Goal: Task Accomplishment & Management: Use online tool/utility

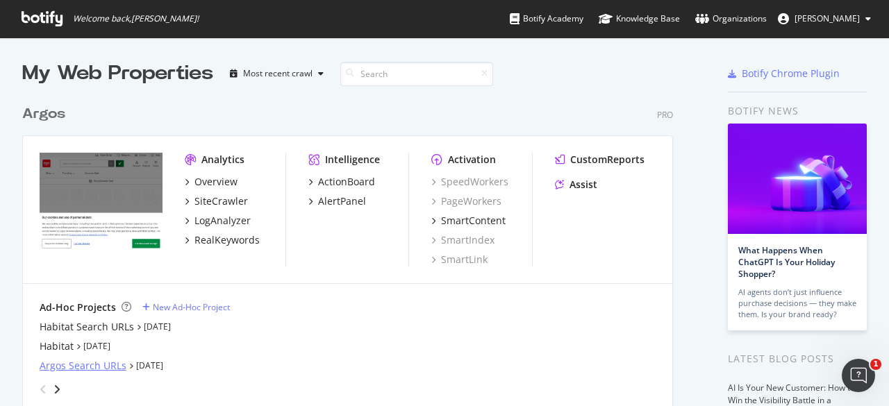
click at [106, 365] on div "Argos Search URLs" at bounding box center [83, 366] width 87 height 14
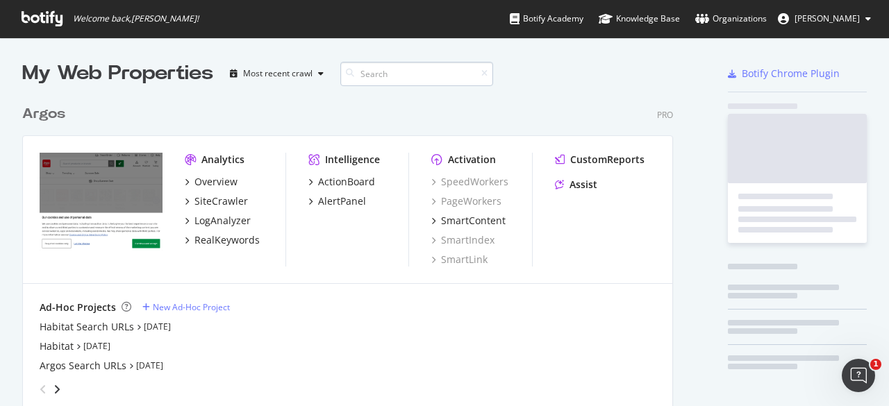
scroll to position [396, 867]
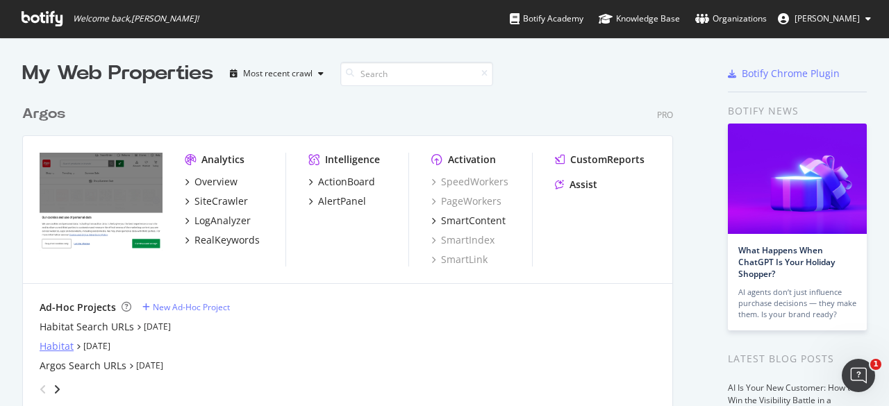
click at [67, 346] on div "Habitat" at bounding box center [57, 347] width 34 height 14
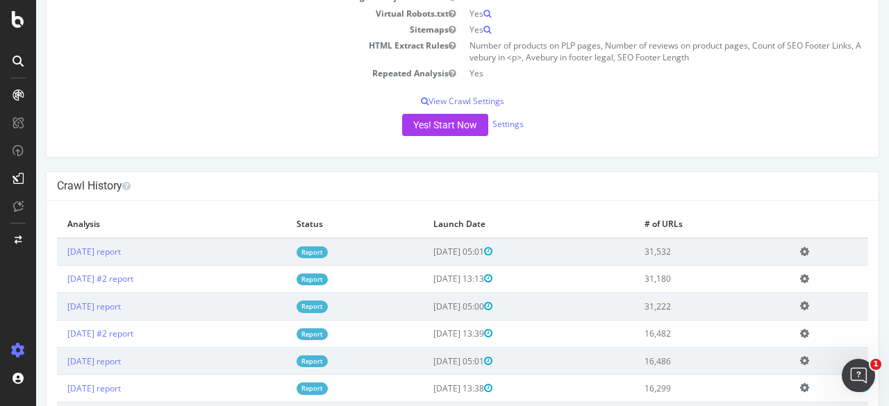
scroll to position [347, 0]
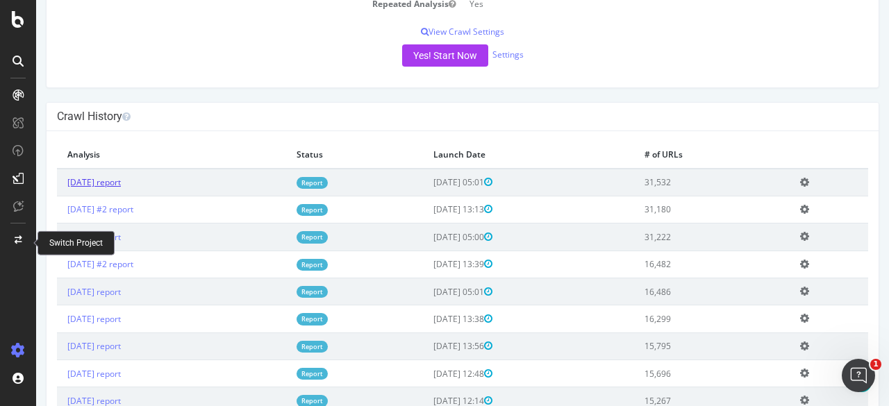
click at [121, 180] on link "[DATE] report" at bounding box center [93, 182] width 53 height 12
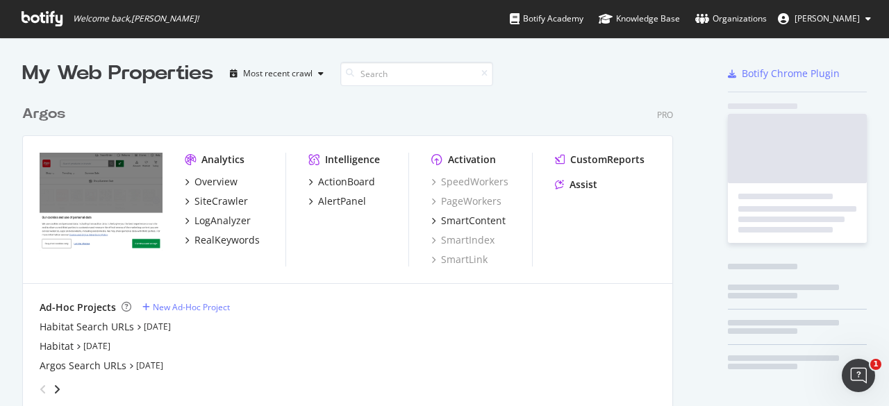
scroll to position [396, 867]
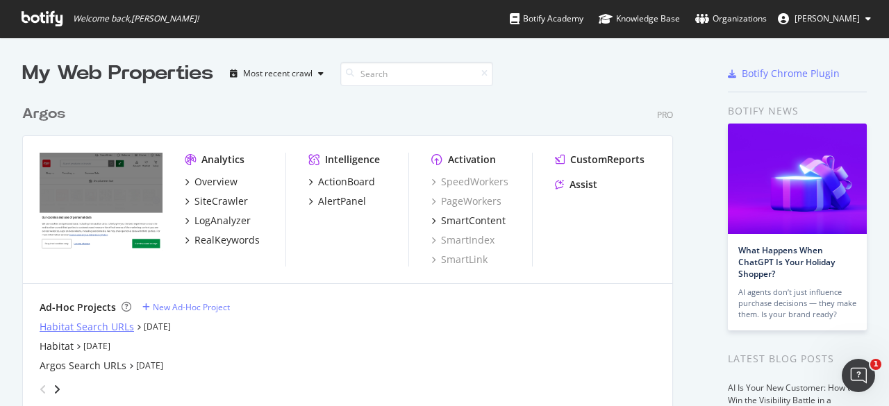
click at [92, 327] on div "Habitat Search URLs" at bounding box center [87, 327] width 94 height 14
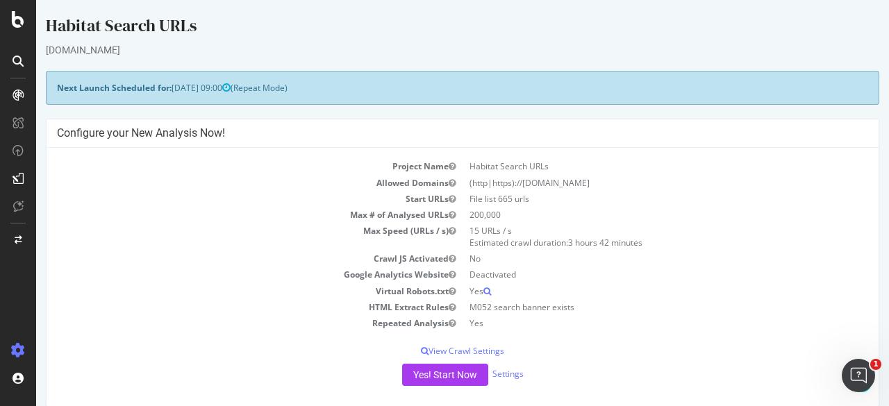
scroll to position [278, 0]
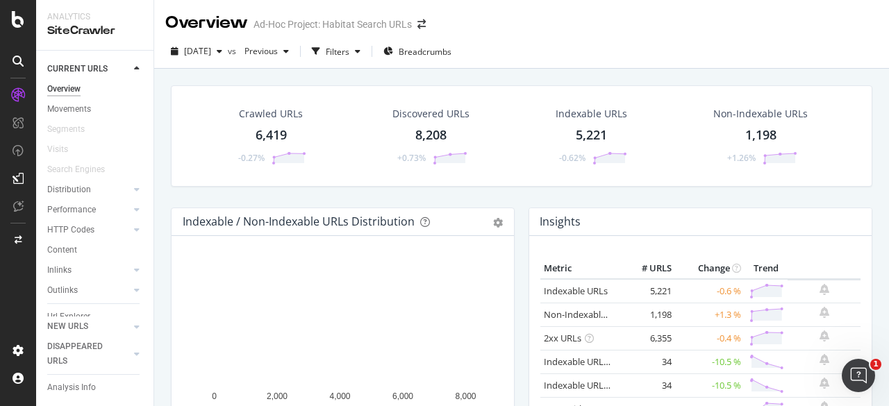
scroll to position [53, 0]
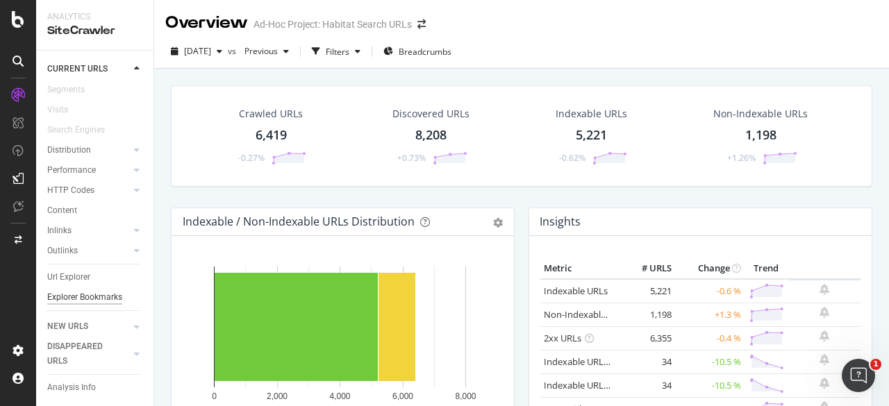
click at [81, 290] on div "Explorer Bookmarks" at bounding box center [84, 297] width 75 height 15
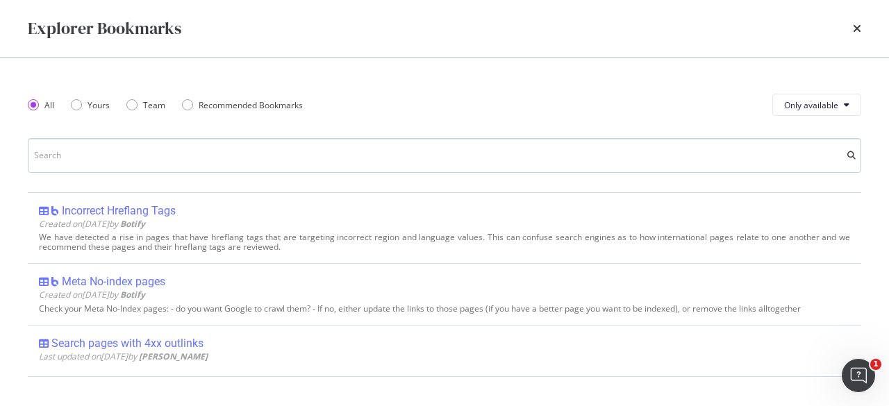
click at [111, 153] on input "modal" at bounding box center [444, 155] width 833 height 35
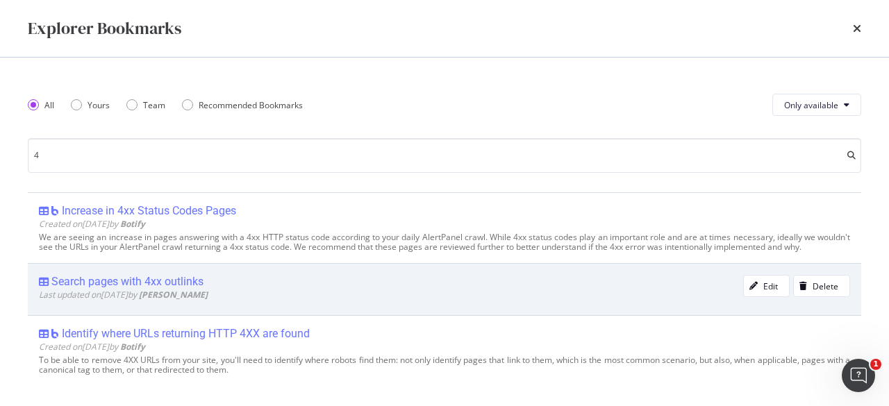
type input "4"
click at [153, 289] on div "Search pages with 4xx outlinks" at bounding box center [127, 282] width 152 height 14
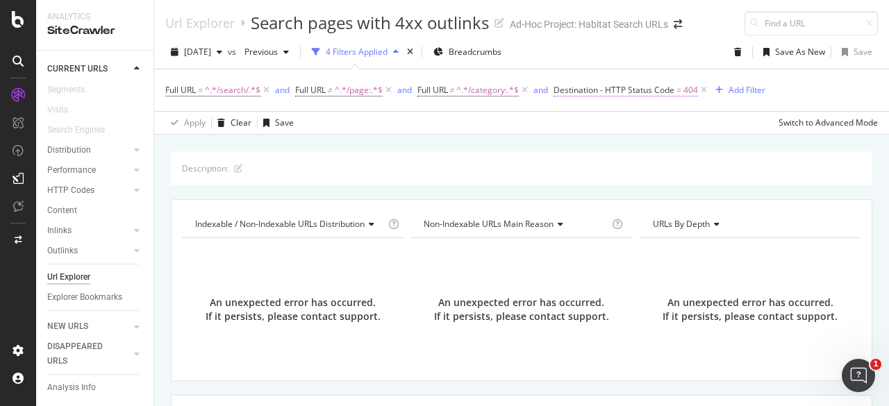
click at [685, 92] on span "404" at bounding box center [690, 90] width 15 height 19
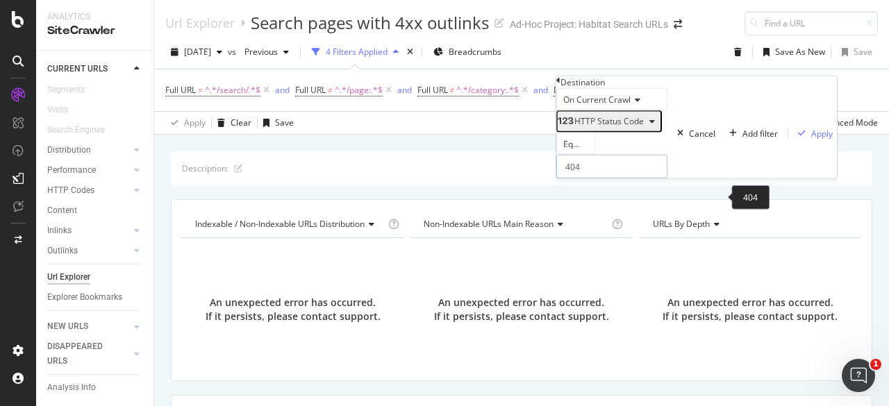
click at [596, 178] on input "404" at bounding box center [611, 167] width 111 height 24
type input "404"
drag, startPoint x: 596, startPoint y: 200, endPoint x: 601, endPoint y: 213, distance: 14.1
click at [601, 192] on span "404" at bounding box center [594, 186] width 69 height 12
click at [811, 139] on div "Apply" at bounding box center [822, 133] width 22 height 12
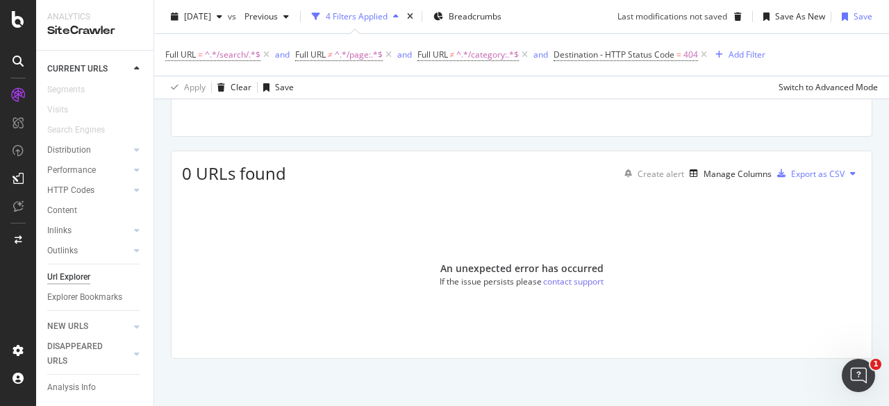
scroll to position [106, 0]
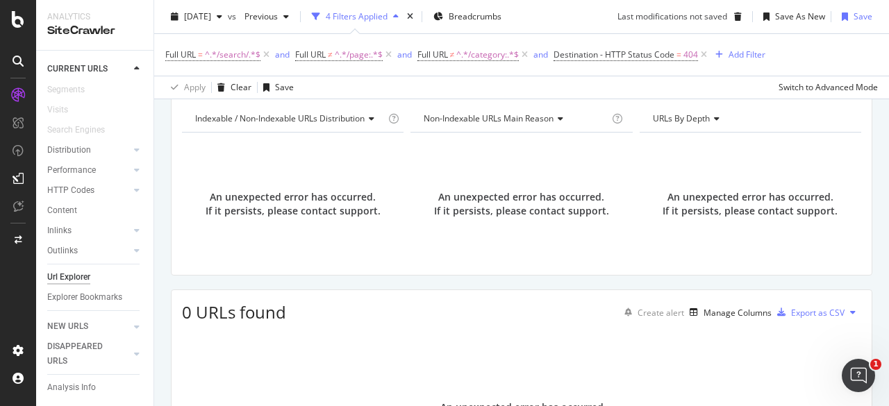
click at [293, 217] on div "An unexpected error has occurred. If it persists, please contact support." at bounding box center [292, 204] width 221 height 121
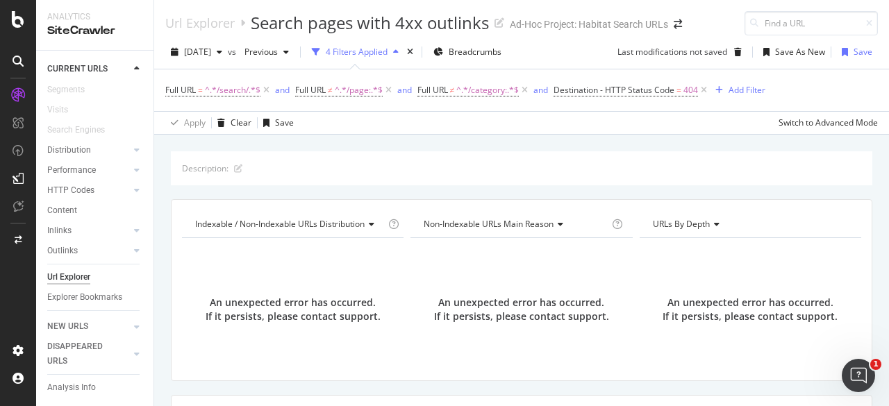
click at [387, 52] on div "4 Filters Applied" at bounding box center [357, 52] width 62 height 12
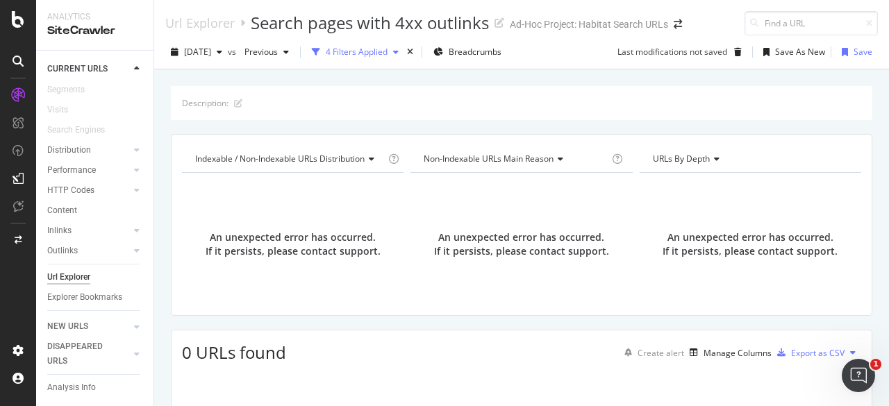
click at [399, 48] on icon "button" at bounding box center [396, 52] width 6 height 8
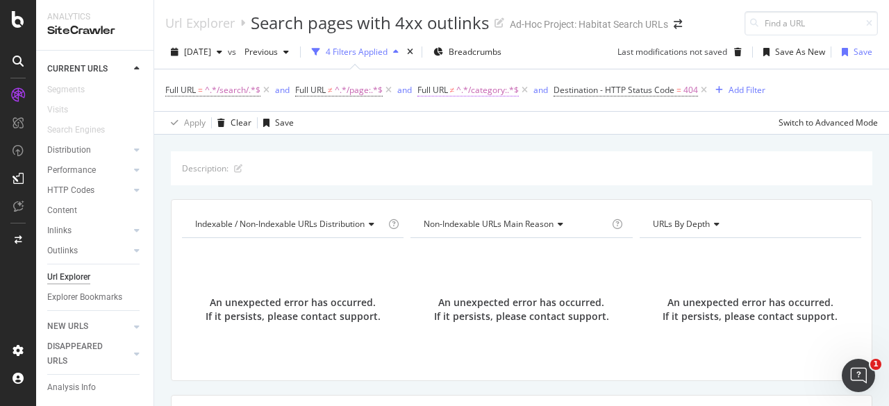
click at [482, 92] on span "^.*/category:.*$" at bounding box center [487, 90] width 62 height 19
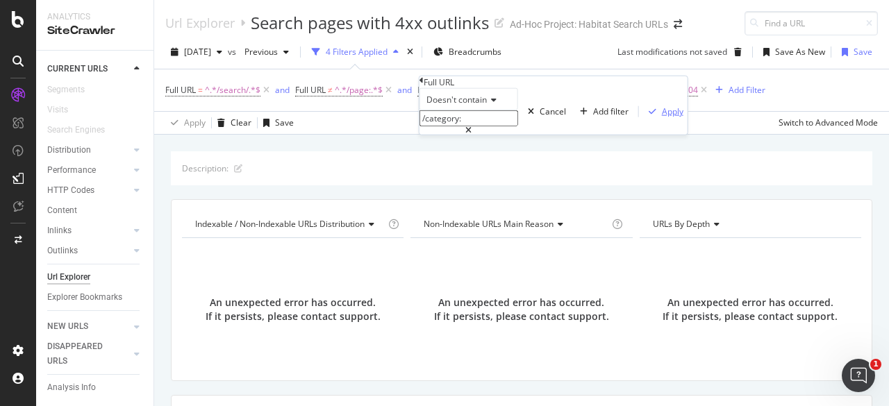
click at [662, 117] on div "Apply" at bounding box center [673, 112] width 22 height 12
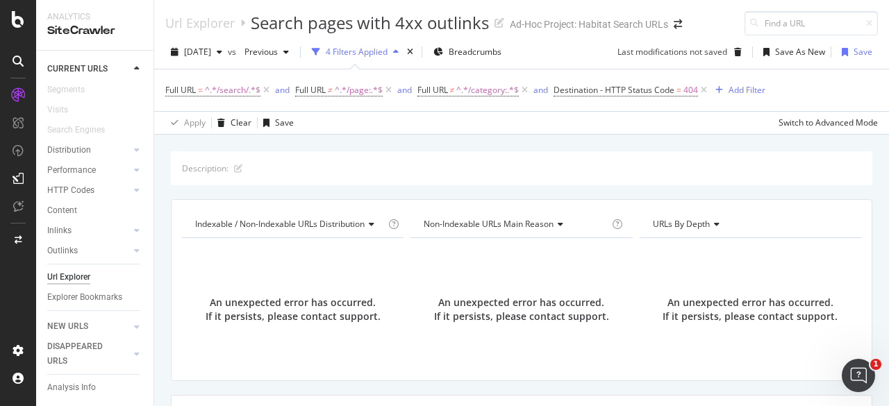
click at [358, 223] on span "Indexable / Non-Indexable URLs distribution" at bounding box center [279, 224] width 169 height 12
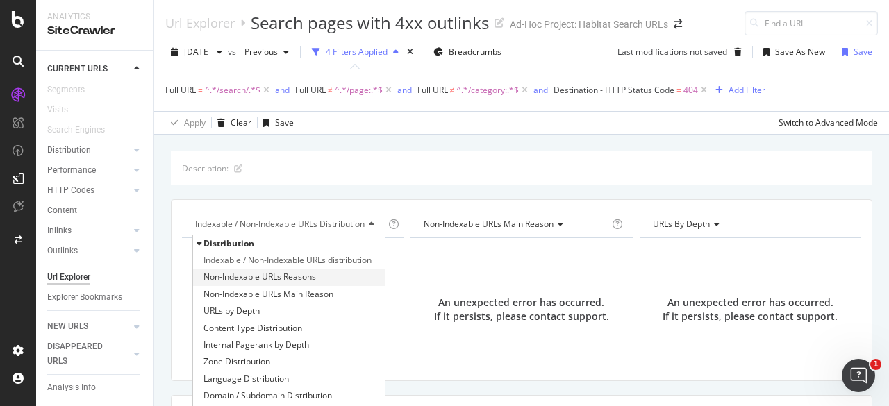
click at [258, 274] on span "Non-Indexable URLs Reasons" at bounding box center [259, 277] width 112 height 14
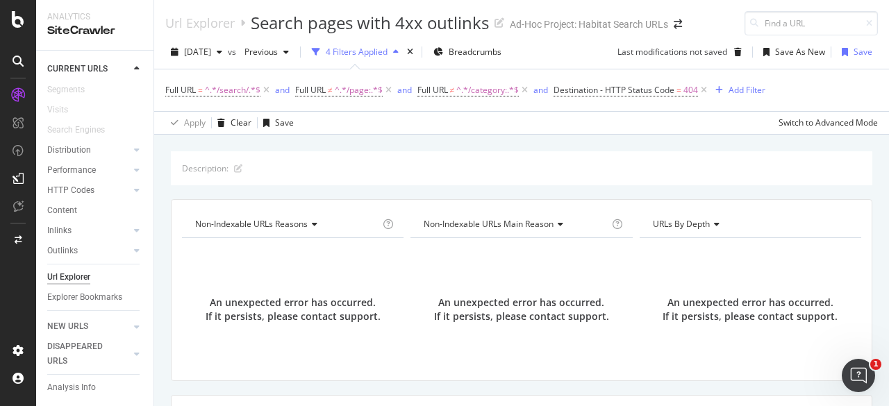
click at [292, 224] on span "Non-Indexable URLs Reasons" at bounding box center [251, 224] width 112 height 12
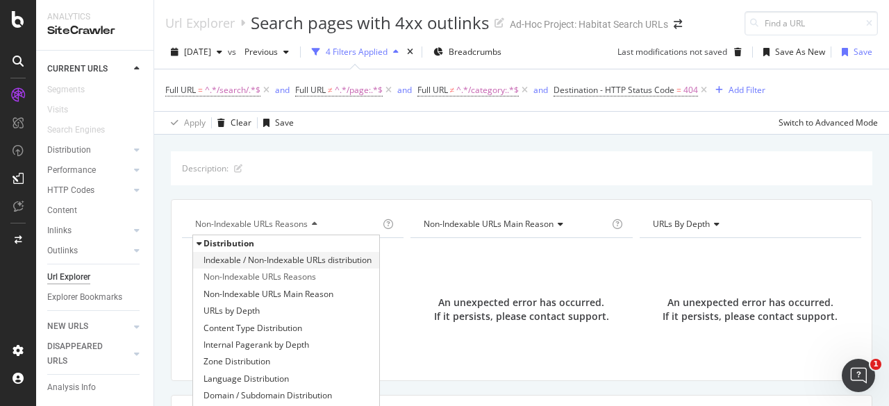
click at [257, 255] on span "Indexable / Non-Indexable URLs distribution" at bounding box center [287, 260] width 168 height 14
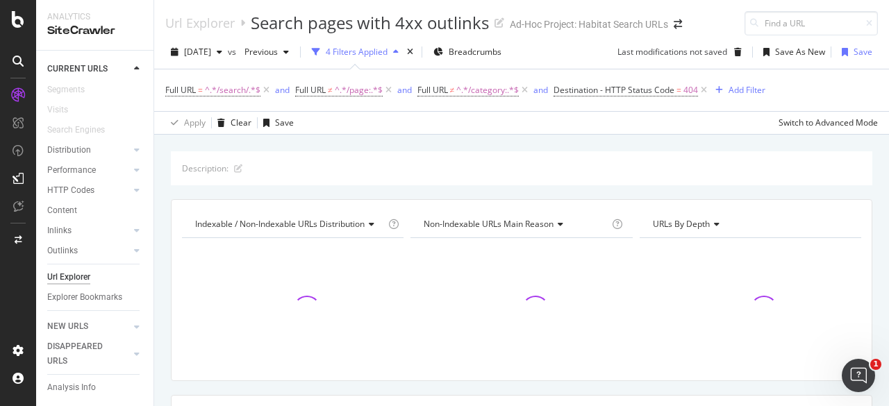
click at [302, 228] on span "Indexable / Non-Indexable URLs distribution" at bounding box center [279, 224] width 169 height 12
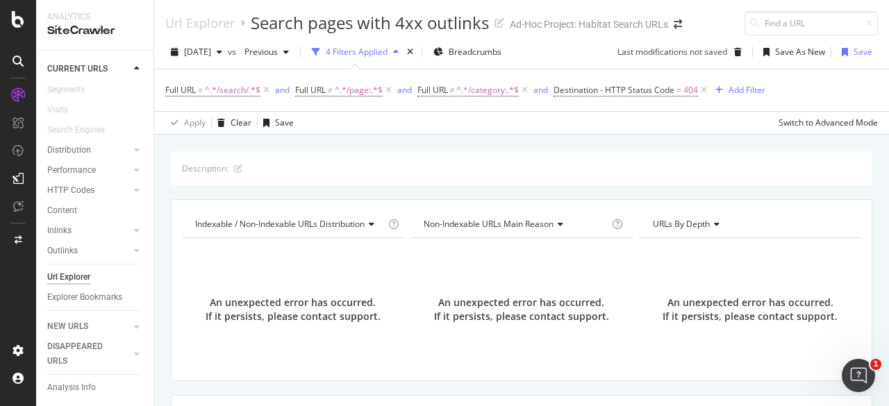
click at [237, 249] on div "An unexpected error has occurred. If it persists, please contact support." at bounding box center [292, 309] width 221 height 121
click at [278, 56] on span "Previous" at bounding box center [258, 52] width 39 height 12
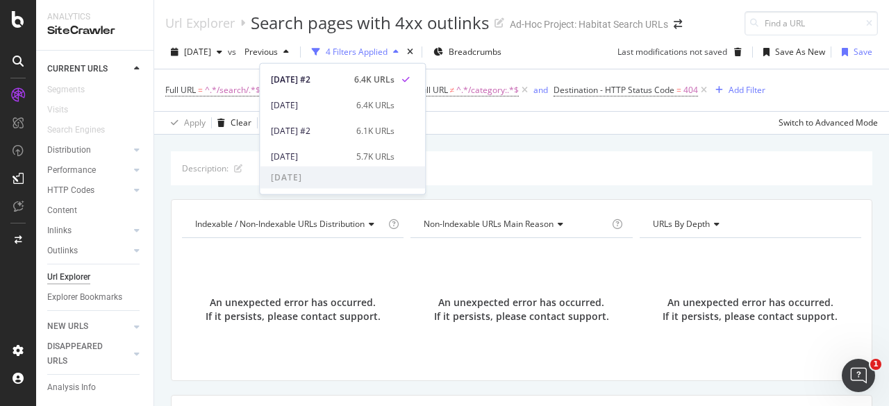
click at [353, 40] on div "2025 Aug. 20th vs Previous 4 Filters Applied Breadcrumbs Last modifications not…" at bounding box center [521, 84] width 735 height 99
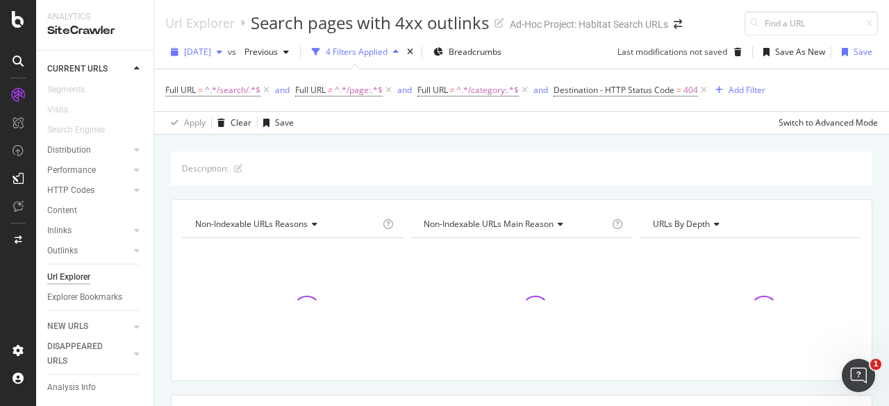
click at [211, 50] on span "[DATE]" at bounding box center [197, 52] width 27 height 12
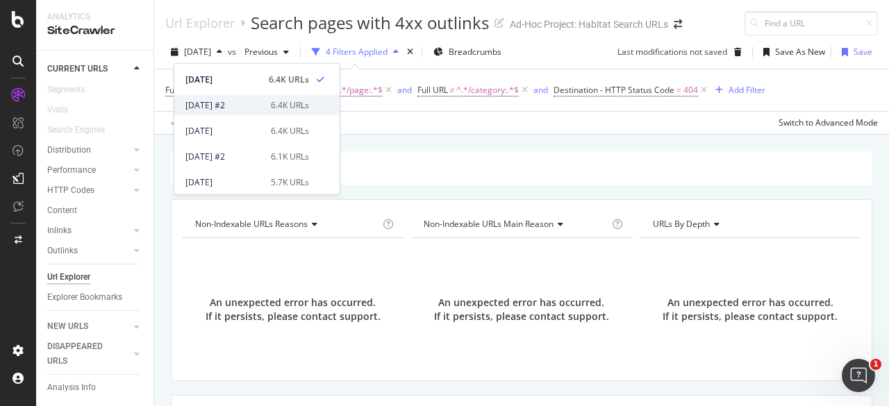
click at [219, 102] on div "[DATE] #2" at bounding box center [223, 105] width 77 height 12
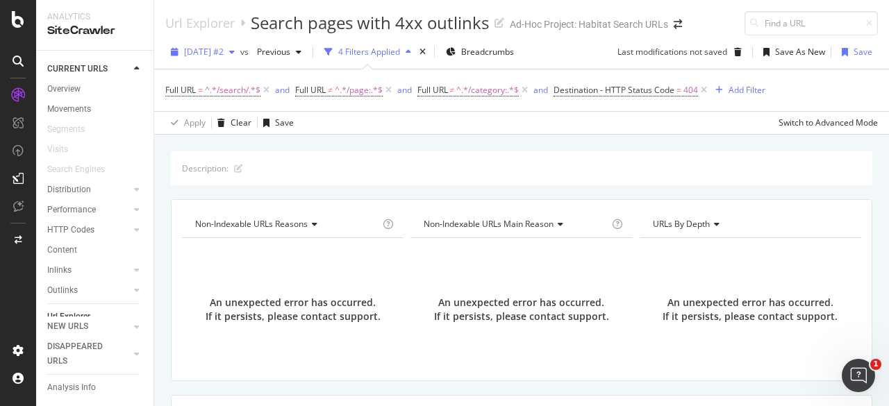
click at [202, 51] on span "[DATE] #2" at bounding box center [204, 52] width 40 height 12
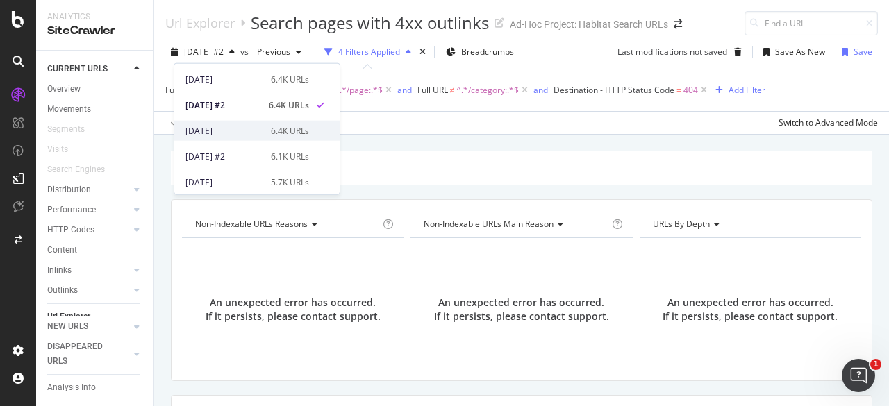
click at [222, 128] on div "[DATE]" at bounding box center [223, 130] width 77 height 12
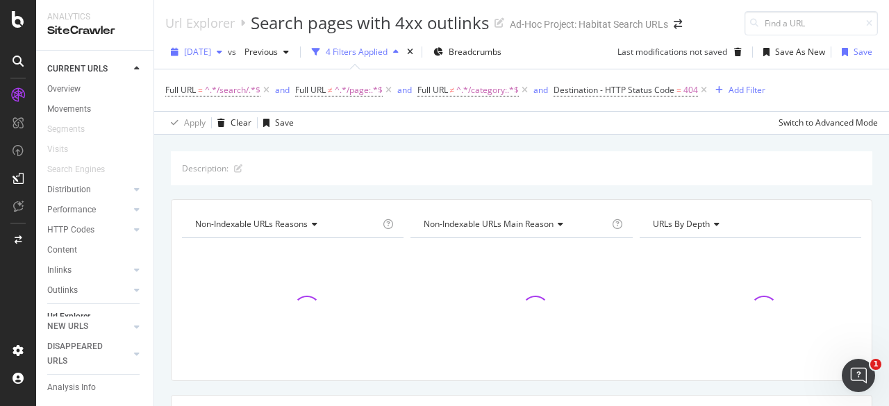
click at [211, 49] on span "[DATE]" at bounding box center [197, 52] width 27 height 12
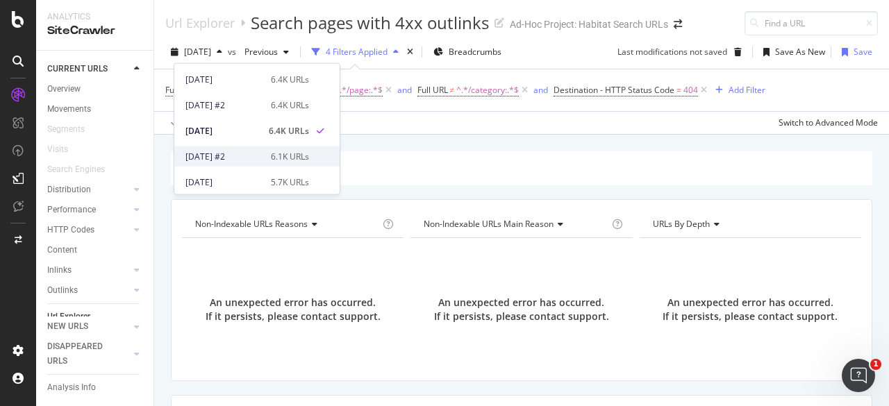
click at [218, 154] on div "[DATE] #2" at bounding box center [223, 156] width 77 height 12
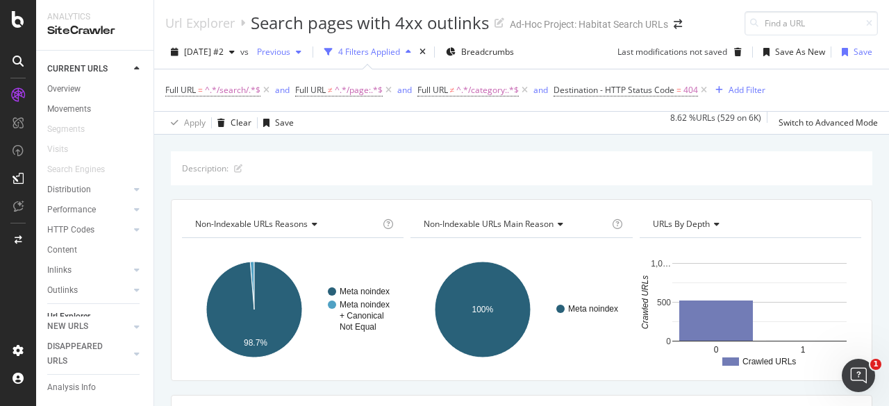
click at [290, 51] on span "Previous" at bounding box center [270, 52] width 39 height 12
click at [504, 126] on div "Apply Clear Save 8.62 % URLs ( 529 on 6K ) Switch to Advanced Mode" at bounding box center [521, 122] width 735 height 23
click at [214, 53] on span "[DATE] #2" at bounding box center [204, 52] width 40 height 12
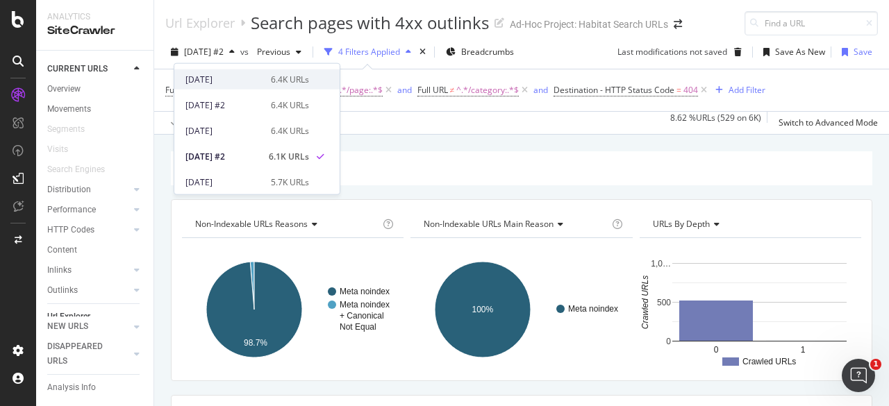
click at [238, 74] on div "[DATE]" at bounding box center [223, 79] width 77 height 12
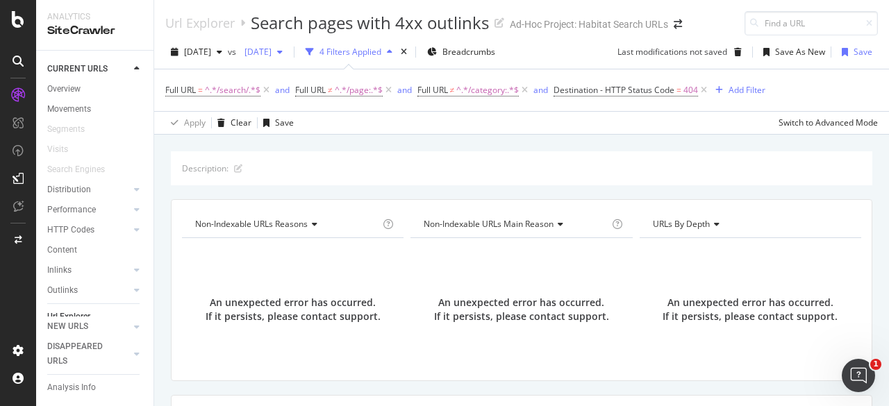
click at [271, 52] on span "[DATE]" at bounding box center [255, 52] width 33 height 12
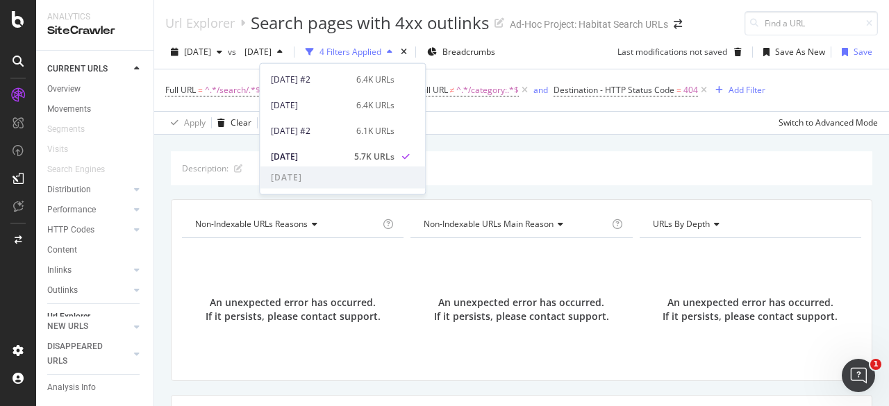
click at [219, 66] on div "2025 Aug. 20th vs 2025 Aug. 6th 4 Filters Applied Breadcrumbs Last modification…" at bounding box center [521, 55] width 735 height 28
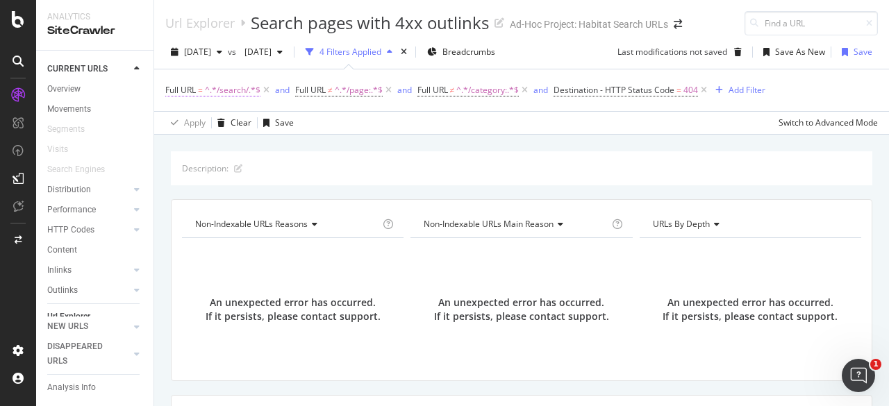
click at [245, 96] on span "^.*/search/.*$" at bounding box center [233, 90] width 56 height 19
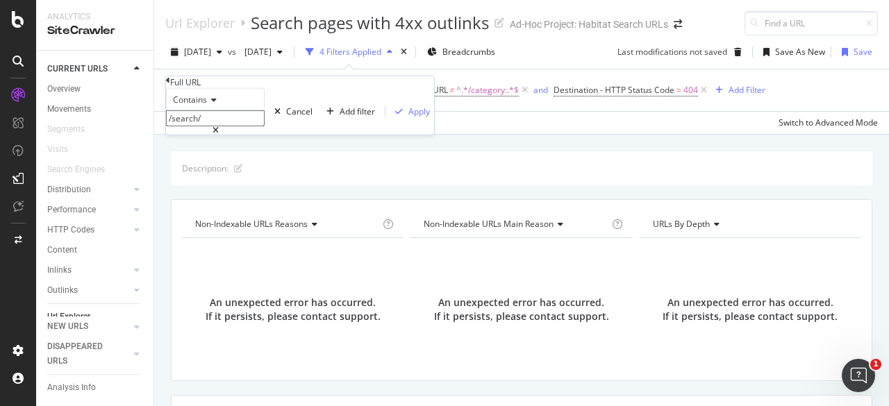
click at [219, 126] on input "/search/" at bounding box center [215, 118] width 99 height 16
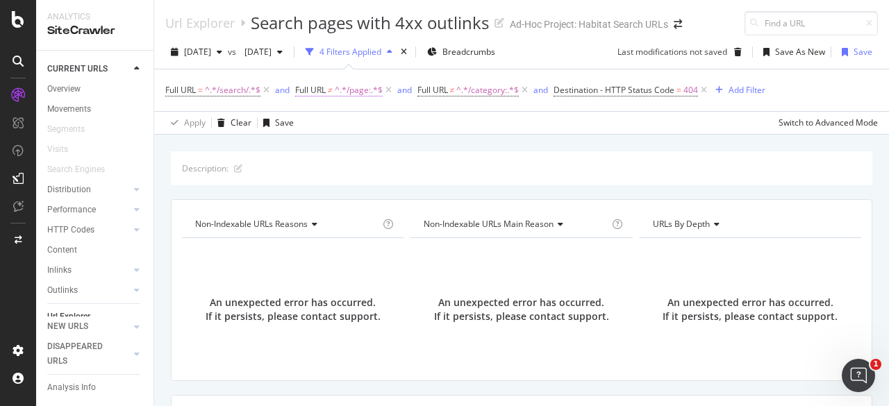
click at [355, 91] on span "^.*/page:.*$" at bounding box center [359, 90] width 48 height 19
click at [231, 92] on span "^.*/search/.*$" at bounding box center [233, 90] width 56 height 19
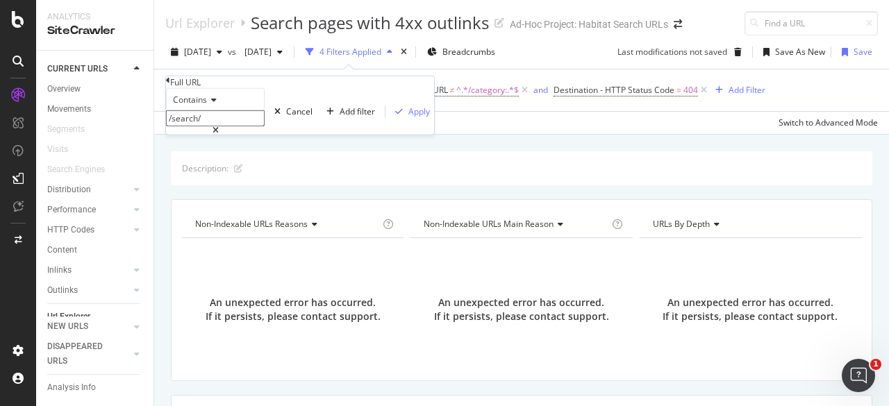
click at [429, 135] on div "Description: Non-Indexable URLs Reasons Chart (by Value) Table Expand Export as…" at bounding box center [521, 151] width 735 height 33
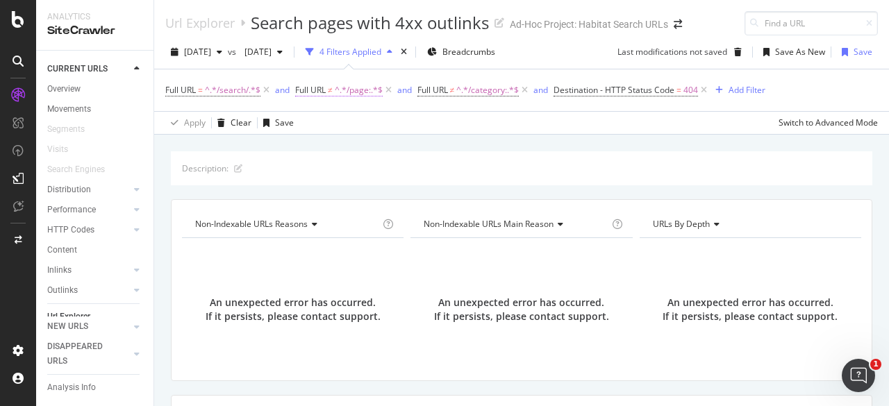
click at [365, 93] on span "^.*/page:.*$" at bounding box center [359, 90] width 48 height 19
click at [525, 135] on div "Description: Non-Indexable URLs Reasons Chart (by Value) Table Expand Export as…" at bounding box center [521, 151] width 735 height 33
click at [489, 95] on span "^.*/category:.*$" at bounding box center [487, 90] width 62 height 19
click at [367, 145] on div "Description: Non-Indexable URLs Reasons Chart (by Value) Table Expand Export as…" at bounding box center [521, 151] width 735 height 33
click at [612, 90] on span "Destination - HTTP Status Code" at bounding box center [613, 90] width 121 height 12
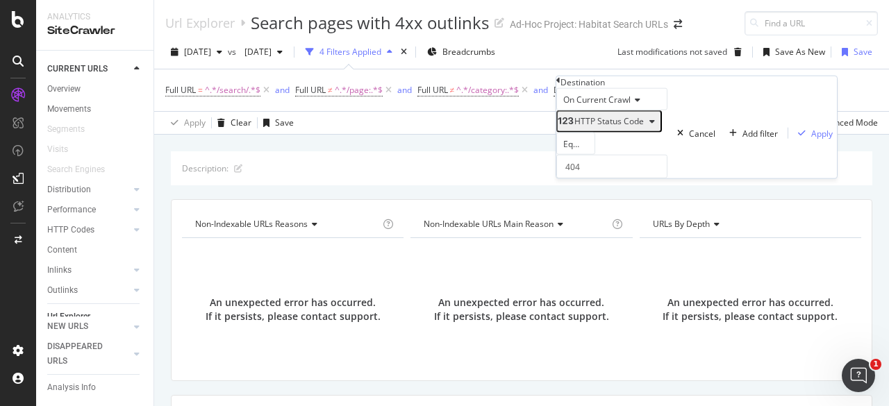
click at [629, 127] on span "HTTP Status Code" at bounding box center [608, 121] width 69 height 12
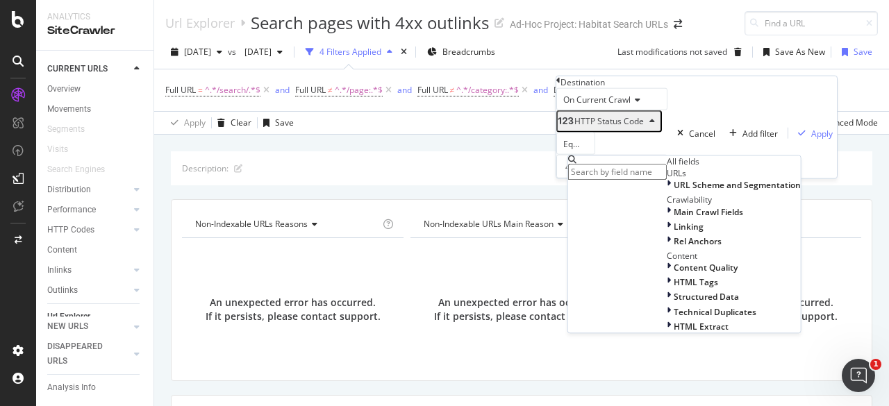
click at [455, 145] on div "Description: Non-Indexable URLs Reasons Chart (by Value) Table Expand Export as…" at bounding box center [521, 151] width 735 height 33
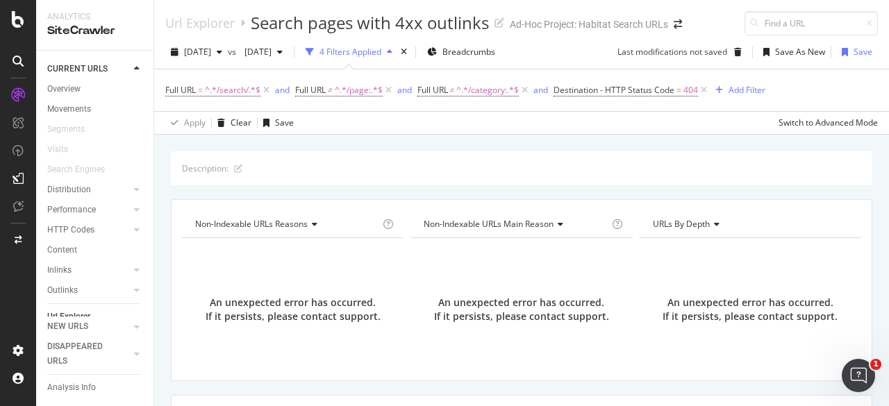
click at [28, 30] on div at bounding box center [18, 203] width 36 height 406
click at [0, 17] on div at bounding box center [18, 203] width 36 height 406
click at [12, 20] on icon at bounding box center [18, 19] width 12 height 17
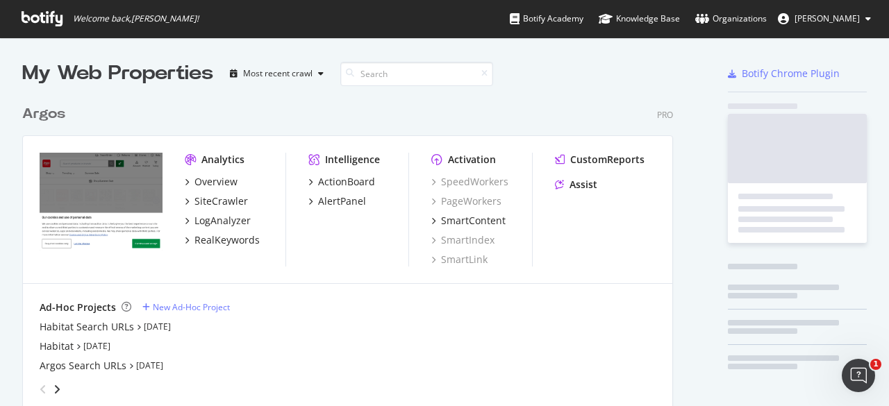
scroll to position [396, 867]
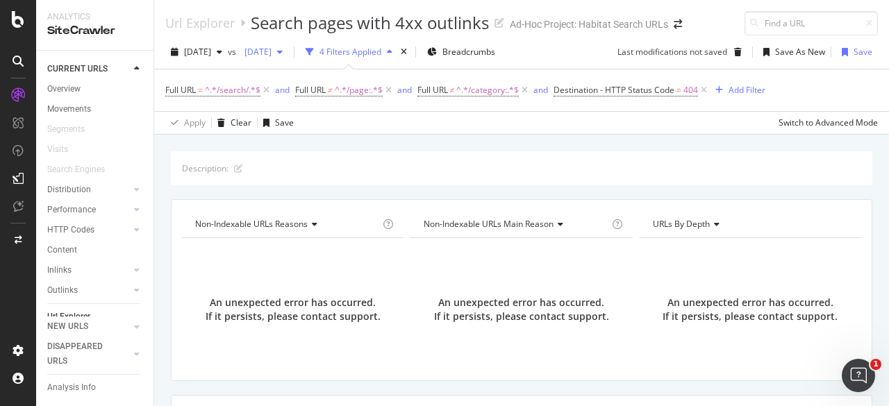
click at [271, 53] on span "[DATE]" at bounding box center [255, 52] width 33 height 12
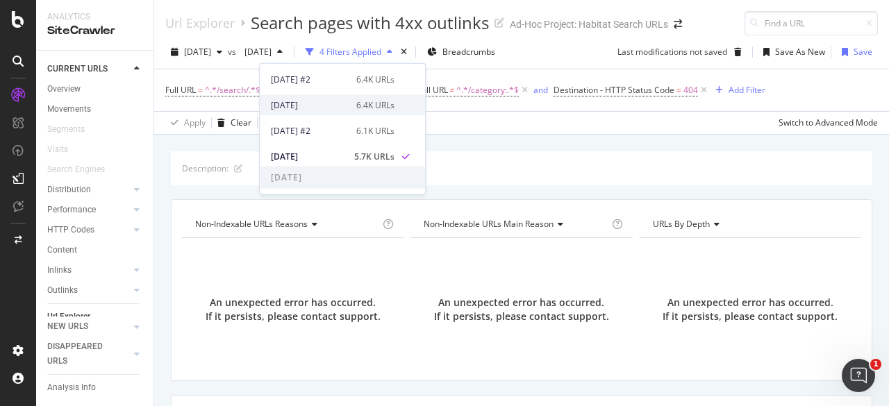
click at [318, 105] on div "[DATE]" at bounding box center [309, 105] width 77 height 12
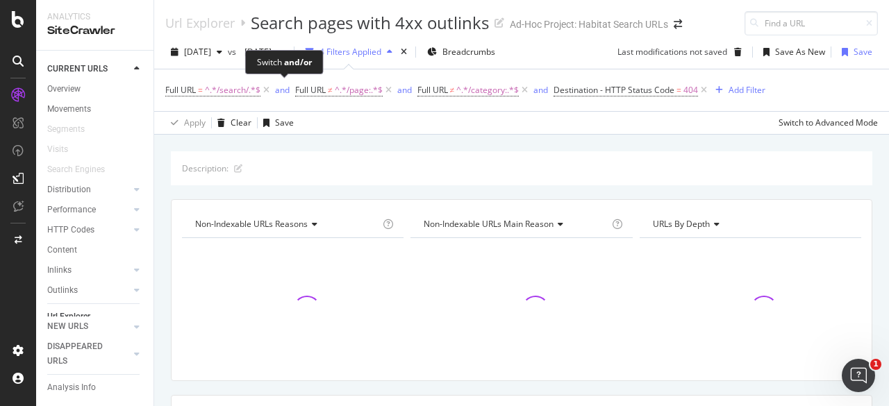
click at [323, 58] on div "Switch and/or" at bounding box center [284, 62] width 78 height 24
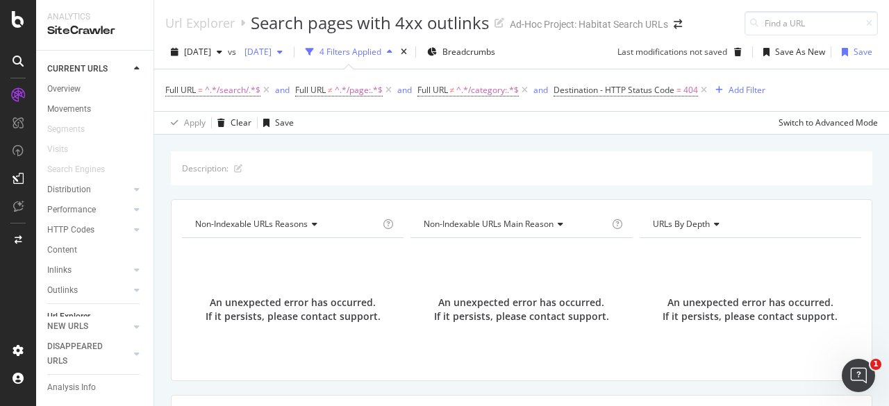
click at [288, 49] on div "button" at bounding box center [279, 52] width 17 height 8
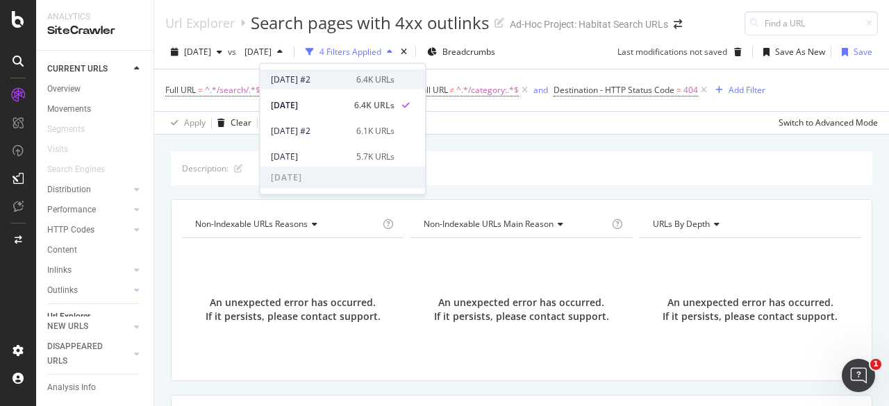
click at [312, 84] on div "[DATE] #2" at bounding box center [309, 79] width 77 height 12
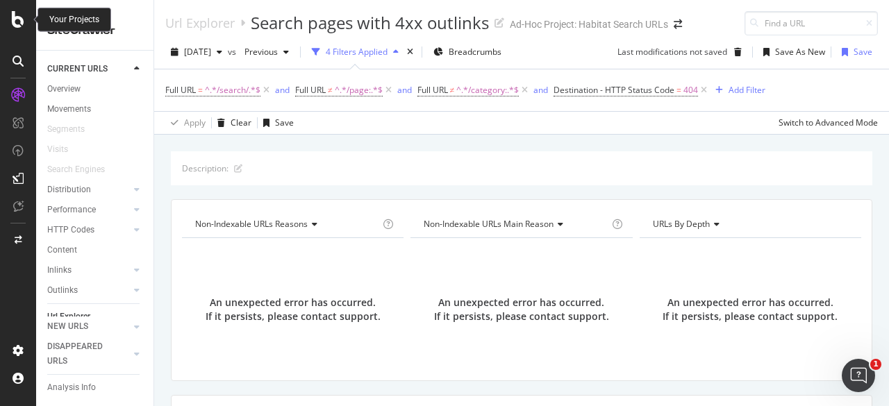
click at [12, 21] on icon at bounding box center [18, 19] width 12 height 17
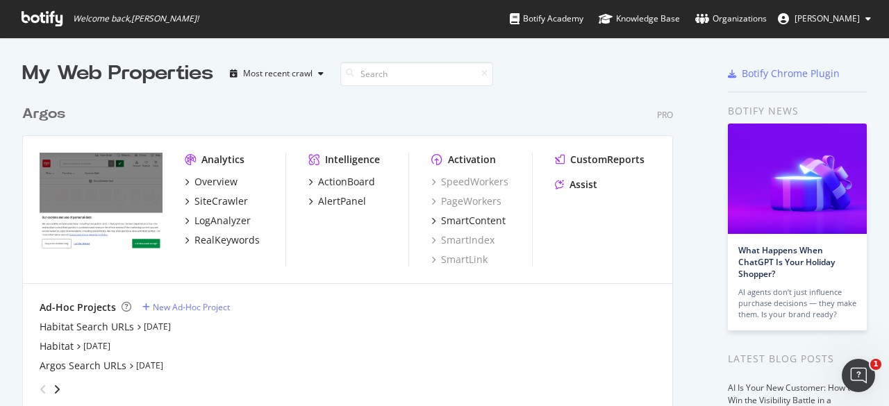
scroll to position [139, 0]
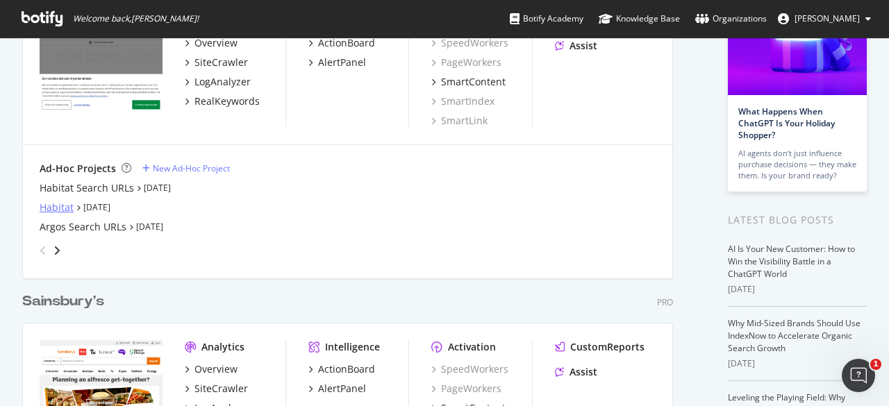
click at [63, 205] on div "Habitat" at bounding box center [57, 208] width 34 height 14
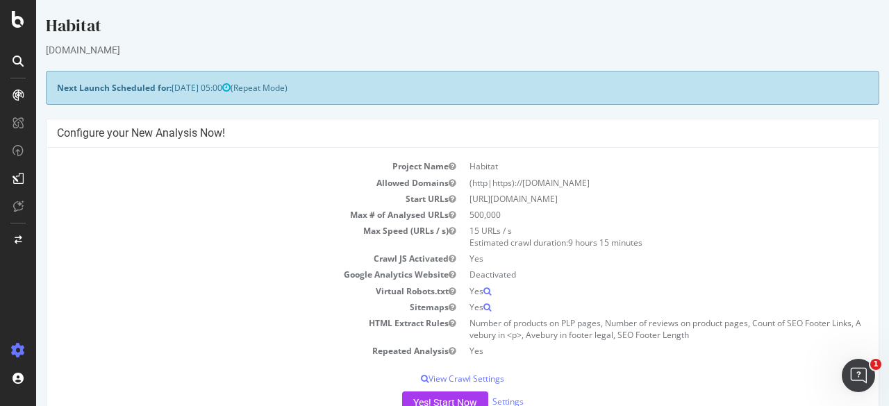
scroll to position [208, 0]
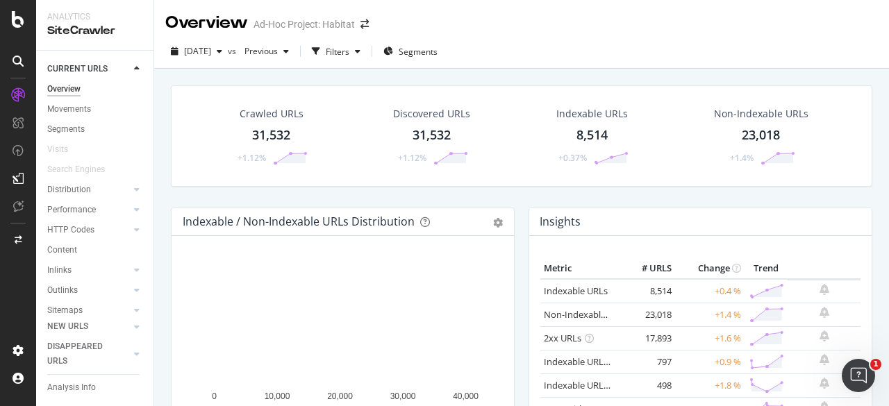
scroll to position [74, 0]
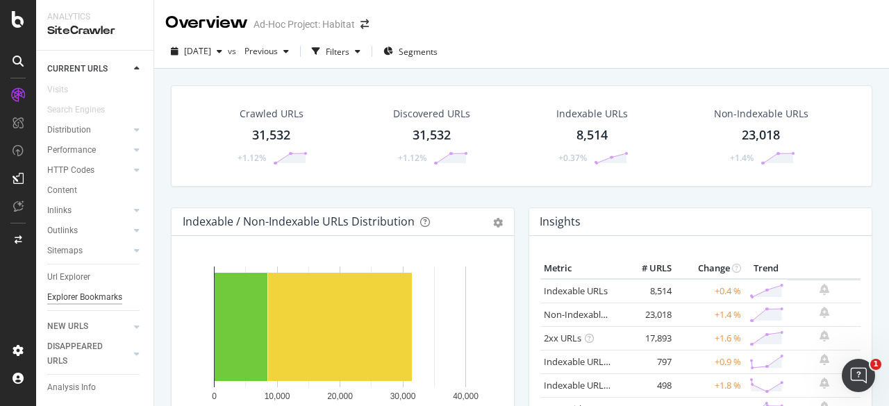
click at [62, 292] on div "Explorer Bookmarks" at bounding box center [84, 297] width 75 height 15
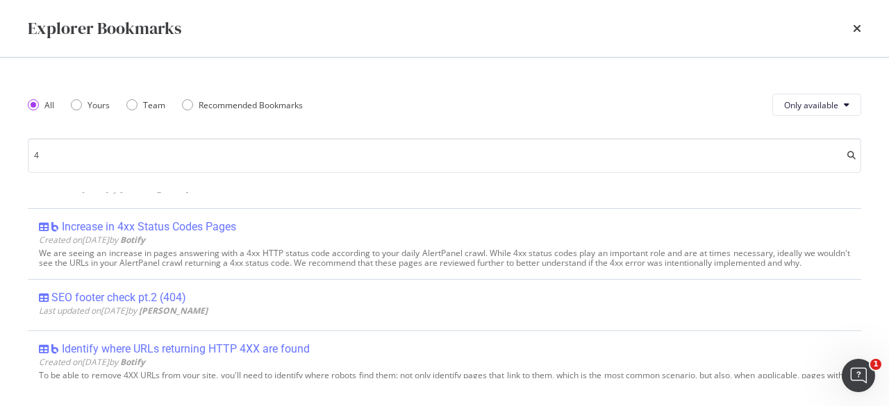
scroll to position [0, 0]
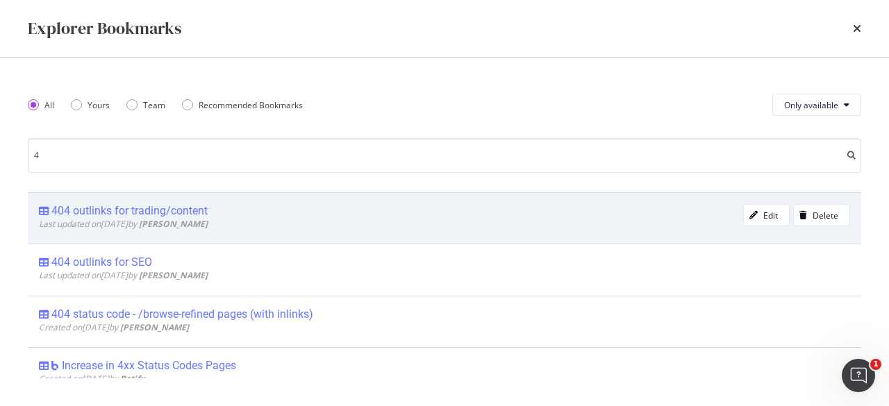
type input "4"
click at [160, 212] on div "404 outlinks for trading/content" at bounding box center [129, 211] width 156 height 14
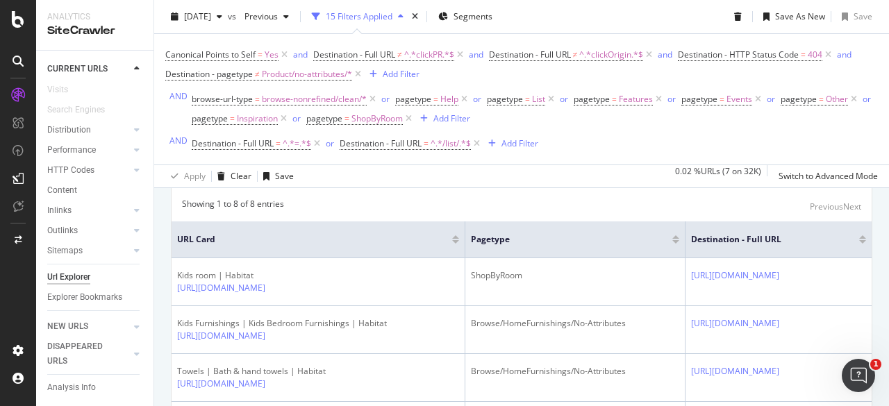
scroll to position [265, 0]
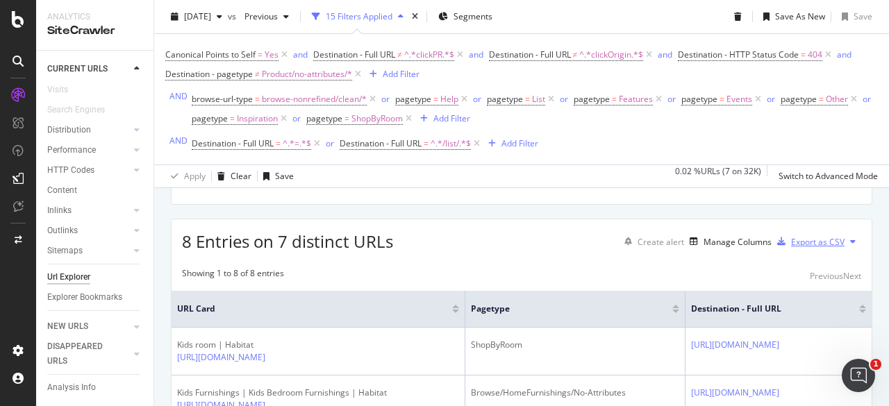
click at [807, 242] on div "Export as CSV" at bounding box center [817, 242] width 53 height 12
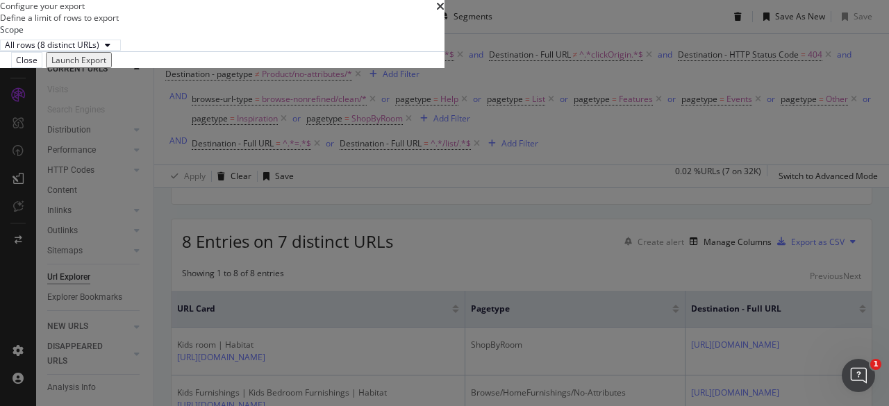
click at [106, 66] on div "Launch Export" at bounding box center [78, 60] width 55 height 12
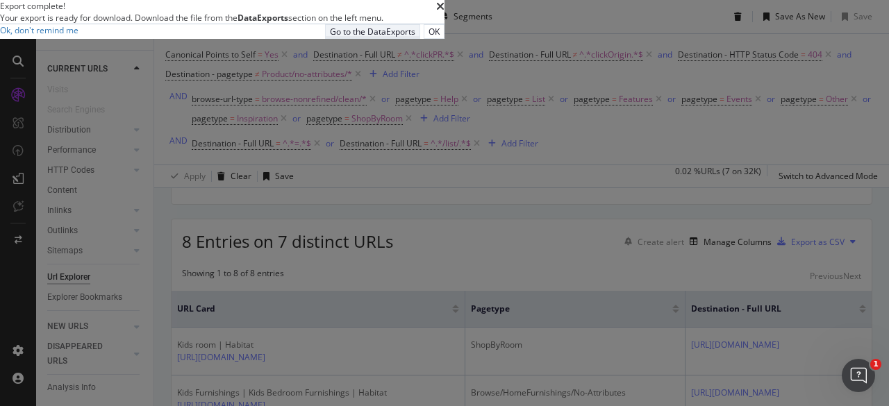
click at [415, 37] on div "Go to the DataExports" at bounding box center [372, 32] width 85 height 12
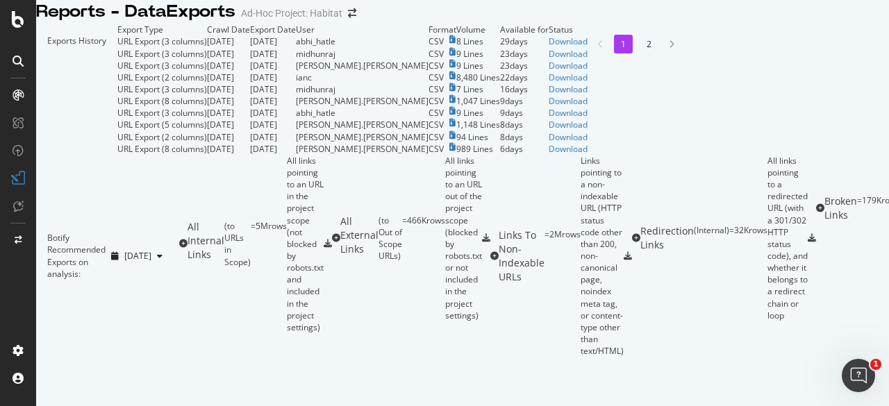
click at [126, 47] on div "URL Export (3 columns)" at bounding box center [162, 41] width 90 height 12
click at [587, 47] on div "Download" at bounding box center [567, 41] width 39 height 12
click at [860, 24] on div "Reports - DataExports Ad-Hoc Project: Habitat" at bounding box center [462, 12] width 853 height 24
click at [20, 19] on icon at bounding box center [18, 19] width 12 height 17
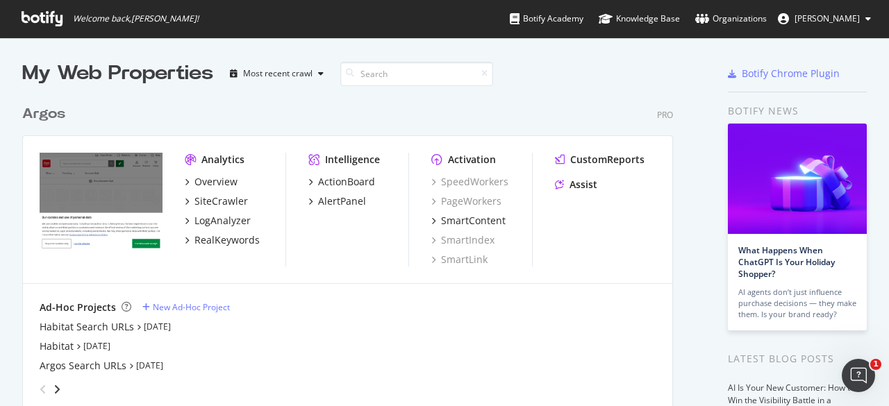
scroll to position [396, 867]
click at [830, 21] on span "[PERSON_NAME]" at bounding box center [826, 18] width 65 height 12
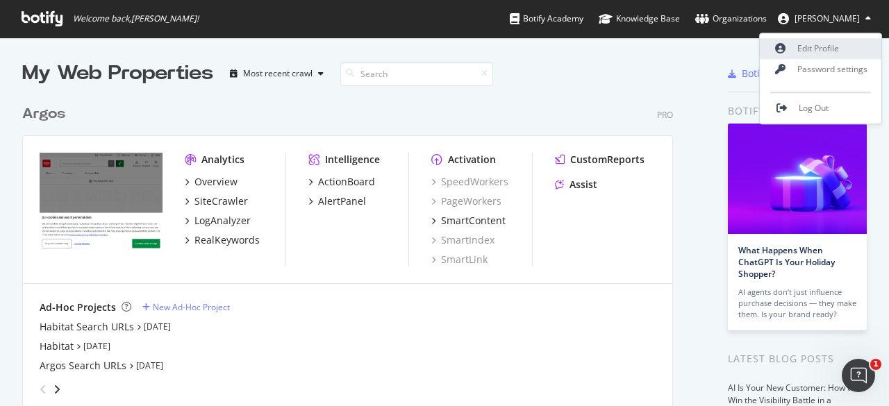
click at [823, 44] on link "Edit Profile" at bounding box center [821, 48] width 122 height 21
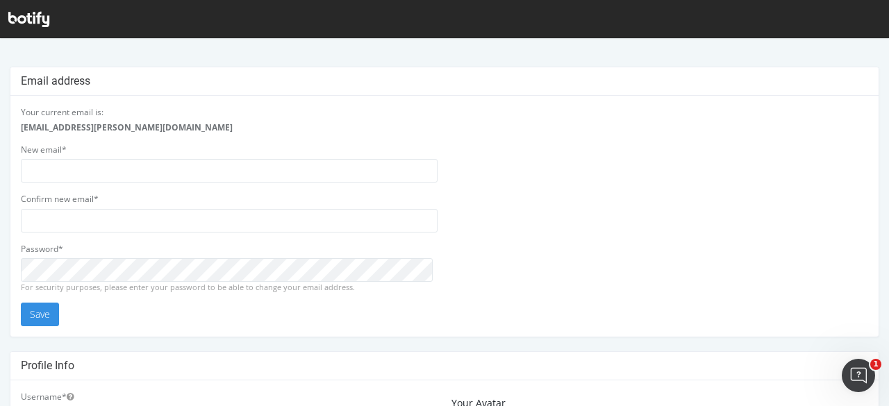
scroll to position [208, 0]
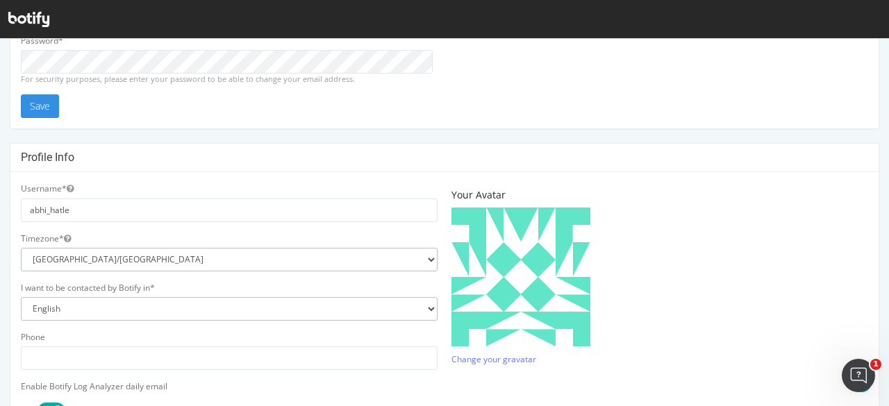
click at [99, 259] on select "Africa/Abidjan Africa/Accra Africa/Addis_Ababa Africa/Algiers Africa/Asmara Afr…" at bounding box center [229, 260] width 417 height 24
select select "Etc/GMT+0"
click at [21, 248] on select "Africa/Abidjan Africa/Accra Africa/Addis_Ababa Africa/Algiers Africa/Asmara Afr…" at bounding box center [229, 260] width 417 height 24
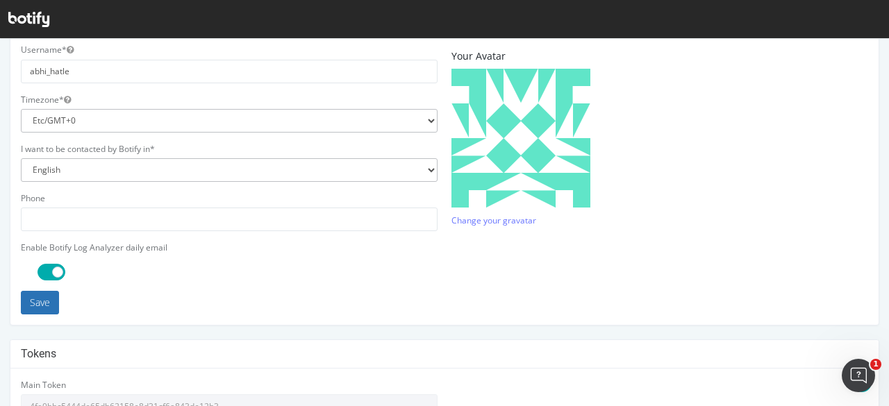
click at [32, 301] on button "Save" at bounding box center [40, 303] width 38 height 24
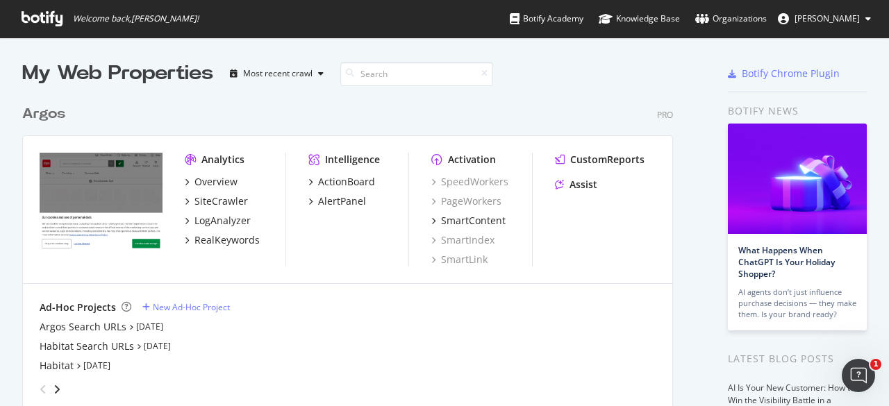
scroll to position [208, 0]
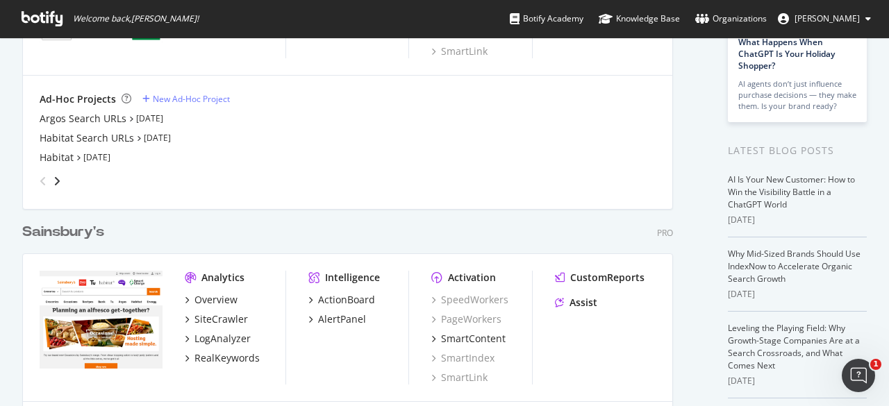
drag, startPoint x: 360, startPoint y: 144, endPoint x: 350, endPoint y: 144, distance: 9.7
click at [360, 144] on div "Argos Search URLs [DATE] Habitat Search URLs [DATE] Habitat [DATE]" at bounding box center [348, 138] width 616 height 53
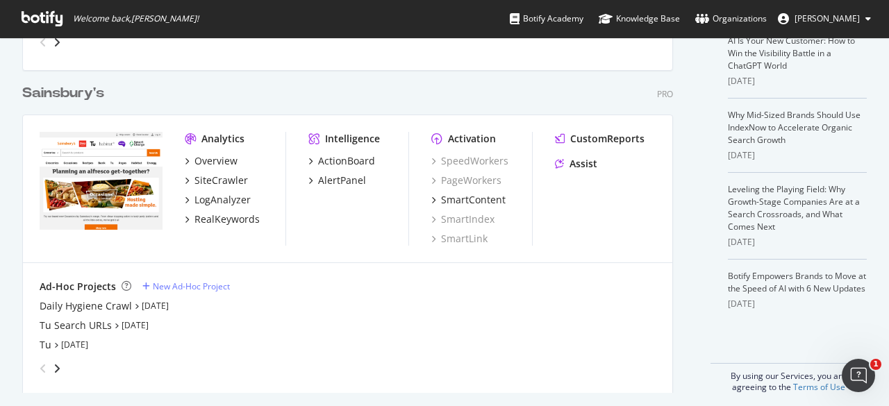
scroll to position [355, 0]
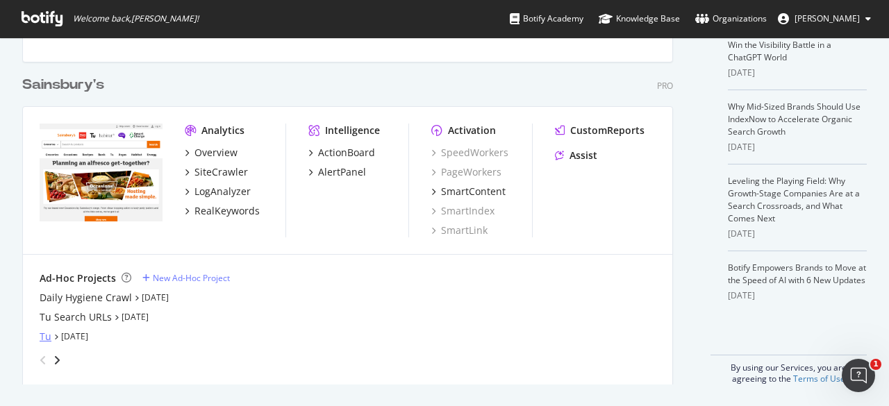
click at [46, 334] on div "Tu" at bounding box center [46, 337] width 12 height 14
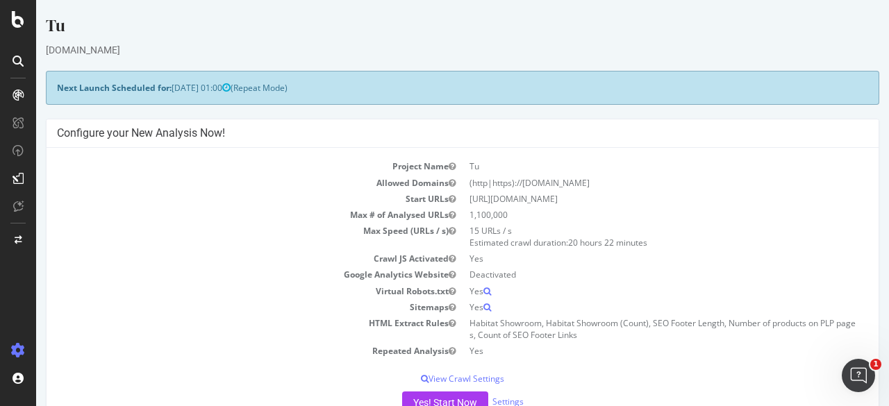
scroll to position [278, 0]
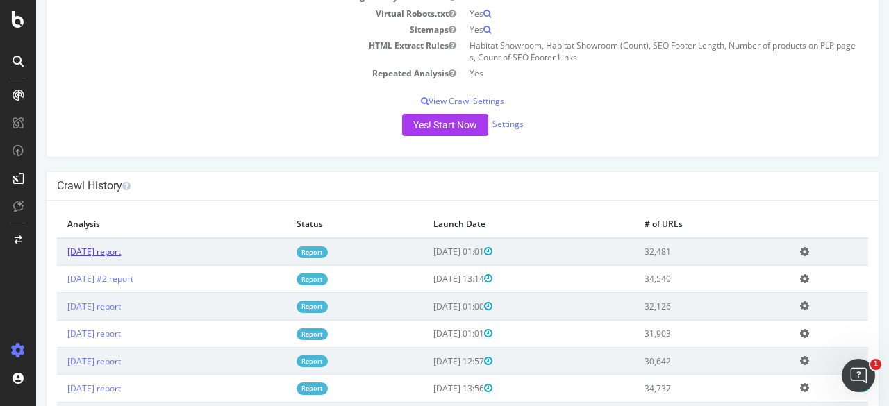
click at [121, 249] on link "[DATE] report" at bounding box center [93, 252] width 53 height 12
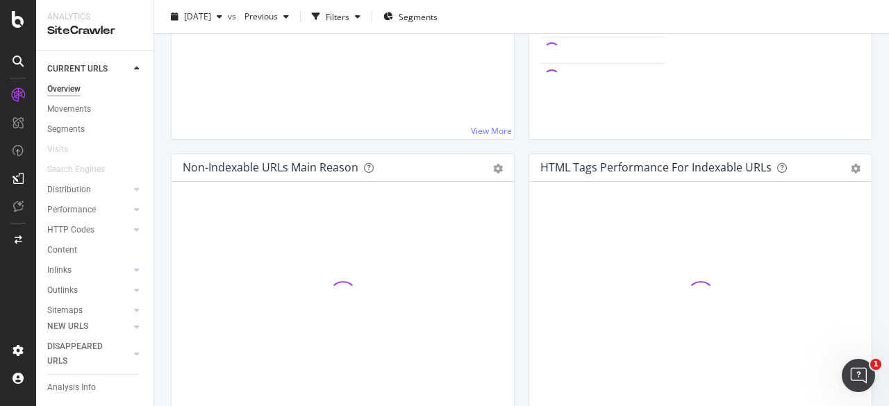
scroll to position [74, 0]
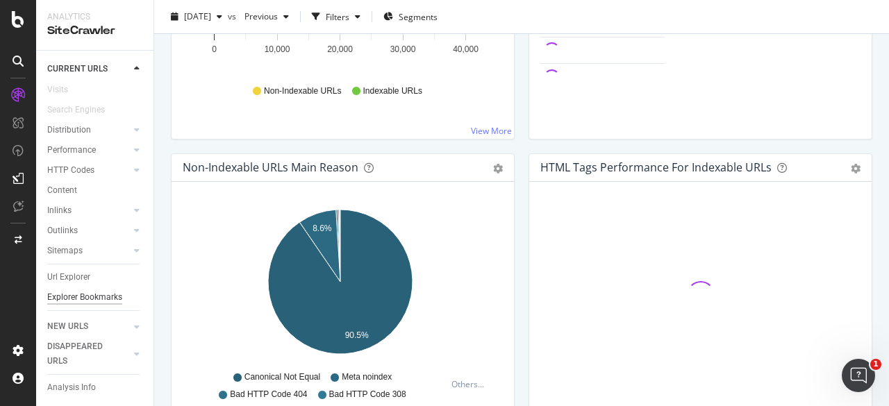
click at [86, 298] on div "Explorer Bookmarks" at bounding box center [84, 297] width 75 height 15
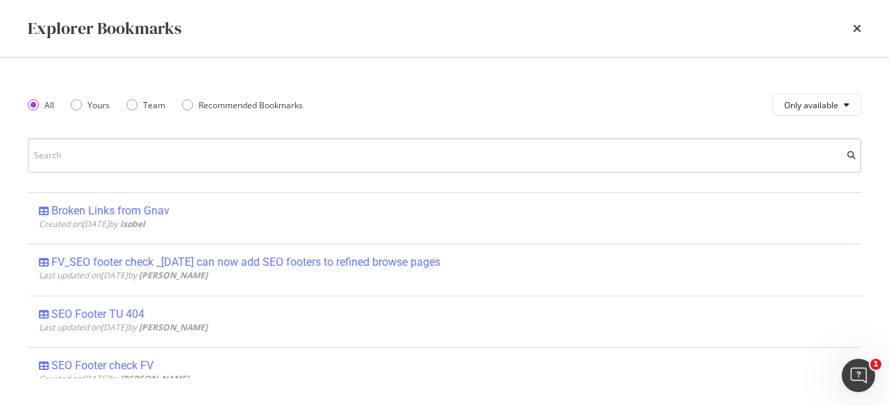
click at [144, 161] on input "modal" at bounding box center [444, 155] width 833 height 35
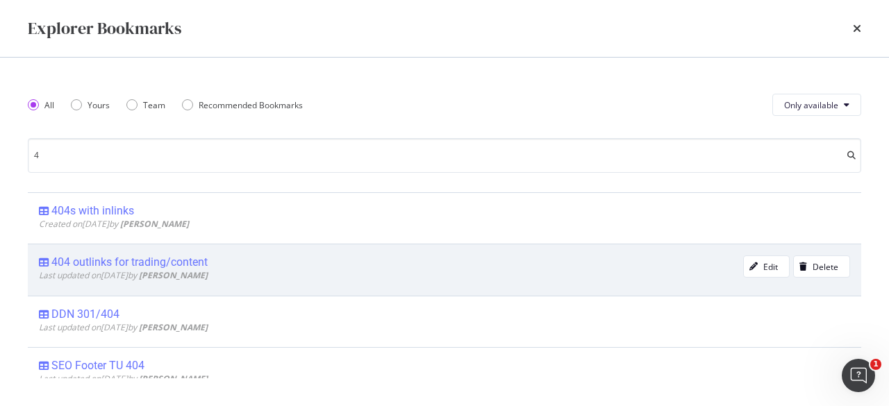
type input "4"
click at [153, 260] on div "404 outlinks for trading/content" at bounding box center [129, 262] width 156 height 14
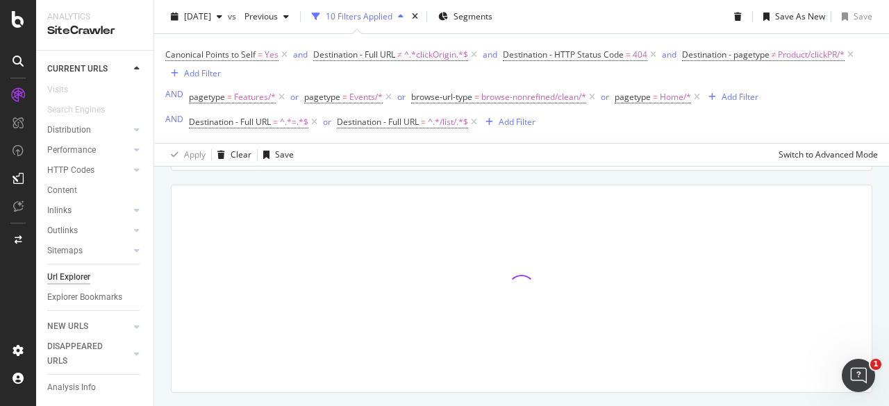
scroll to position [312, 0]
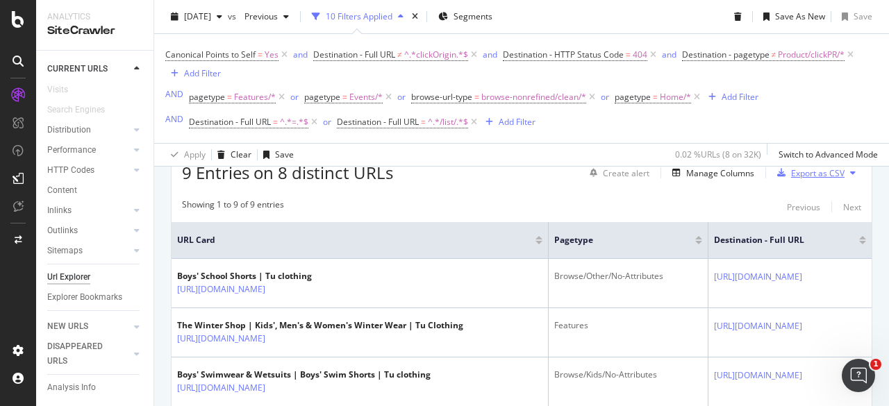
click at [794, 171] on div "Export as CSV" at bounding box center [817, 173] width 53 height 12
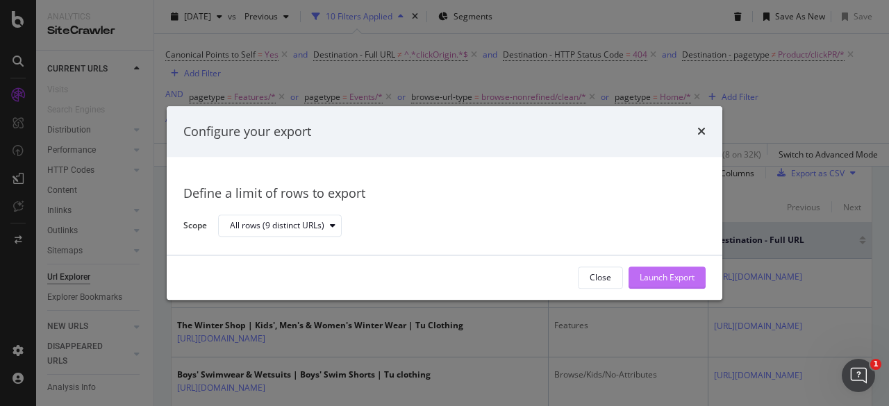
click at [678, 270] on div "Launch Export" at bounding box center [666, 277] width 55 height 21
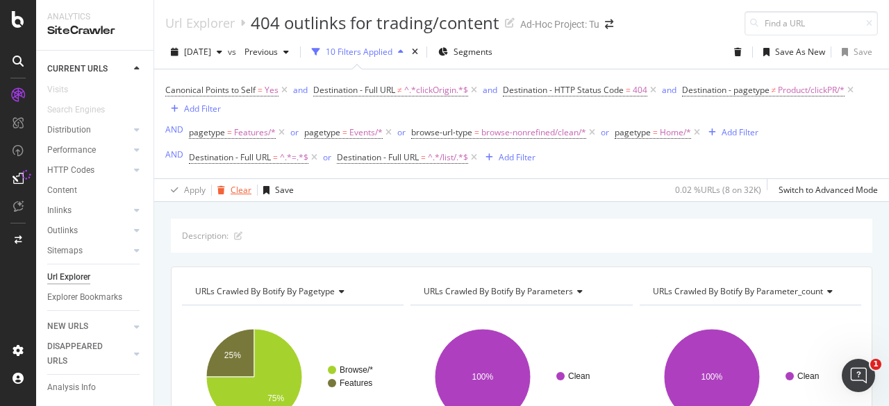
scroll to position [347, 0]
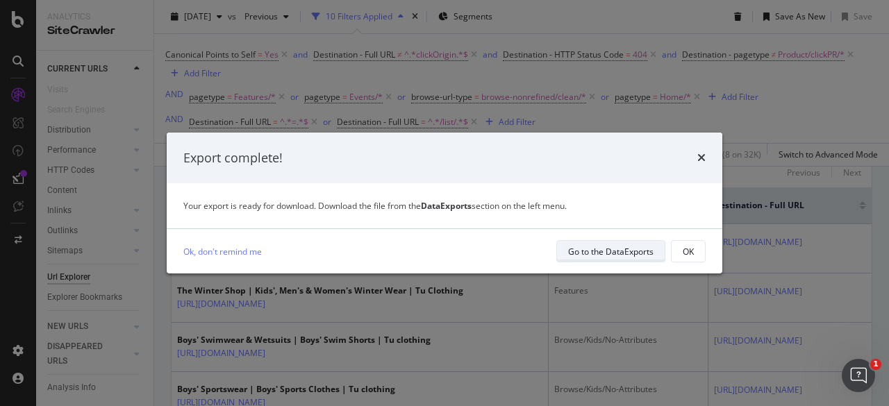
click at [607, 251] on div "Go to the DataExports" at bounding box center [610, 252] width 85 height 12
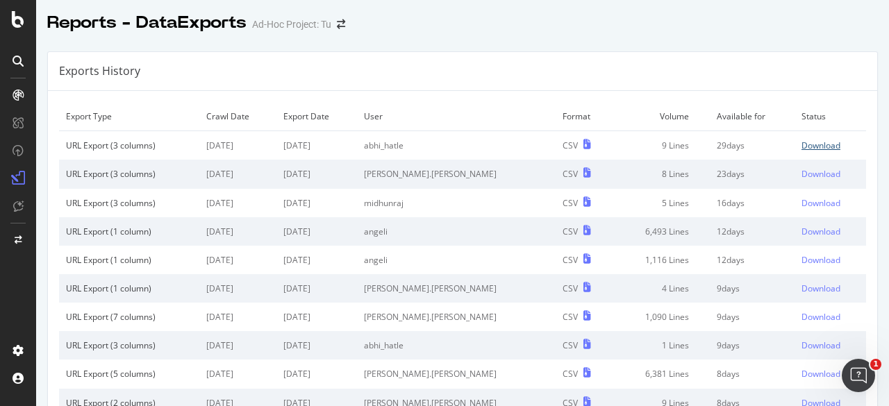
click at [801, 144] on div "Download" at bounding box center [820, 146] width 39 height 12
click at [447, 75] on div "Exports History" at bounding box center [462, 71] width 829 height 39
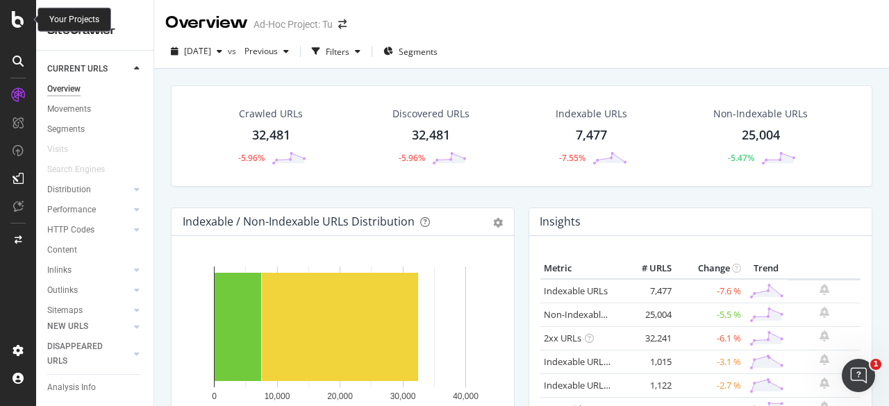
click at [15, 20] on icon at bounding box center [18, 19] width 12 height 17
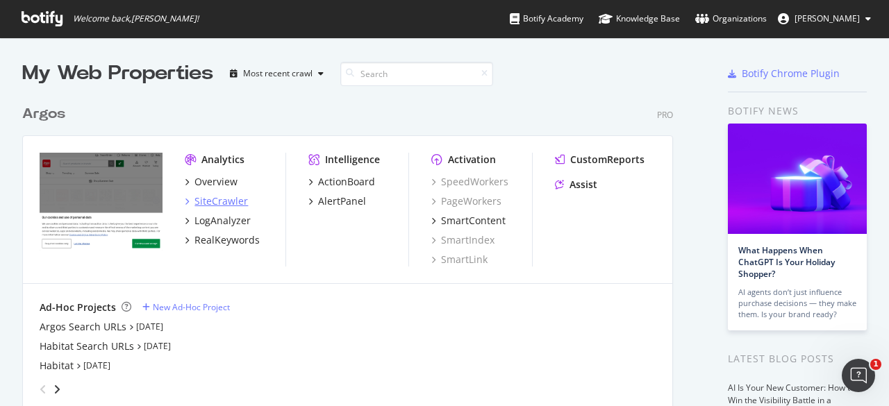
click at [213, 199] on div "SiteCrawler" at bounding box center [220, 201] width 53 height 14
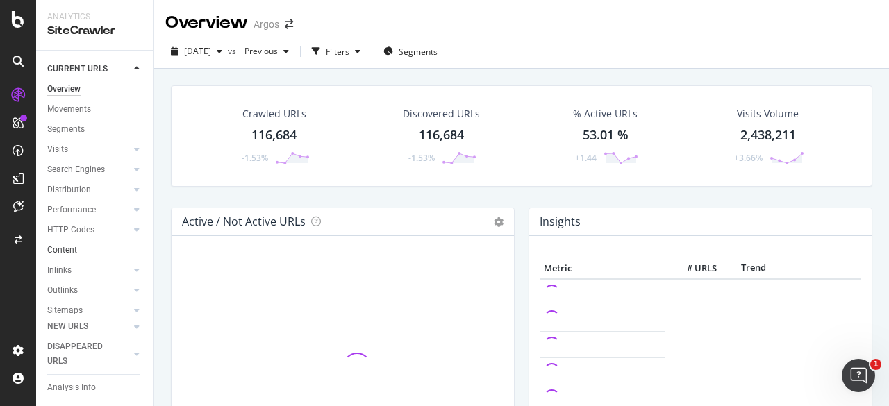
scroll to position [74, 0]
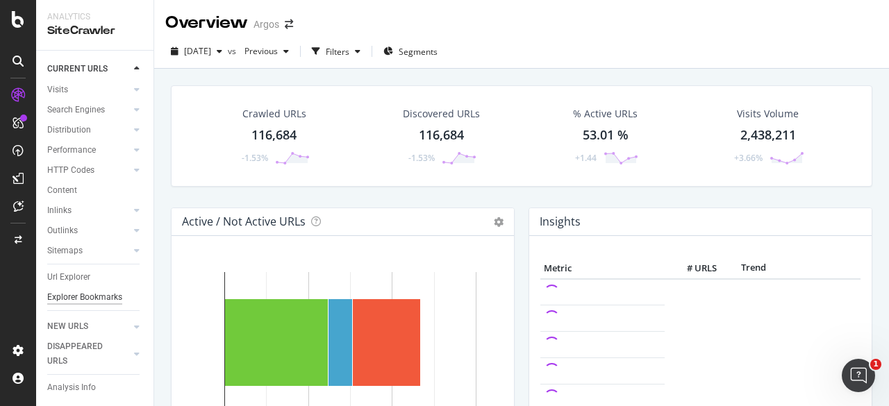
click at [56, 290] on div "Explorer Bookmarks" at bounding box center [84, 297] width 75 height 15
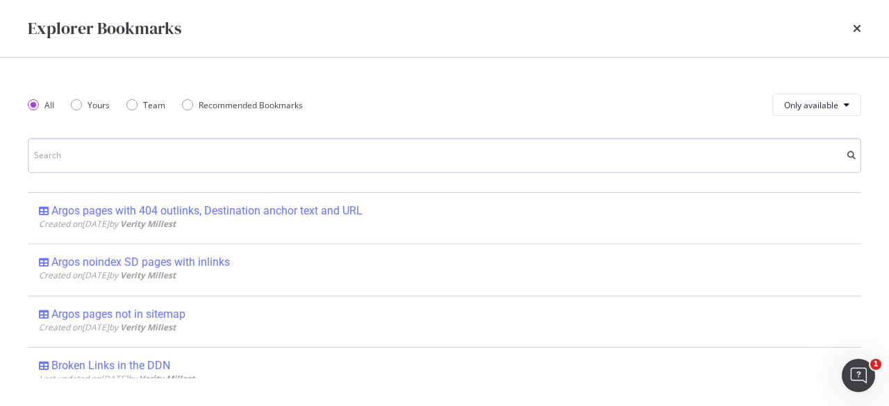
click at [122, 155] on input "modal" at bounding box center [444, 155] width 833 height 35
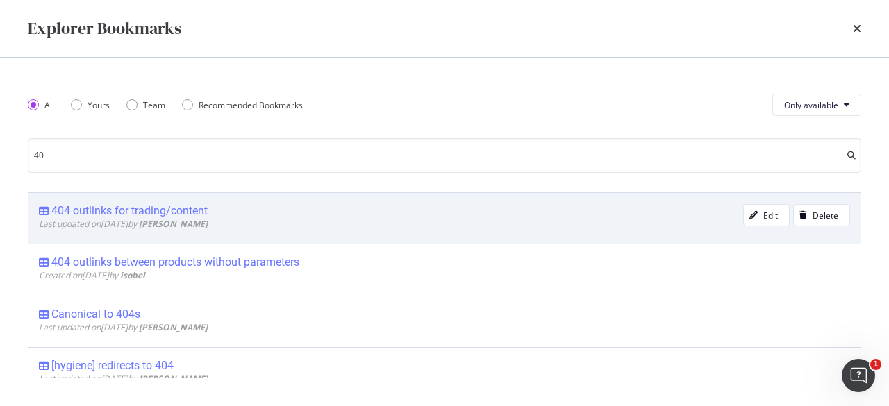
type input "40"
click at [158, 209] on div "404 outlinks for trading/content" at bounding box center [129, 211] width 156 height 14
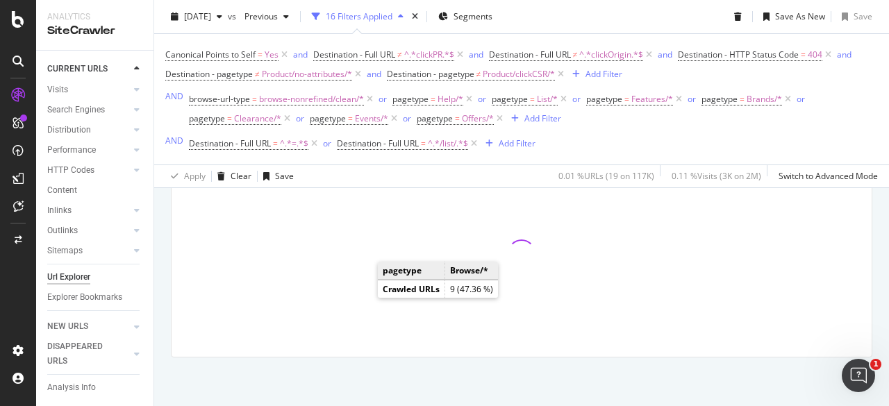
scroll to position [265, 0]
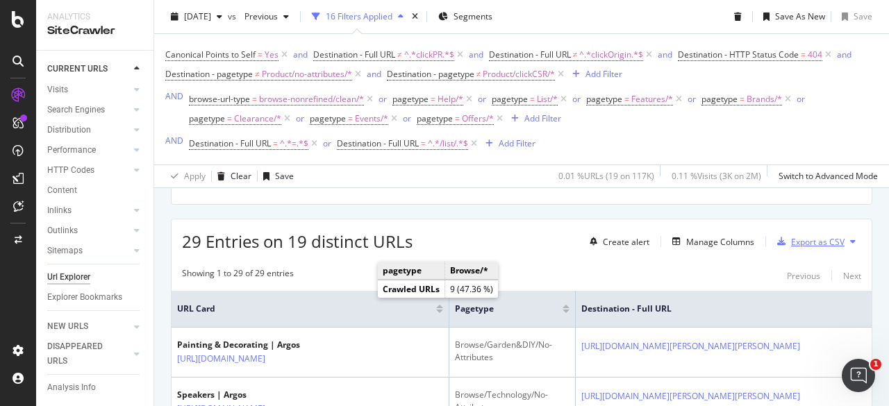
click at [807, 242] on div "Export as CSV" at bounding box center [817, 242] width 53 height 12
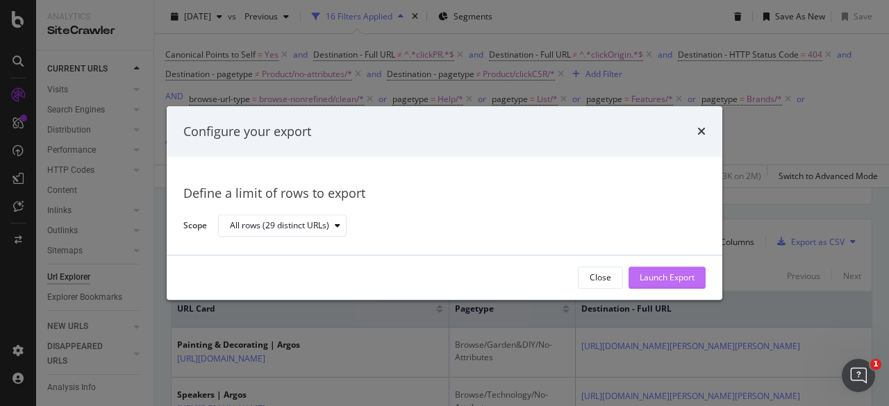
click at [691, 274] on div "Launch Export" at bounding box center [666, 278] width 55 height 12
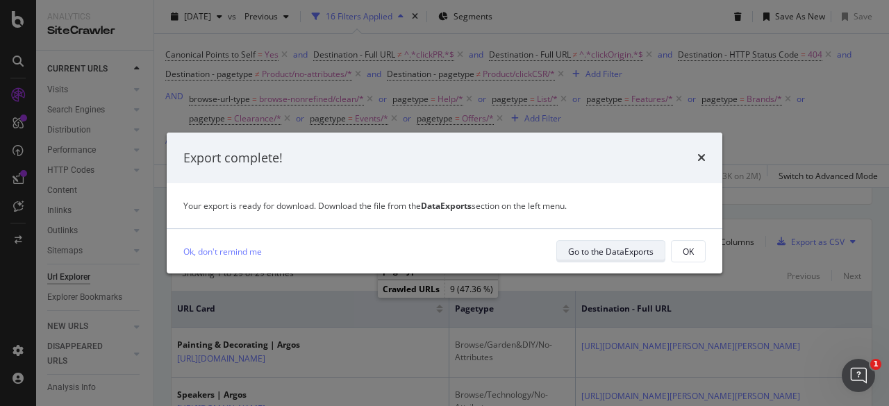
click at [614, 256] on div "Go to the DataExports" at bounding box center [610, 252] width 85 height 12
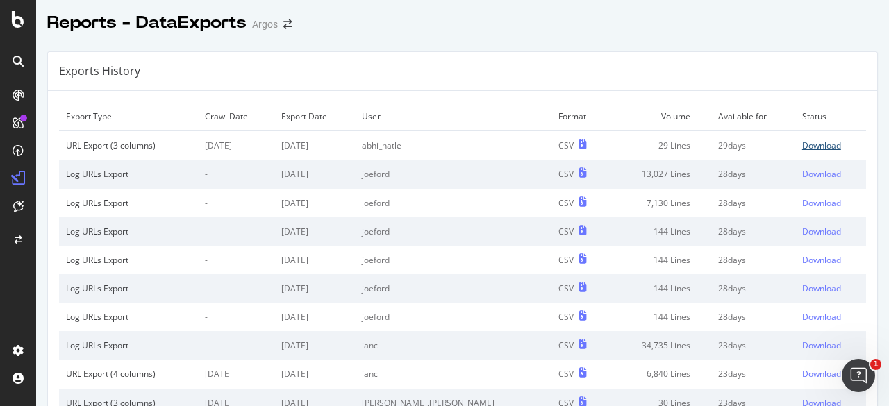
click at [802, 151] on div "Download" at bounding box center [821, 146] width 39 height 12
click at [317, 74] on div "Exports History" at bounding box center [462, 71] width 829 height 39
click at [15, 19] on icon at bounding box center [18, 19] width 12 height 17
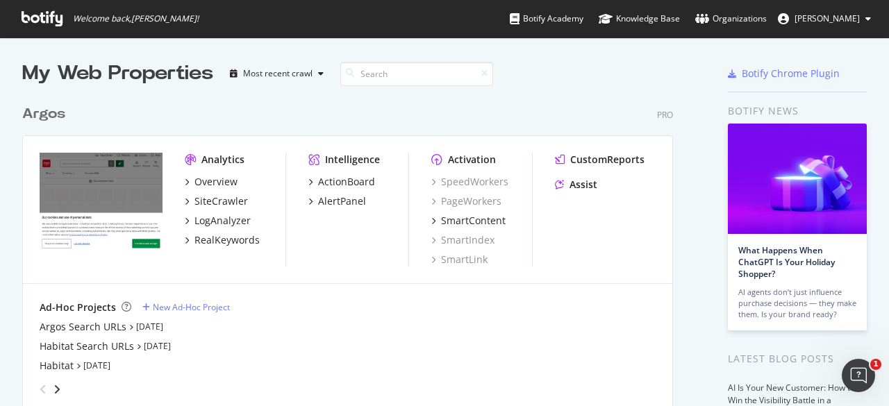
click at [589, 91] on div "Argos Pro Analytics Overview SiteCrawler LogAnalyzer RealKeywords Intelligence …" at bounding box center [353, 250] width 662 height 326
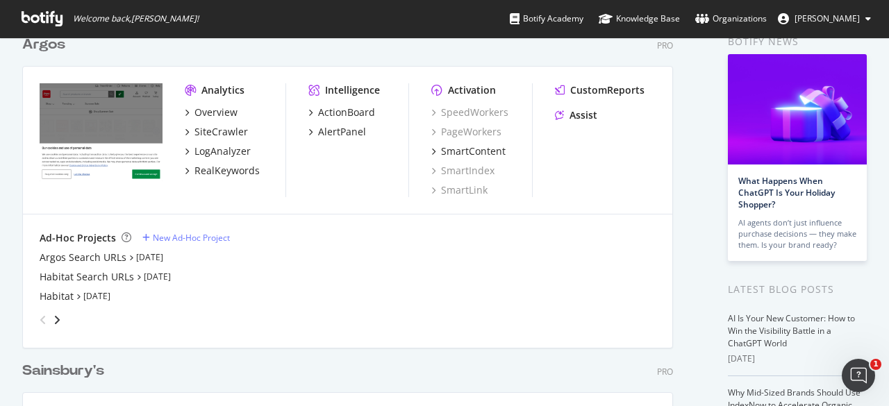
scroll to position [139, 0]
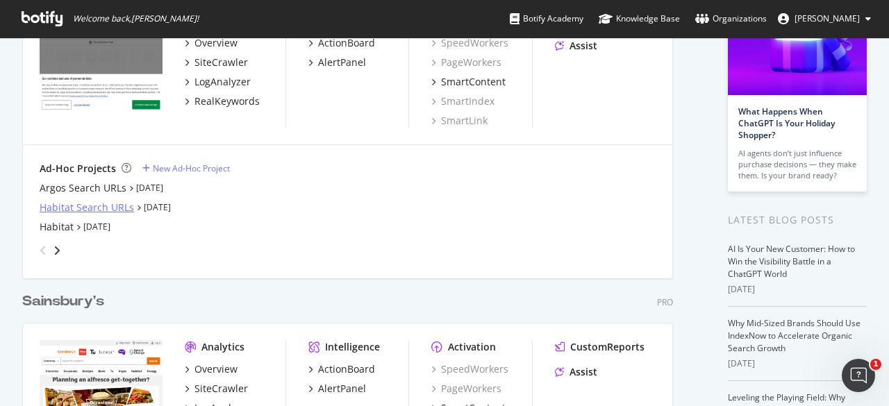
click at [96, 206] on div "Habitat Search URLs" at bounding box center [87, 208] width 94 height 14
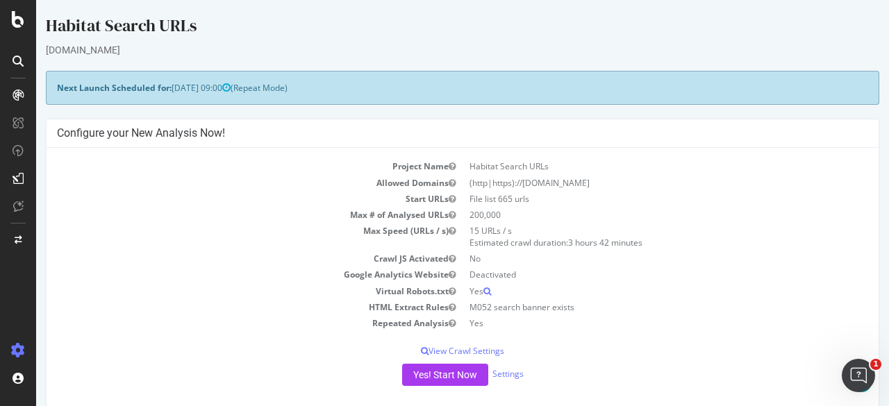
scroll to position [278, 0]
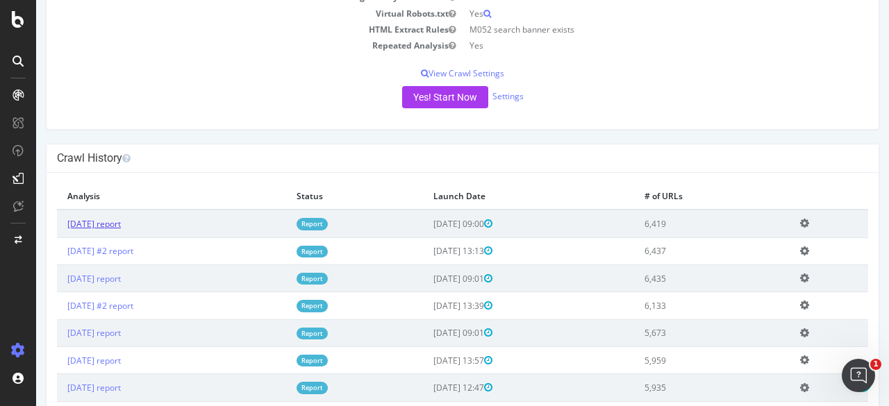
click at [101, 220] on link "[DATE] report" at bounding box center [93, 224] width 53 height 12
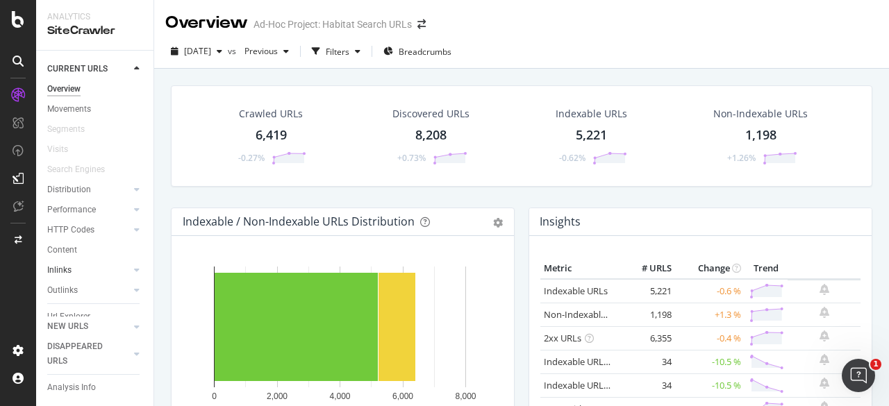
scroll to position [53, 0]
click at [68, 290] on div "Explorer Bookmarks" at bounding box center [84, 297] width 75 height 15
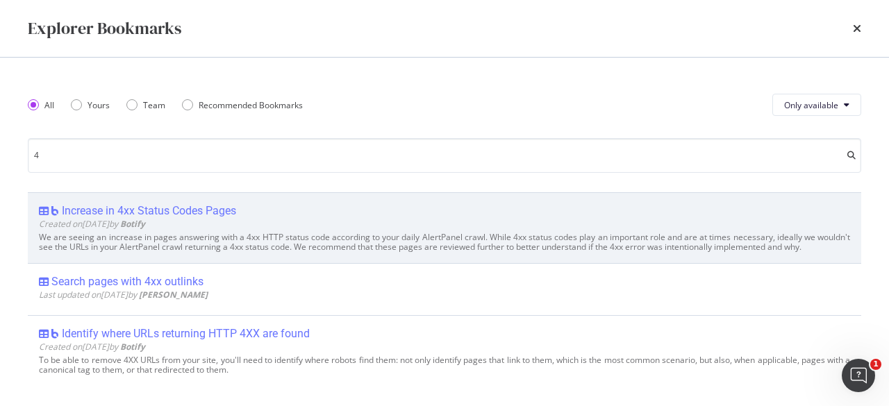
type input "4"
click at [226, 210] on div "Increase in 4xx Status Codes Pages" at bounding box center [149, 211] width 174 height 14
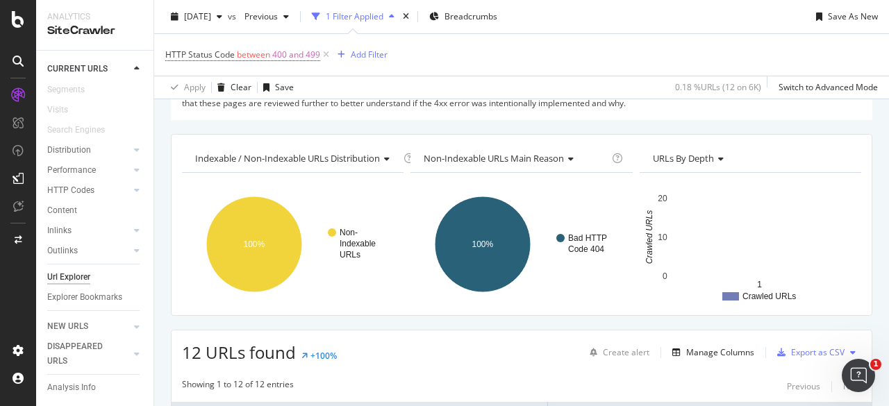
scroll to position [44, 0]
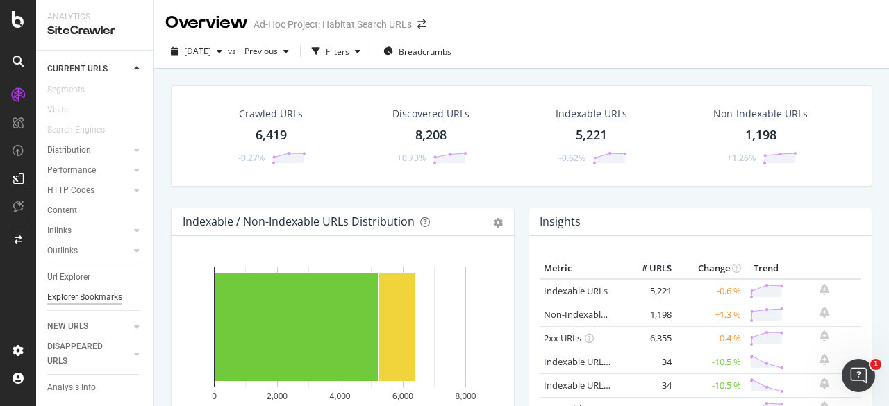
click at [103, 292] on div "Explorer Bookmarks" at bounding box center [84, 297] width 75 height 15
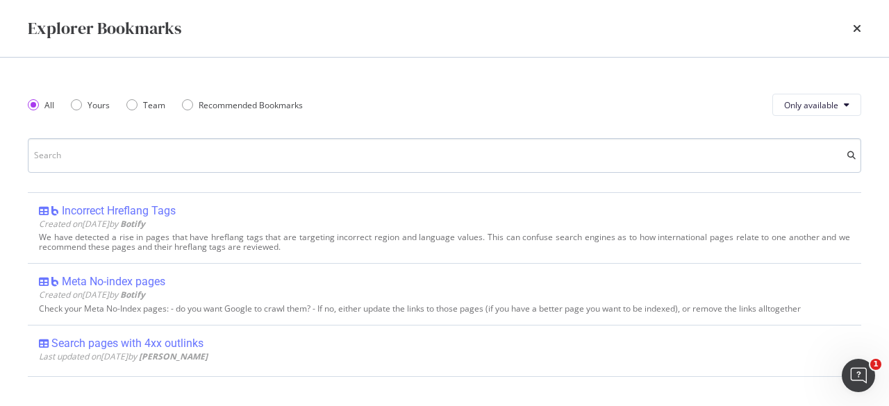
click at [160, 163] on input "modal" at bounding box center [444, 155] width 833 height 35
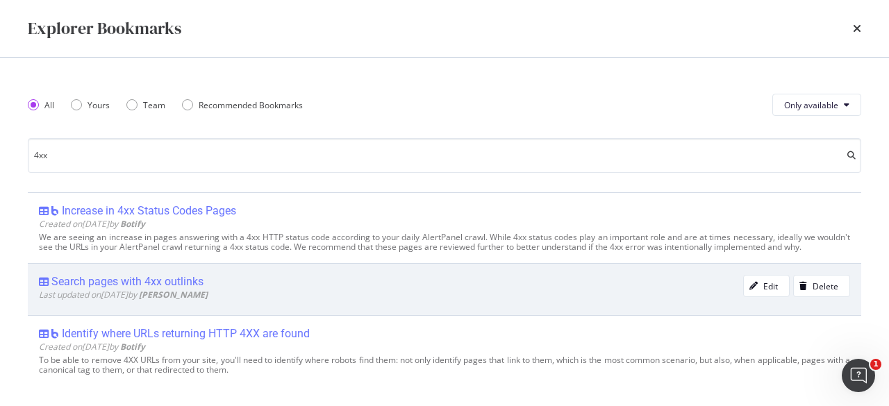
type input "4xx"
click at [186, 289] on div "Search pages with 4xx outlinks" at bounding box center [127, 282] width 152 height 14
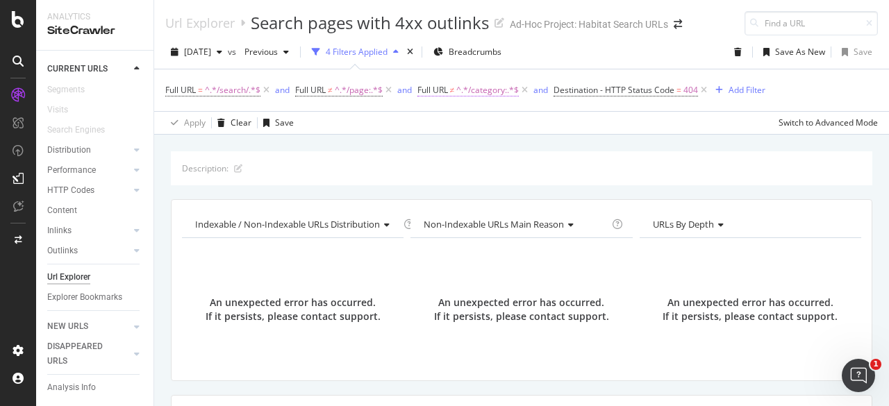
click at [496, 89] on span "^.*/category:.*$" at bounding box center [487, 90] width 62 height 19
click at [229, 90] on span "^.*/search/.*$" at bounding box center [233, 90] width 56 height 19
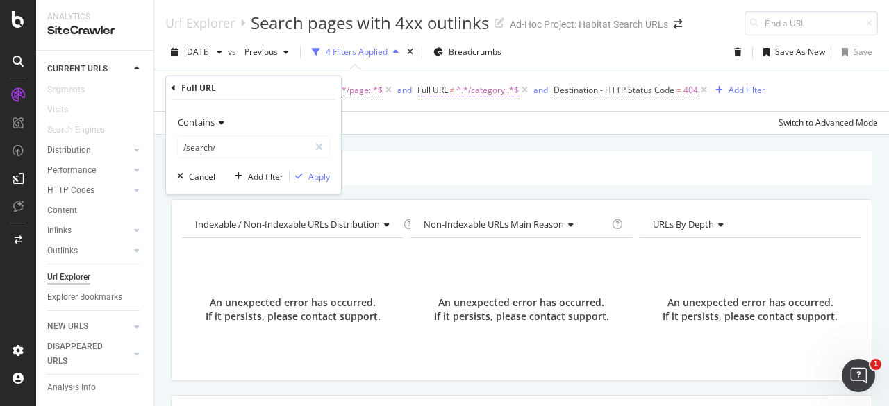
click at [457, 91] on span "Full URL ≠ ^.*/category:.*$" at bounding box center [468, 90] width 102 height 12
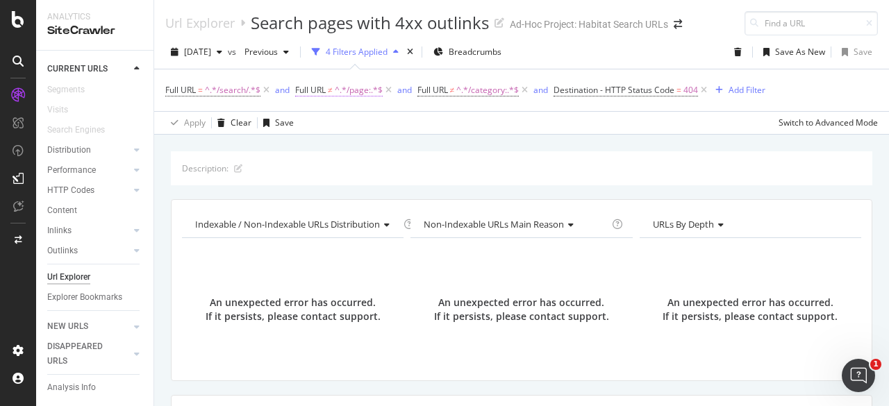
click at [375, 95] on span "^.*/page:.*$" at bounding box center [359, 90] width 48 height 19
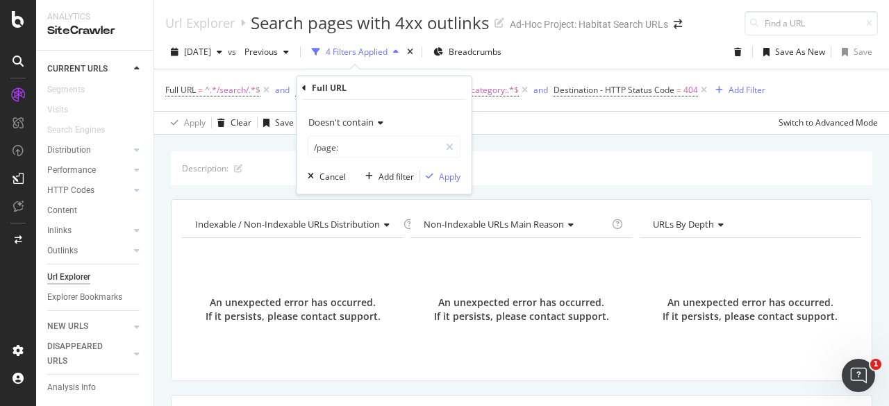
click at [593, 118] on div "Apply Clear Save Switch to Advanced Mode" at bounding box center [521, 122] width 735 height 23
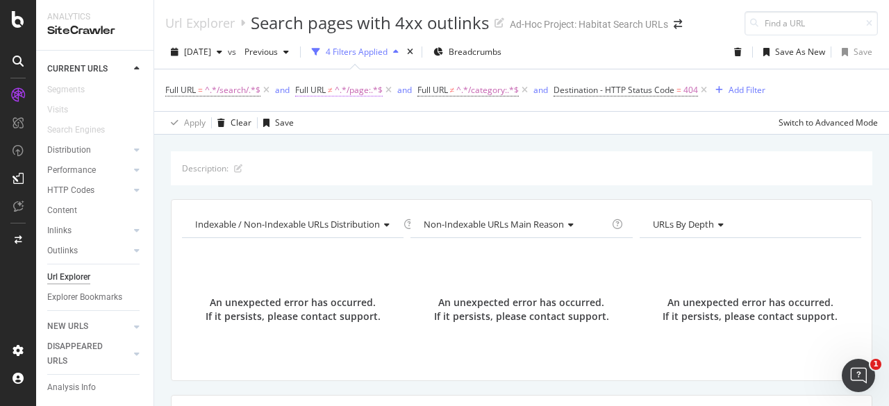
click at [324, 94] on span "Full URL" at bounding box center [310, 90] width 31 height 12
click at [494, 95] on span "^.*/category:.*$" at bounding box center [487, 90] width 62 height 19
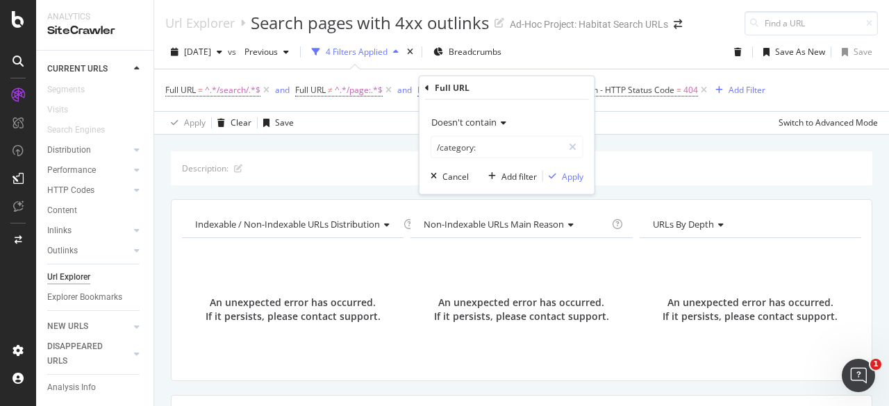
click at [667, 126] on div "Apply Clear Save Switch to Advanced Mode" at bounding box center [521, 122] width 735 height 23
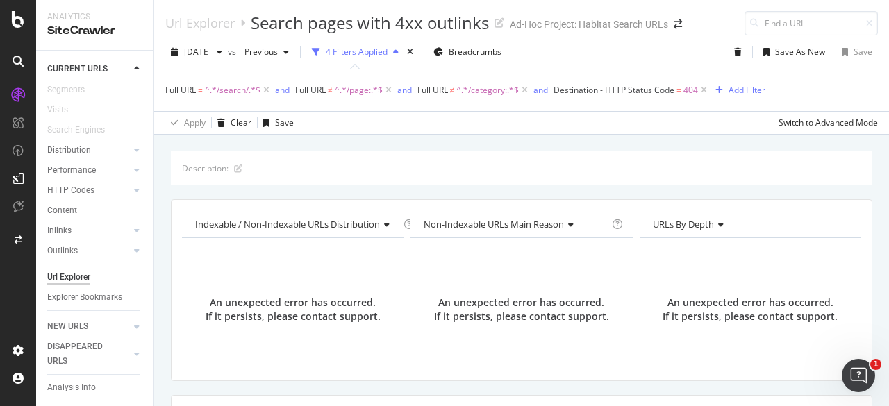
click at [637, 90] on span "Destination - HTTP Status Code" at bounding box center [613, 90] width 121 height 12
click at [471, 142] on div "Description: Indexable / Non-Indexable URLs distribution Chart (by Value) Table…" at bounding box center [521, 151] width 735 height 33
click at [187, 91] on span "Full URL" at bounding box center [180, 90] width 31 height 12
click at [443, 141] on div "Description: Indexable / Non-Indexable URLs distribution Chart (by Value) Table…" at bounding box center [521, 151] width 735 height 33
click at [340, 91] on span "^.*/page:.*$" at bounding box center [359, 90] width 48 height 19
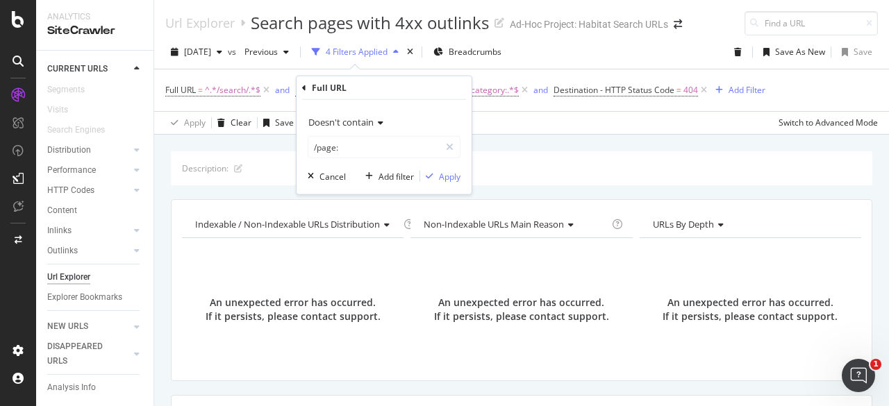
click at [503, 124] on div "Apply Clear Save Switch to Advanced Mode" at bounding box center [521, 122] width 735 height 23
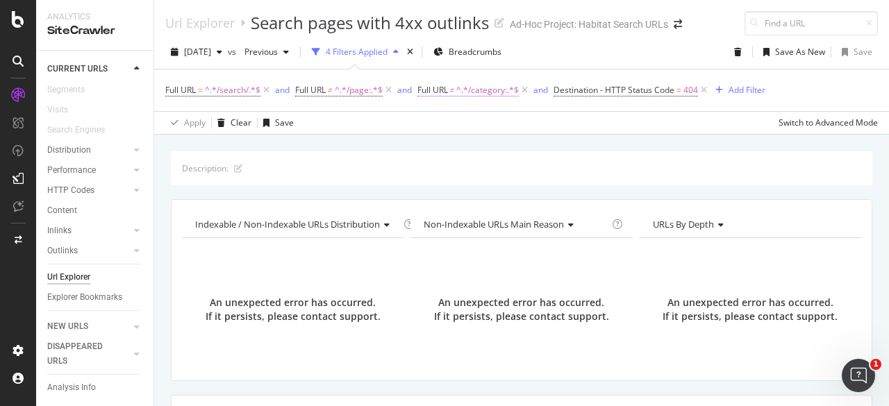
click at [485, 91] on span "^.*/category:.*$" at bounding box center [487, 90] width 62 height 19
click at [658, 120] on div "Apply Clear Save Switch to Advanced Mode" at bounding box center [521, 122] width 735 height 23
click at [228, 52] on div "button" at bounding box center [219, 52] width 17 height 8
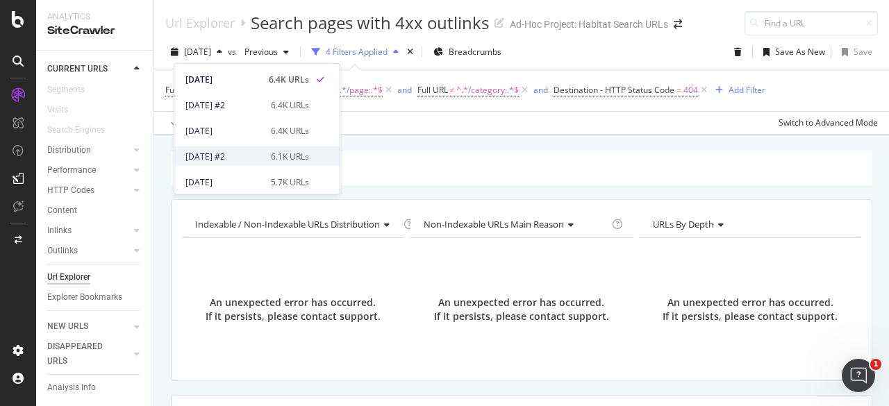
click at [235, 153] on div "[DATE] #2" at bounding box center [223, 156] width 77 height 12
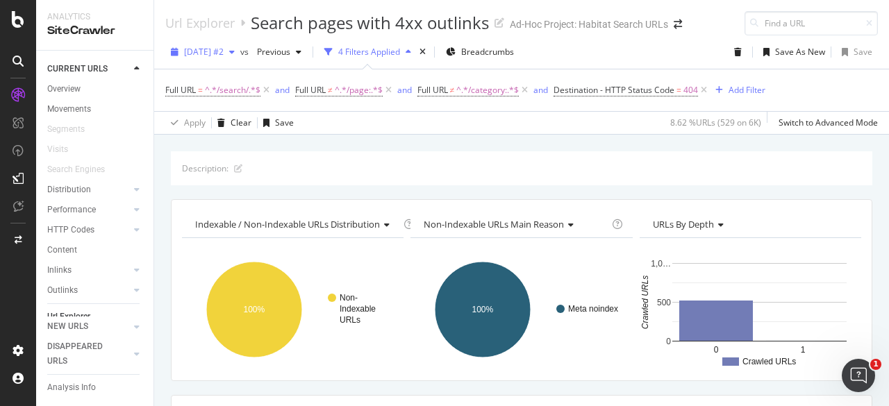
click at [224, 53] on span "[DATE] #2" at bounding box center [204, 52] width 40 height 12
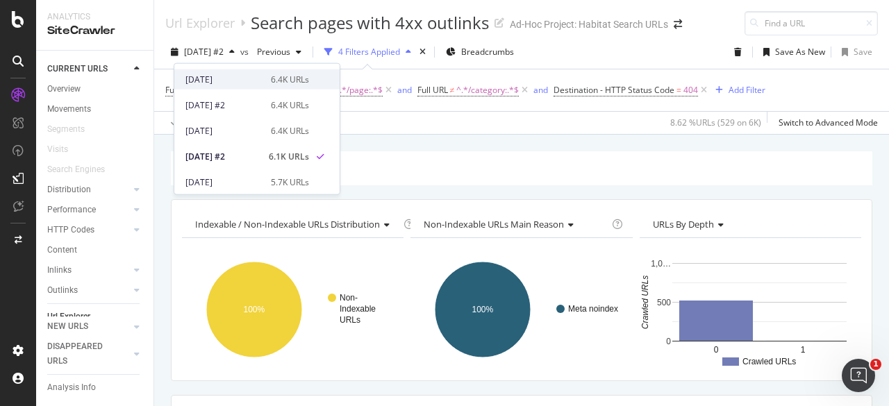
click at [244, 80] on div "[DATE]" at bounding box center [223, 79] width 77 height 12
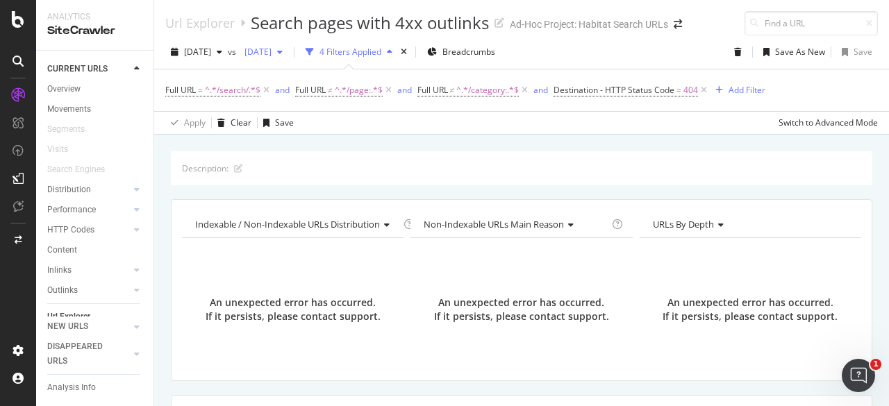
click at [271, 48] on span "[DATE]" at bounding box center [255, 52] width 33 height 12
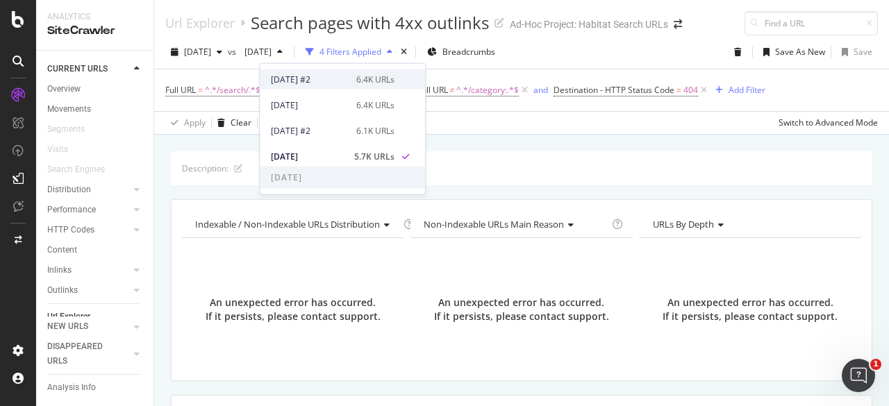
click at [293, 84] on div "[DATE] #2" at bounding box center [309, 79] width 77 height 12
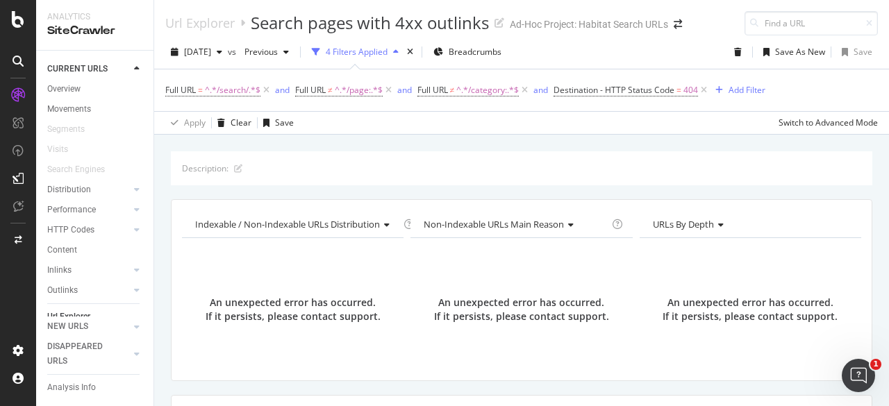
scroll to position [53, 0]
click at [61, 291] on div "Explorer Bookmarks" at bounding box center [84, 297] width 75 height 15
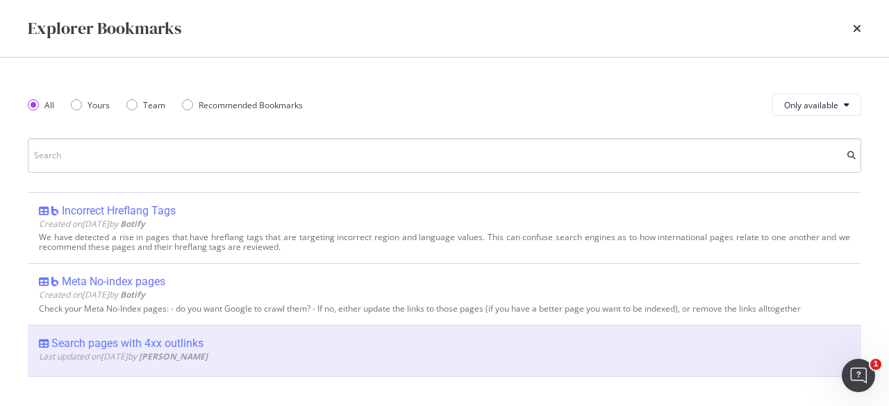
click at [85, 149] on input "modal" at bounding box center [444, 155] width 833 height 35
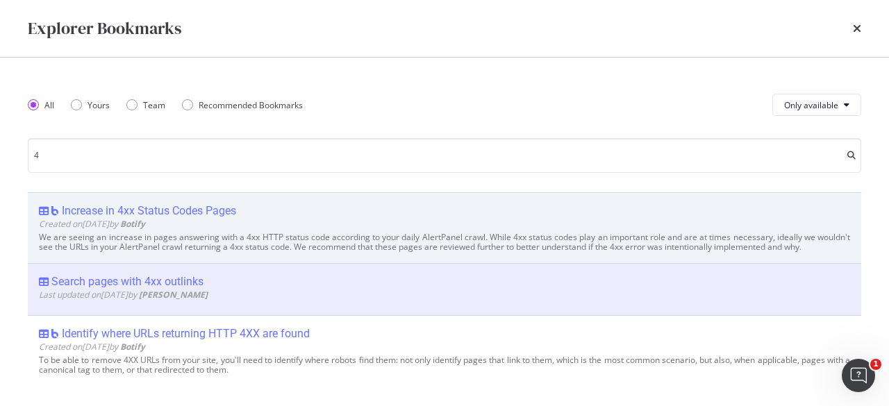
type input "4"
click at [121, 224] on span "Created on [DATE] by Botify" at bounding box center [92, 224] width 106 height 12
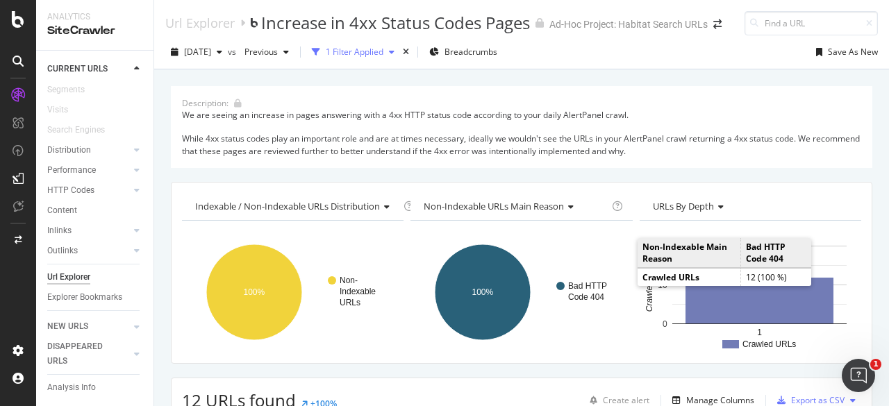
click at [383, 55] on div "1 Filter Applied" at bounding box center [355, 52] width 58 height 12
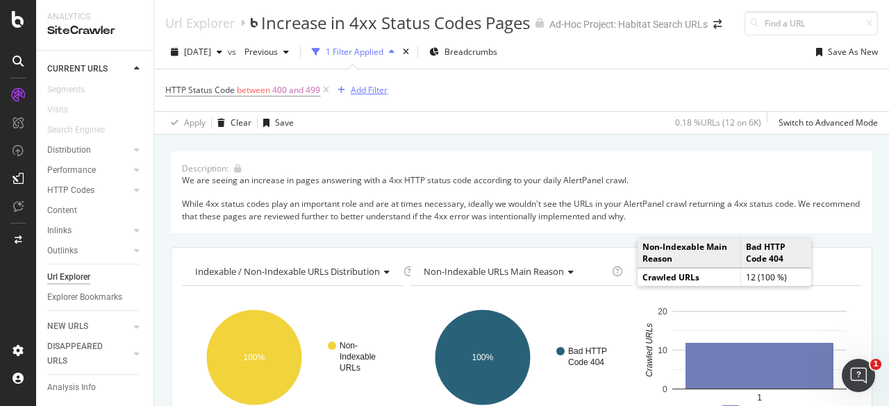
click at [376, 94] on div "Add Filter" at bounding box center [369, 90] width 37 height 12
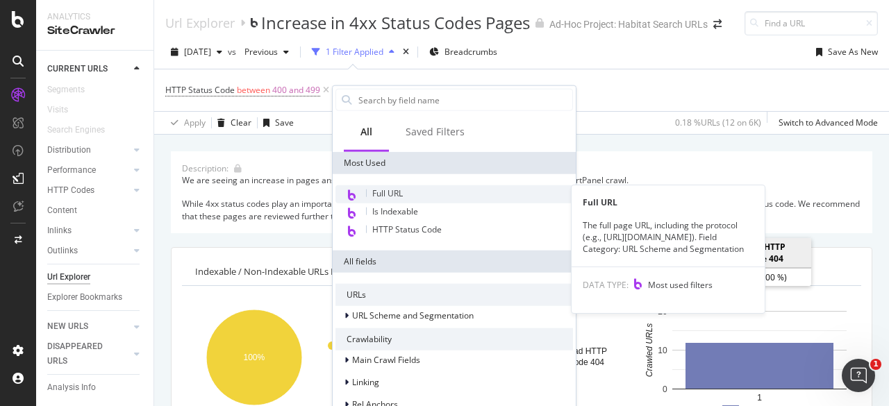
click at [386, 195] on span "Full URL" at bounding box center [387, 193] width 31 height 12
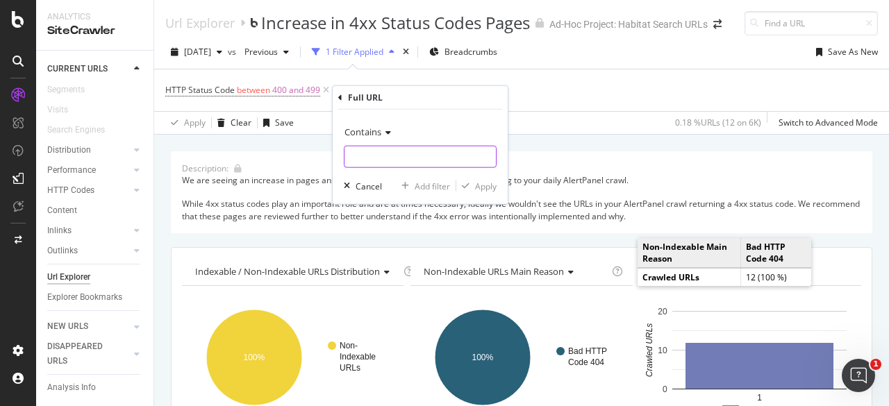
click at [364, 160] on input "text" at bounding box center [419, 157] width 151 height 22
paste input "/category:"
click at [375, 158] on input "/category:" at bounding box center [409, 157] width 131 height 22
type input "/search/"
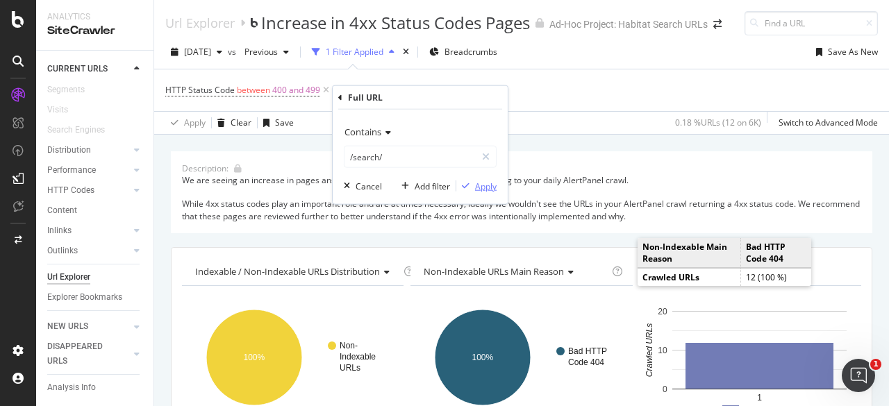
click at [488, 187] on div "Apply" at bounding box center [486, 186] width 22 height 12
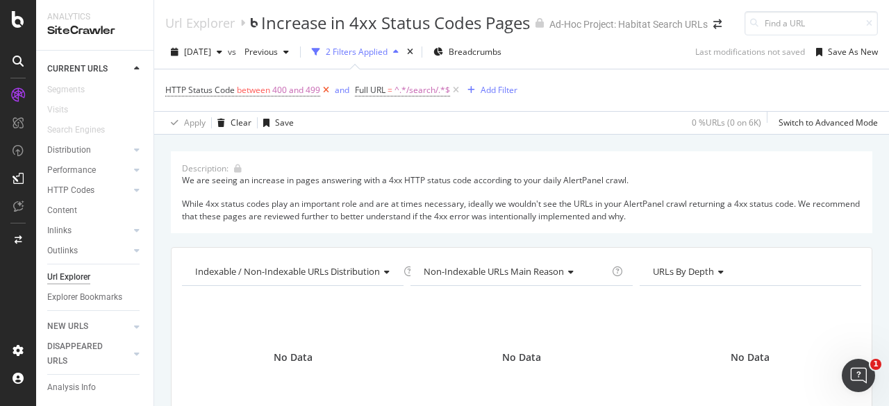
click at [324, 97] on icon at bounding box center [326, 90] width 12 height 14
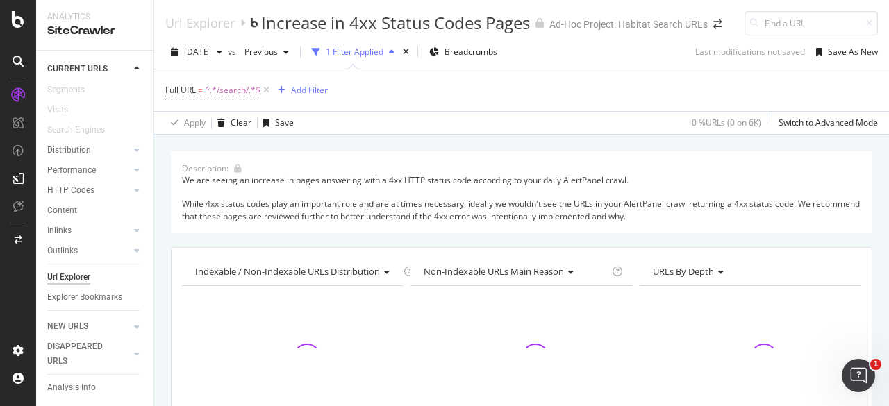
click at [362, 57] on div "1 Filter Applied" at bounding box center [355, 52] width 58 height 12
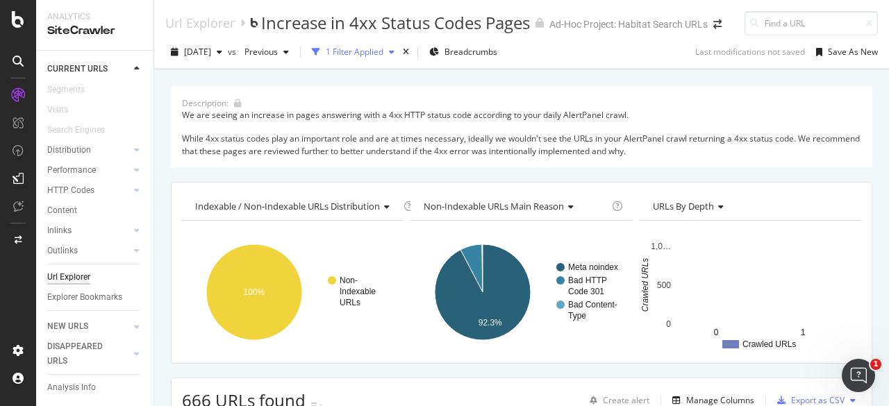
click at [383, 58] on div "1 Filter Applied" at bounding box center [355, 52] width 58 height 12
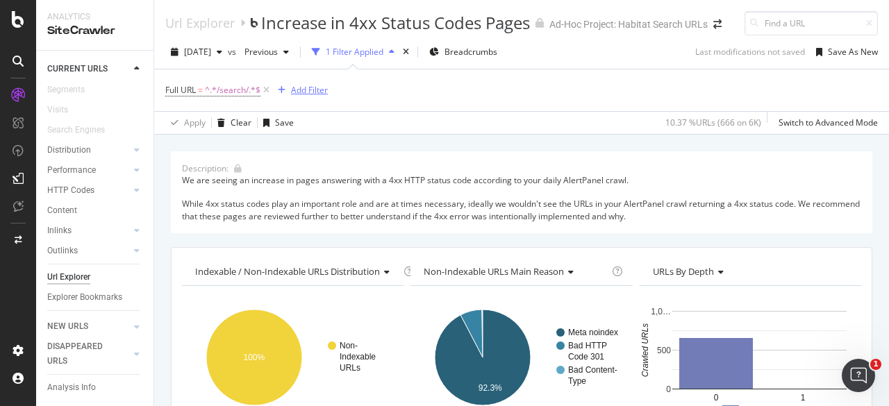
click at [318, 96] on div "Add Filter" at bounding box center [309, 90] width 37 height 12
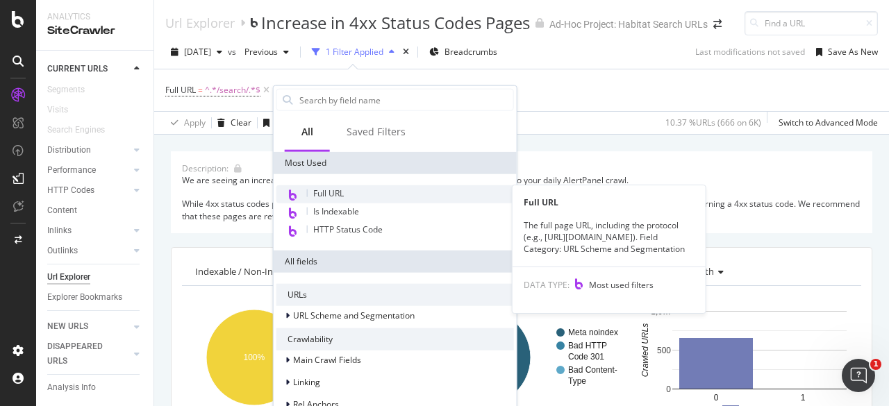
click at [335, 194] on span "Full URL" at bounding box center [328, 193] width 31 height 12
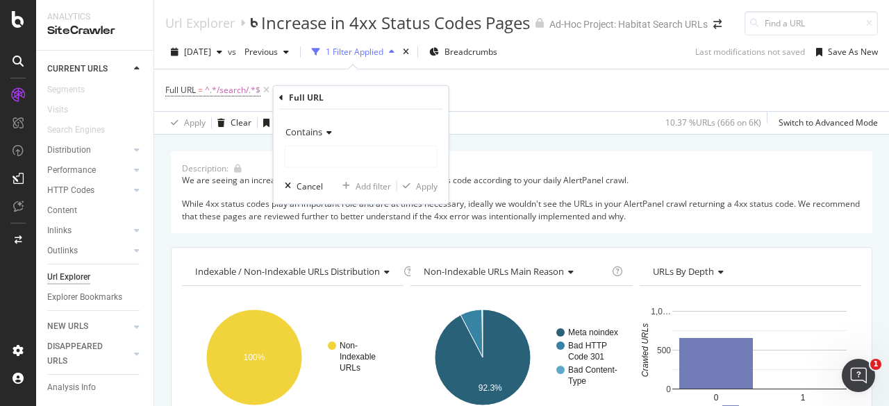
click at [312, 133] on span "Contains" at bounding box center [303, 132] width 37 height 12
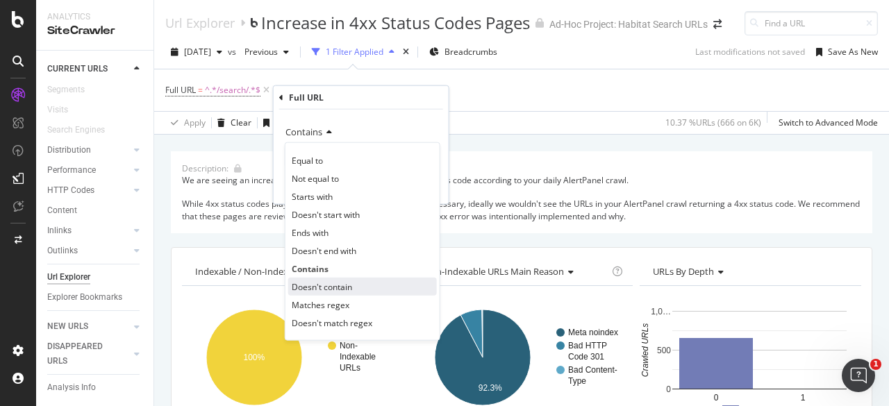
click at [314, 285] on span "Doesn't contain" at bounding box center [322, 286] width 60 height 12
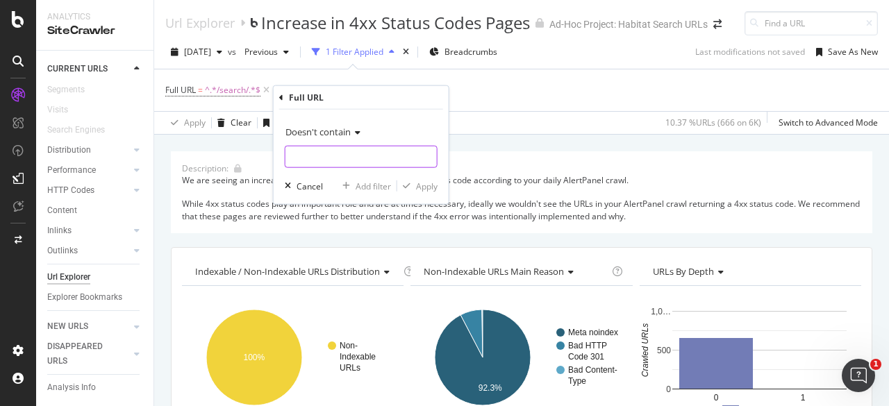
click at [334, 165] on input "text" at bounding box center [360, 157] width 151 height 22
paste input "/category:"
click at [300, 156] on input "/category:" at bounding box center [350, 157] width 131 height 22
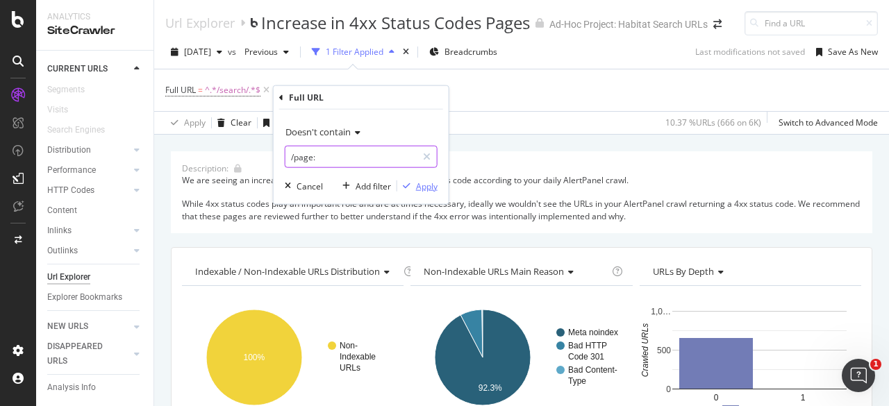
type input "/page:"
click at [428, 187] on div "Apply" at bounding box center [427, 186] width 22 height 12
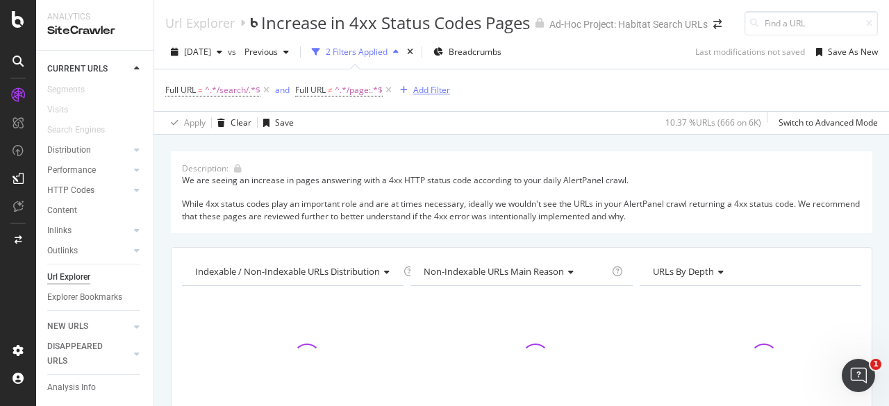
click at [425, 94] on div "Add Filter" at bounding box center [431, 90] width 37 height 12
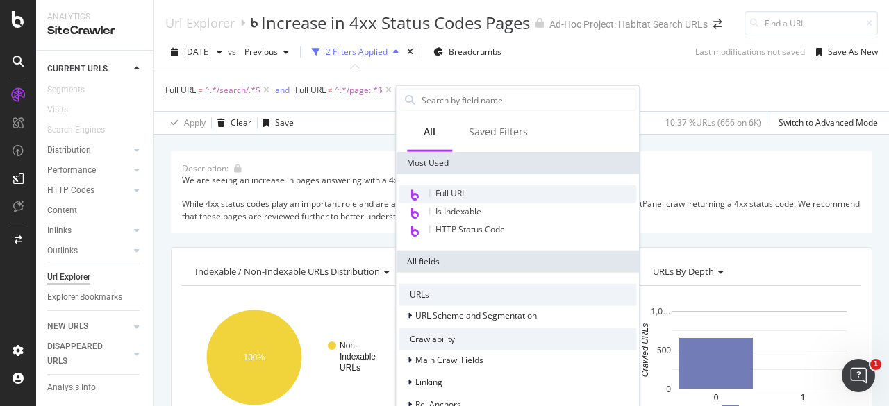
click at [453, 195] on span "Full URL" at bounding box center [450, 193] width 31 height 12
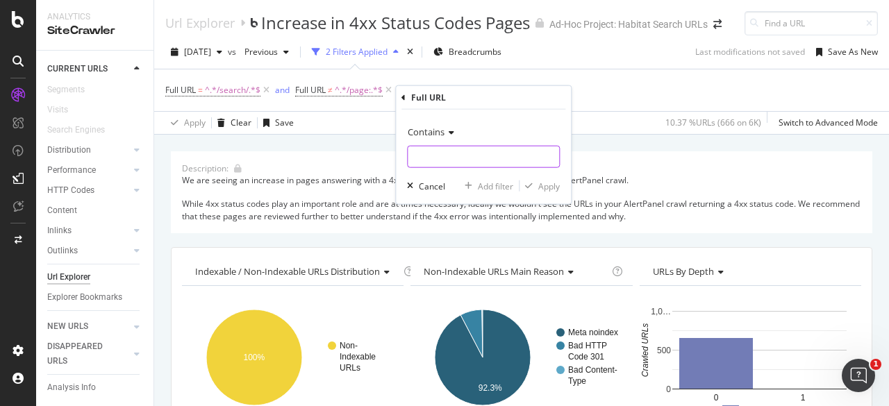
click at [423, 155] on input "text" at bounding box center [483, 157] width 151 height 22
click at [414, 134] on span "Contains" at bounding box center [426, 132] width 37 height 12
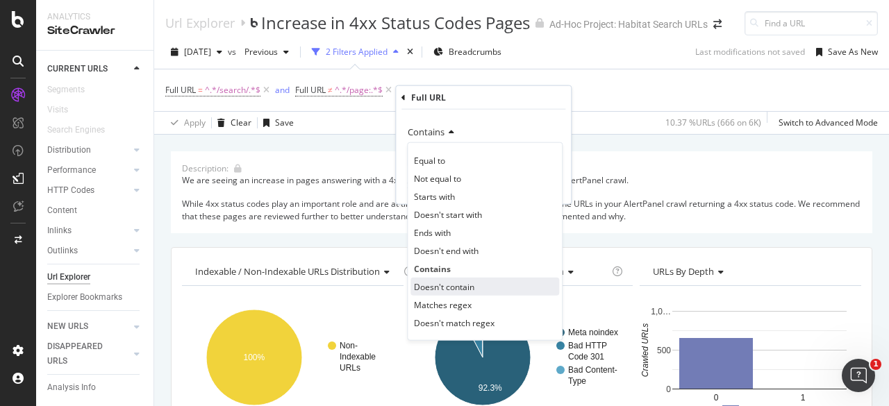
click at [435, 281] on span "Doesn't contain" at bounding box center [444, 286] width 60 height 12
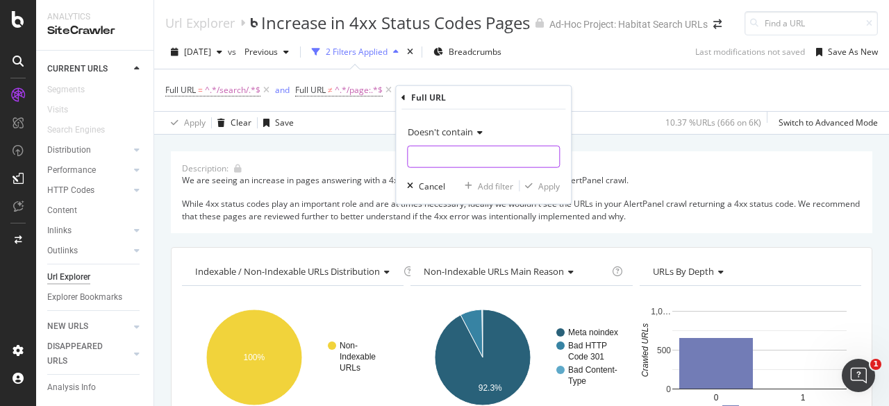
click at [440, 160] on input "text" at bounding box center [483, 157] width 151 height 22
paste input "/category:"
type input "/category:"
click at [544, 187] on div "Apply" at bounding box center [549, 186] width 22 height 12
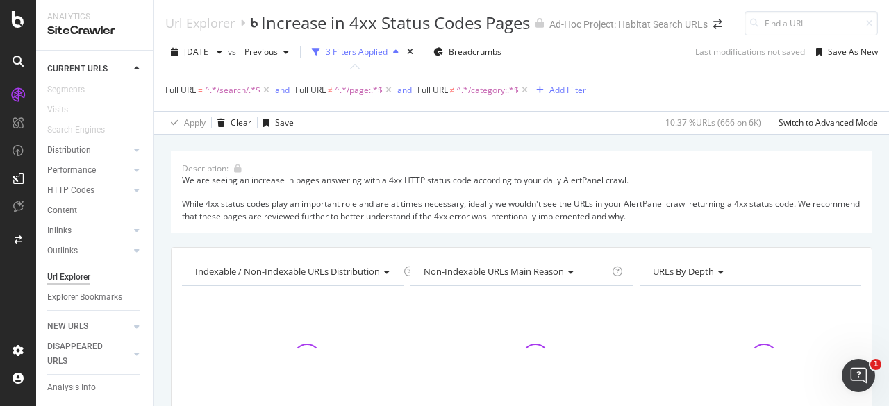
click at [580, 96] on div "Add Filter" at bounding box center [567, 90] width 37 height 12
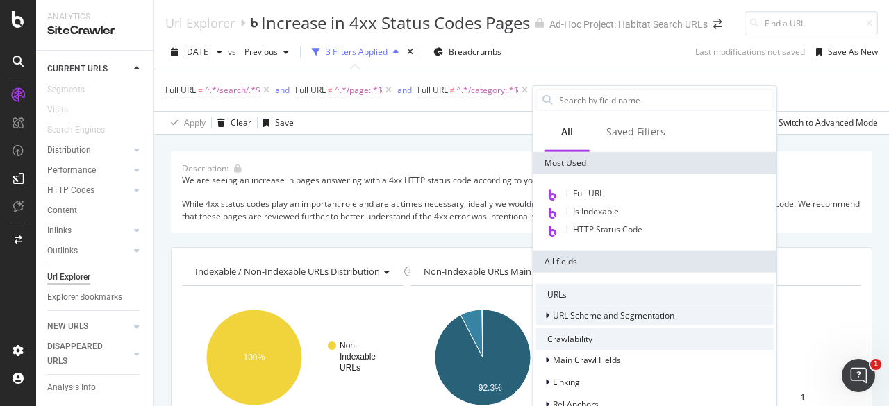
scroll to position [121, 0]
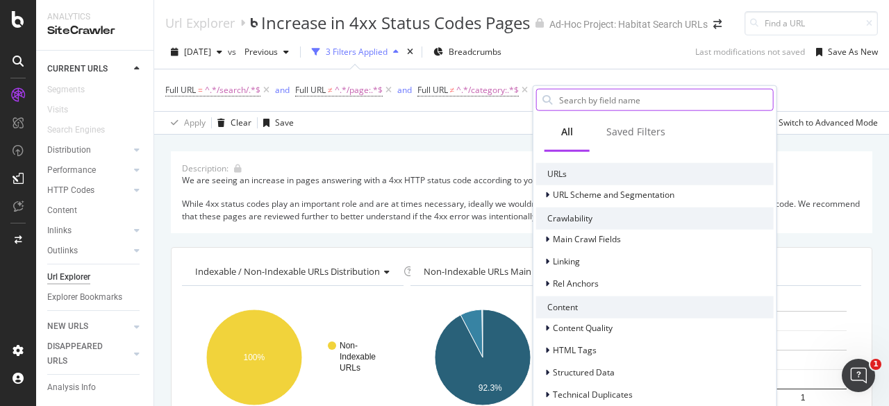
click at [583, 97] on input "text" at bounding box center [665, 100] width 215 height 21
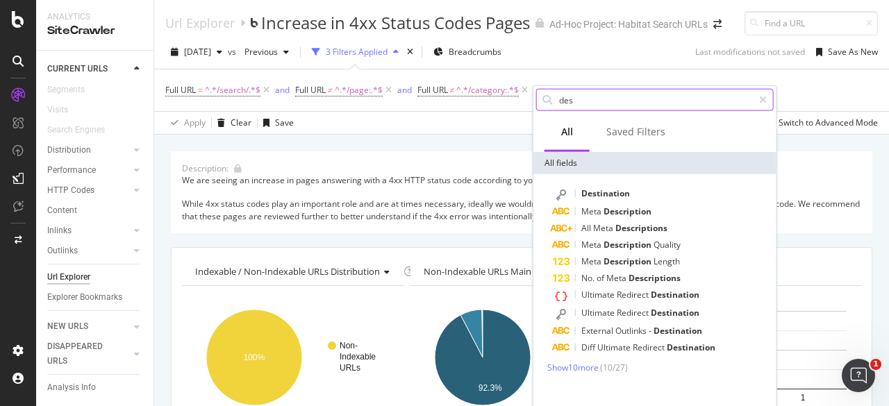
scroll to position [0, 0]
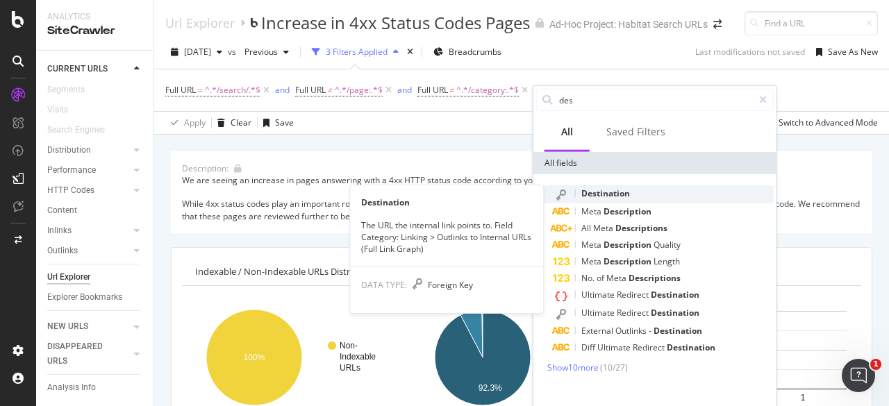
type input "des"
click at [596, 191] on span "Destination" at bounding box center [605, 193] width 49 height 12
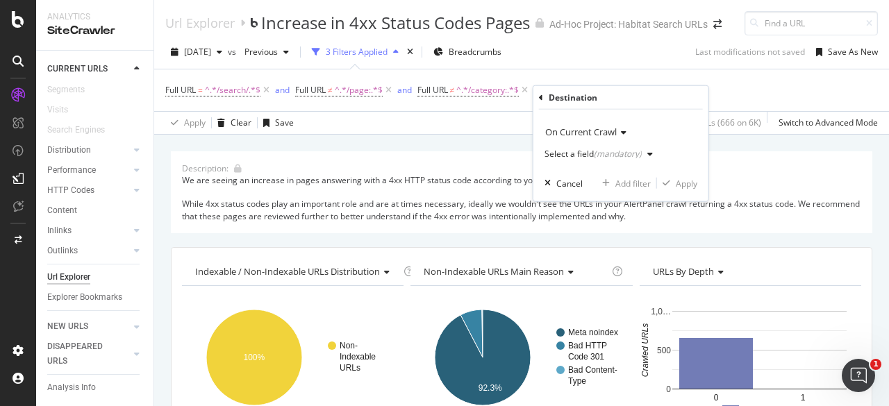
click at [539, 99] on icon at bounding box center [541, 97] width 4 height 8
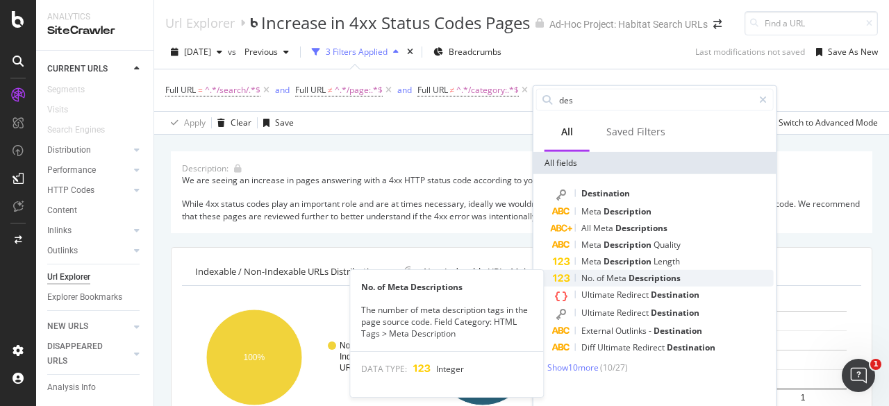
click at [621, 279] on span "Meta" at bounding box center [617, 278] width 22 height 12
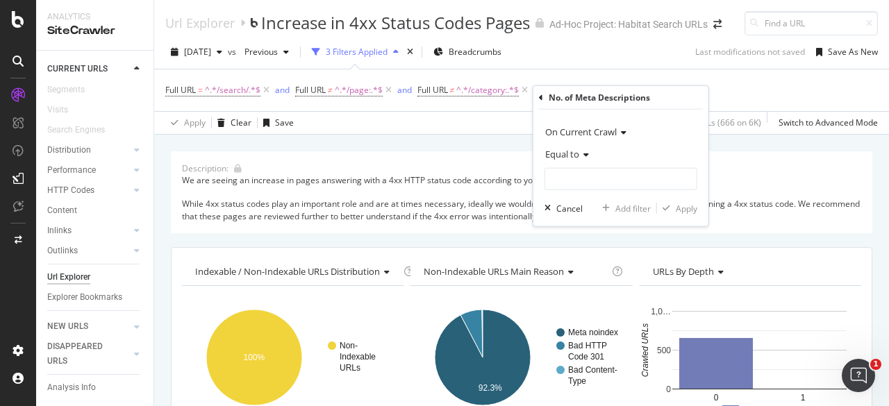
click at [576, 152] on span "Equal to" at bounding box center [562, 154] width 34 height 12
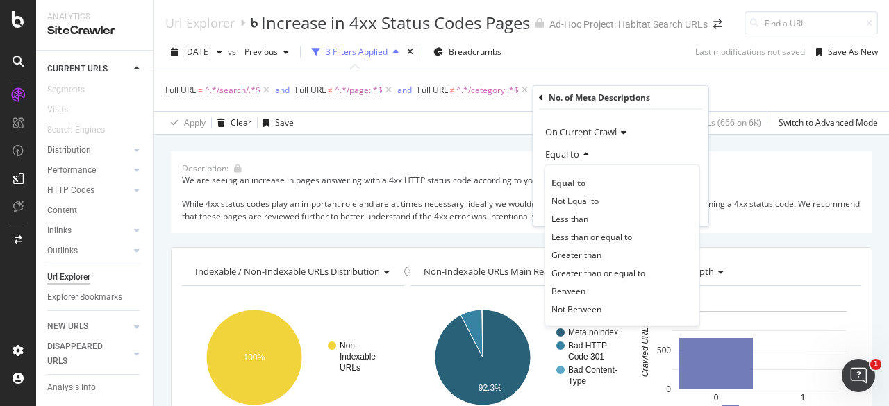
click at [757, 98] on div "Full URL = ^.*/search/.*$ and Full URL ≠ ^.*/page:.*$ and Full URL ≠ ^.*/catego…" at bounding box center [521, 90] width 712 height 42
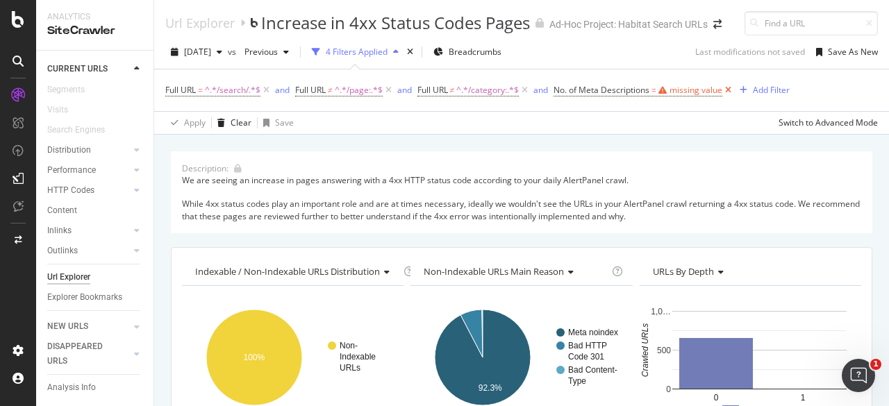
click at [732, 97] on icon at bounding box center [728, 90] width 12 height 14
click at [564, 95] on div "Add Filter" at bounding box center [567, 90] width 37 height 12
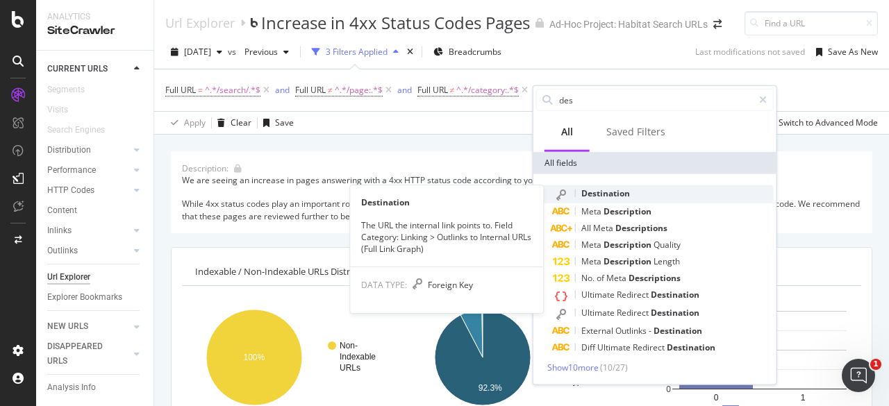
click at [598, 195] on span "Destination" at bounding box center [605, 193] width 49 height 12
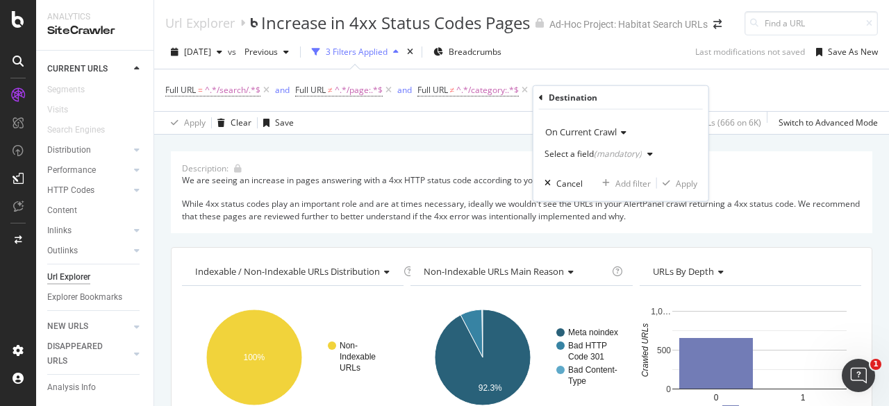
click at [590, 156] on div "Select a field (mandatory)" at bounding box center [592, 154] width 97 height 8
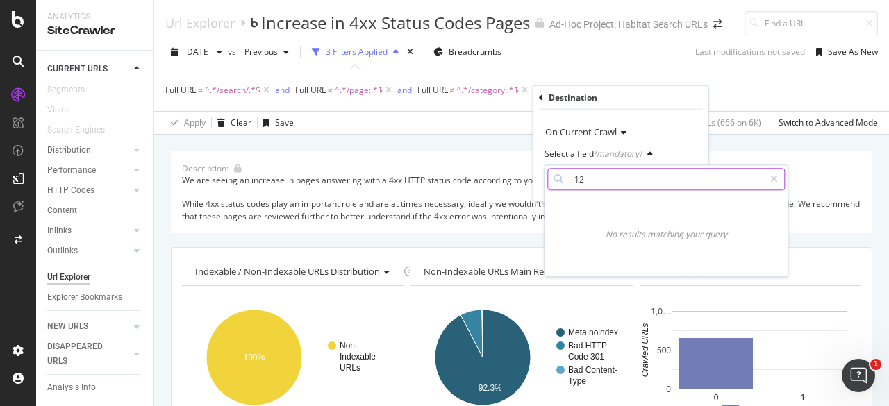
type input "1"
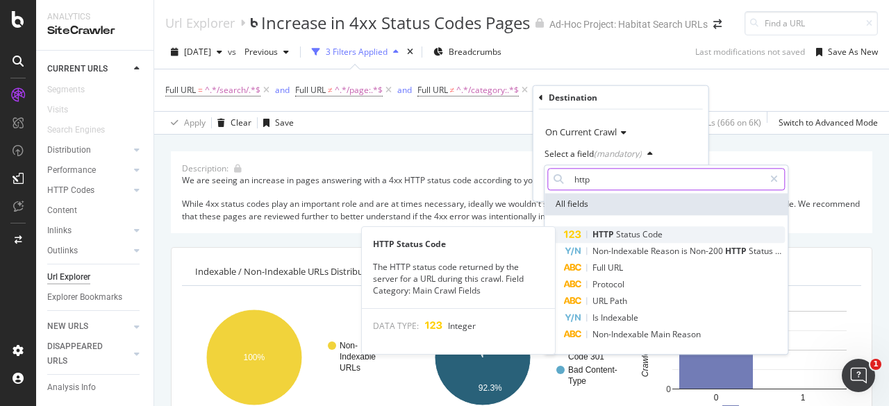
type input "http"
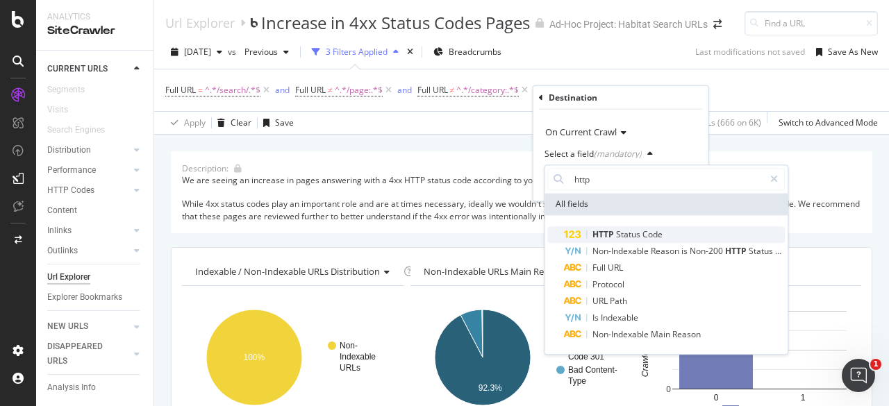
click at [601, 238] on span "HTTP" at bounding box center [604, 234] width 24 height 12
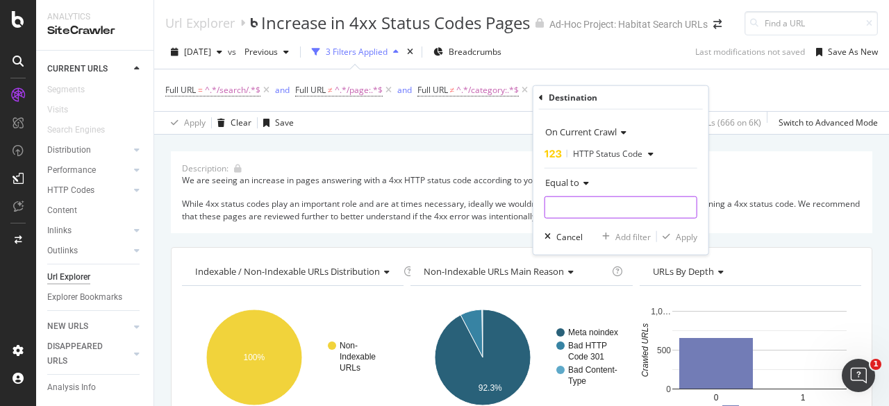
click at [608, 212] on input "number" at bounding box center [620, 207] width 153 height 22
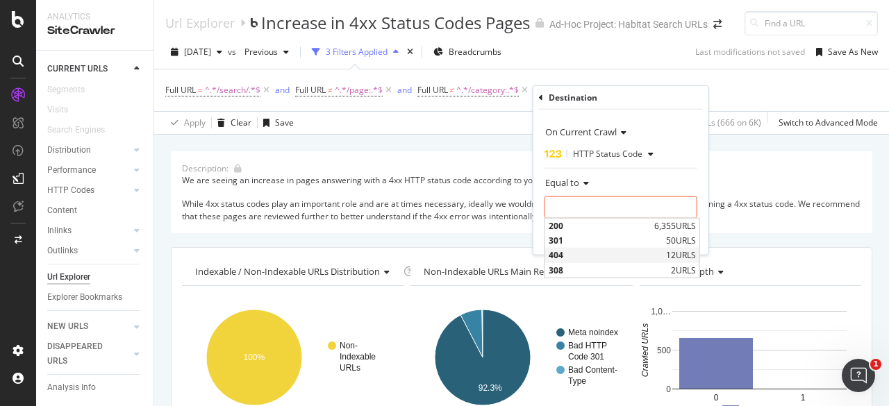
click at [559, 253] on span "404" at bounding box center [605, 255] width 114 height 12
type input "404"
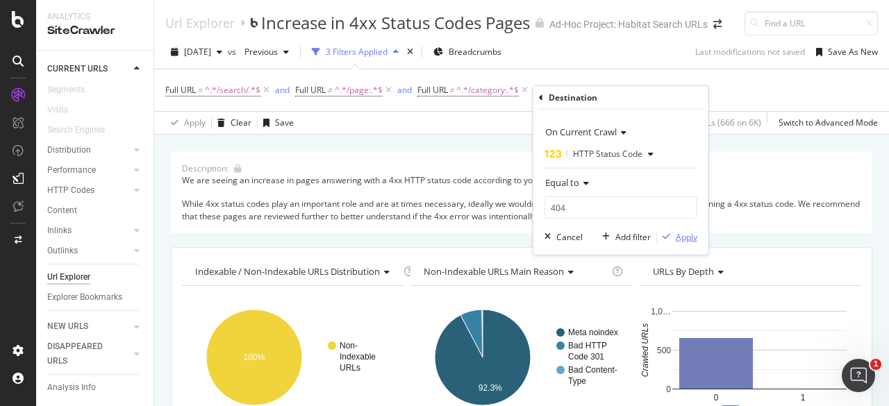
click at [690, 236] on div "Apply" at bounding box center [687, 237] width 22 height 12
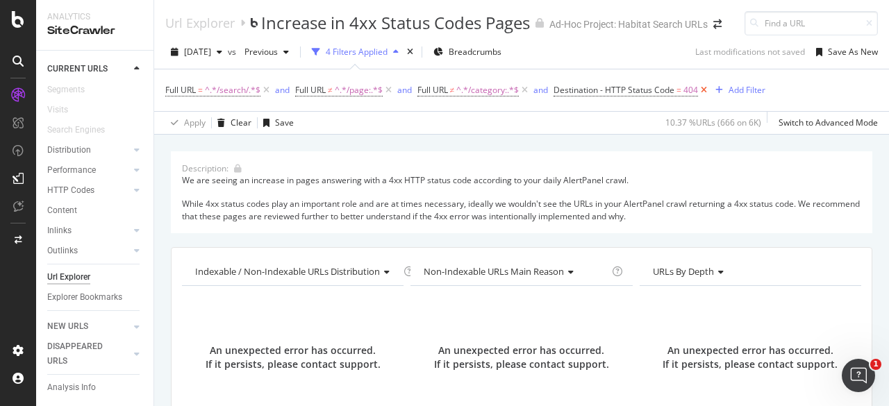
click at [704, 97] on icon at bounding box center [704, 90] width 12 height 14
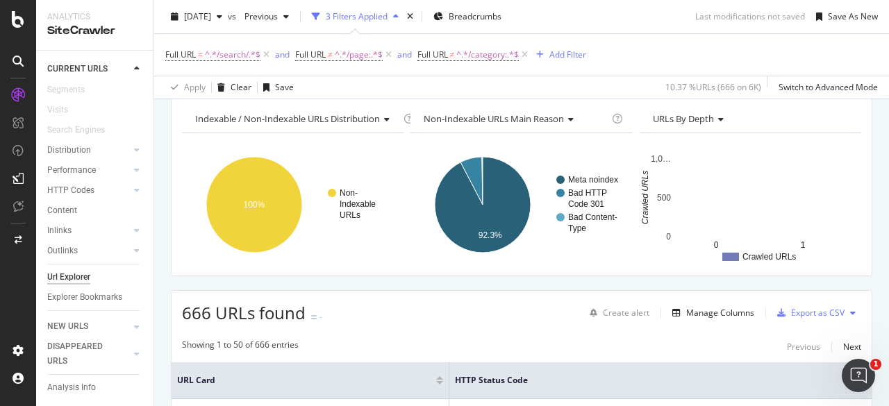
scroll to position [292, 0]
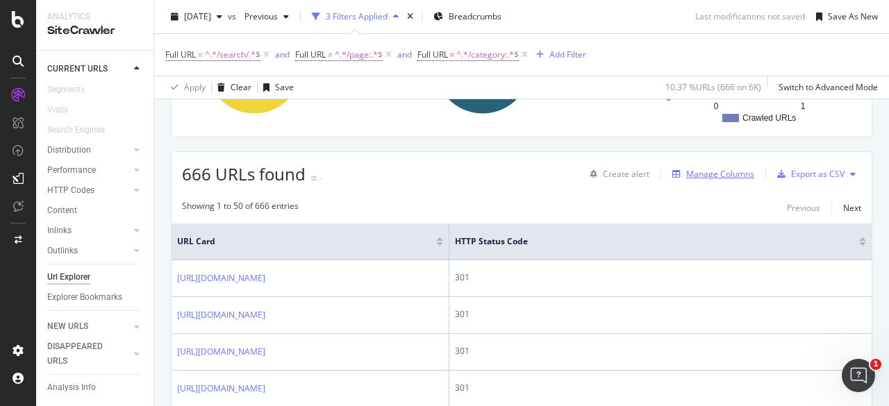
click at [692, 180] on div "Manage Columns" at bounding box center [720, 174] width 68 height 12
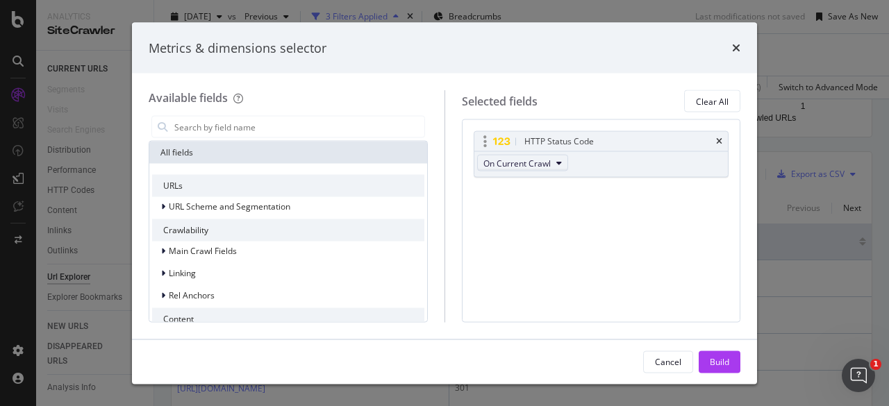
click at [548, 162] on span "On Current Crawl" at bounding box center [516, 163] width 67 height 12
click at [528, 189] on span "On Current Crawl" at bounding box center [527, 187] width 78 height 12
click at [640, 197] on div "HTTP Status Code On Current Crawl You can use this field as a" at bounding box center [601, 169] width 255 height 76
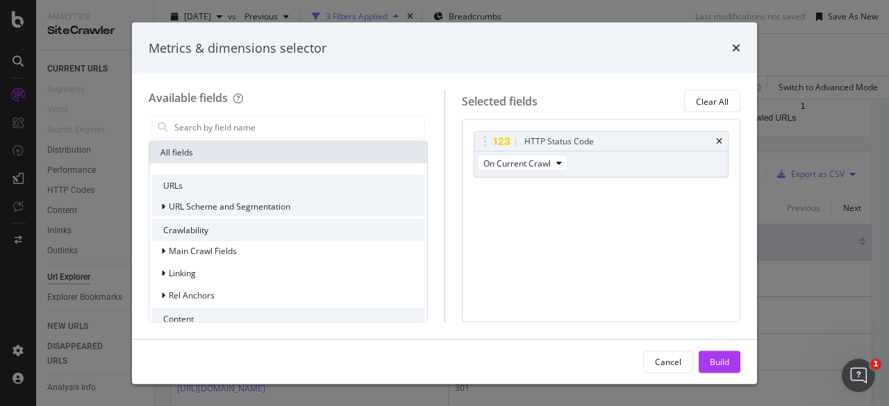
click at [159, 205] on div "URL Scheme and Segmentation" at bounding box center [221, 207] width 138 height 14
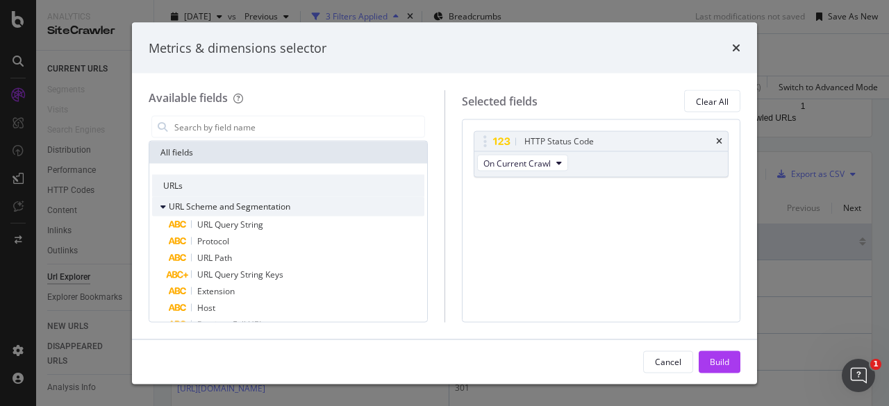
click at [158, 203] on div "URL Scheme and Segmentation" at bounding box center [221, 207] width 138 height 14
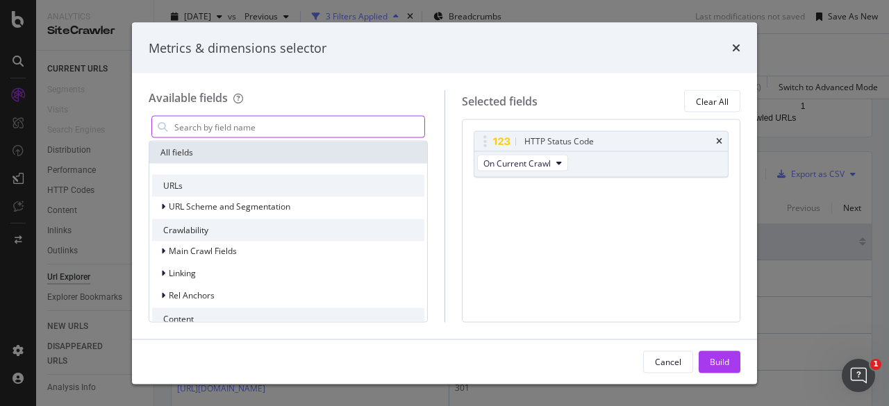
click at [205, 131] on input "modal" at bounding box center [298, 127] width 251 height 21
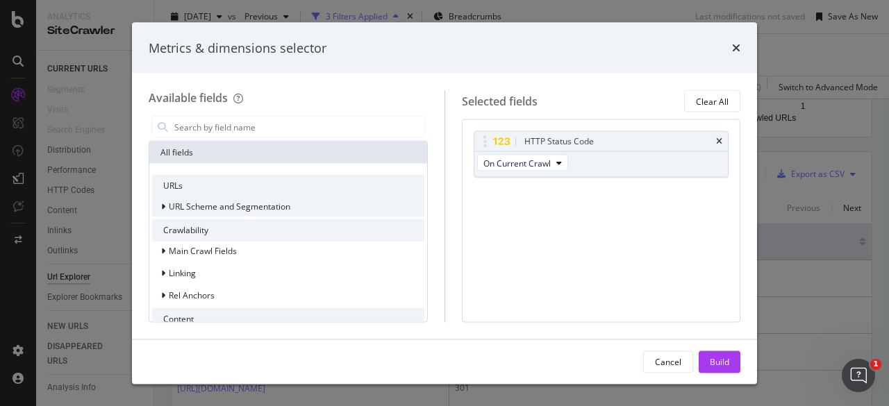
click at [162, 203] on icon "modal" at bounding box center [163, 207] width 4 height 8
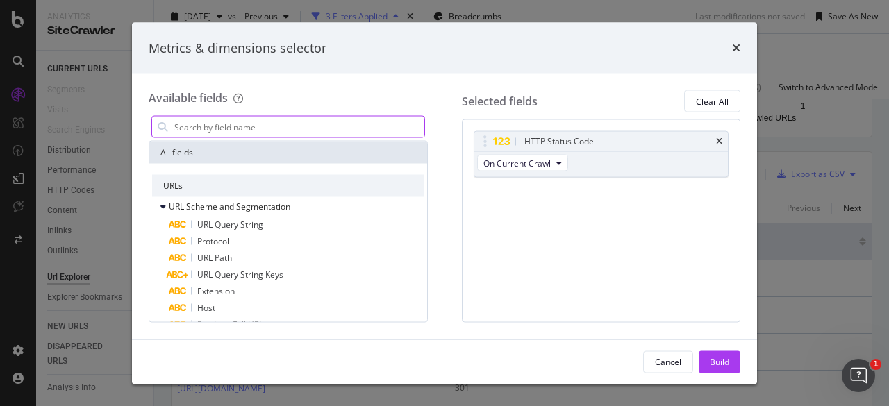
click at [210, 133] on input "modal" at bounding box center [298, 127] width 251 height 21
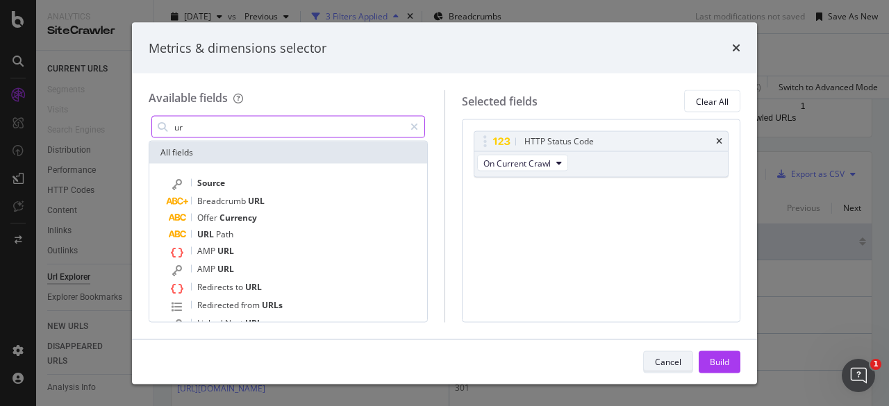
type input "ur"
click at [687, 363] on button "Cancel" at bounding box center [668, 362] width 50 height 22
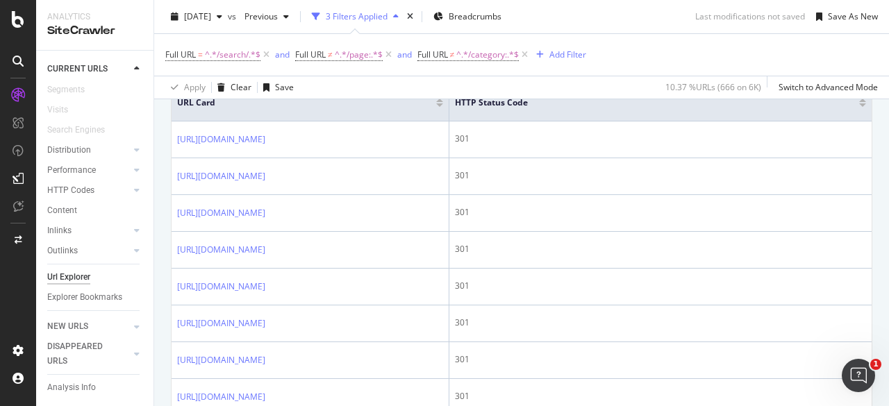
scroll to position [361, 0]
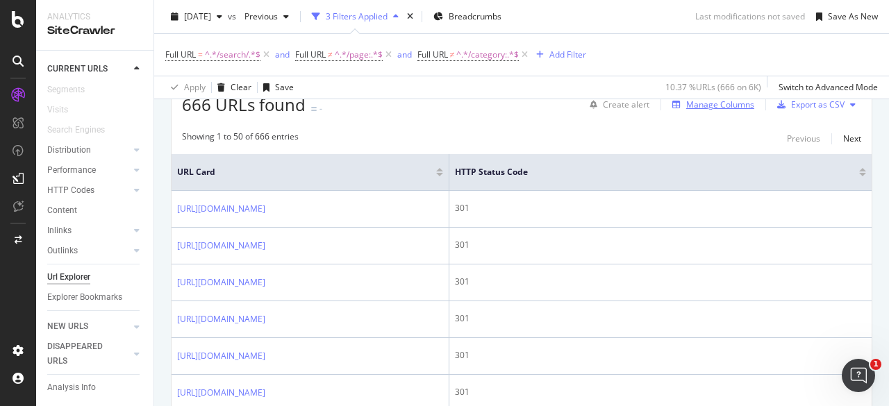
click at [719, 110] on div "Manage Columns" at bounding box center [720, 105] width 68 height 12
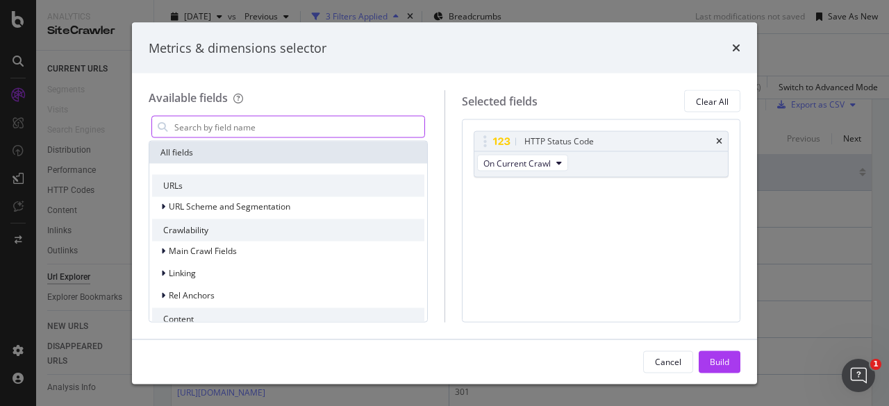
click at [259, 130] on input "modal" at bounding box center [298, 127] width 251 height 21
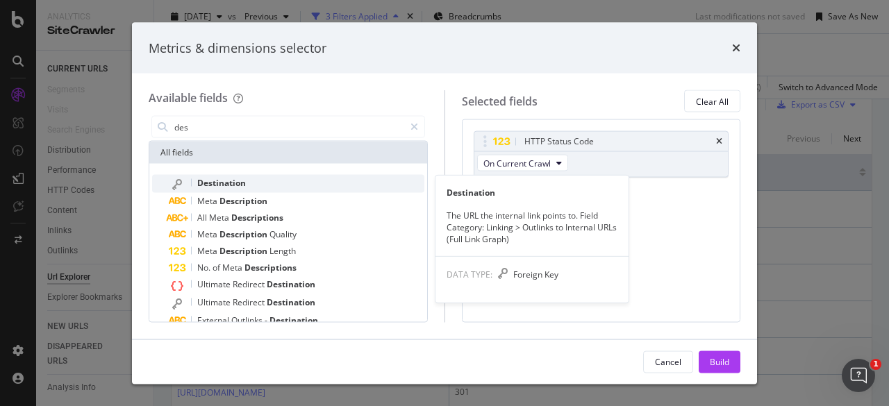
type input "des"
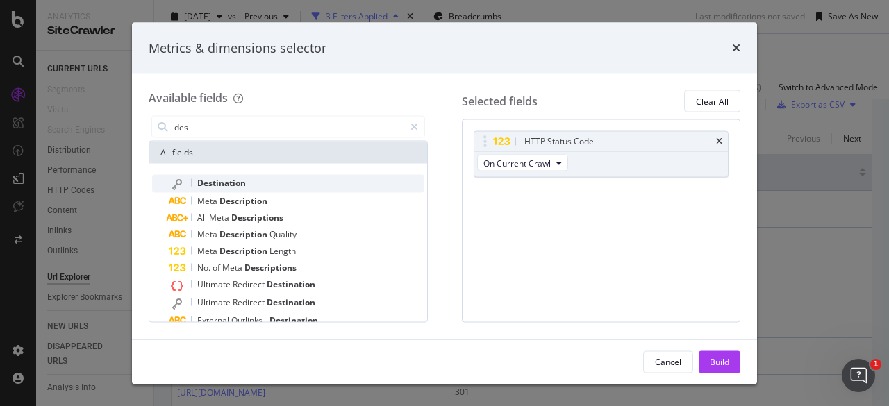
click at [212, 180] on span "Destination" at bounding box center [221, 183] width 49 height 12
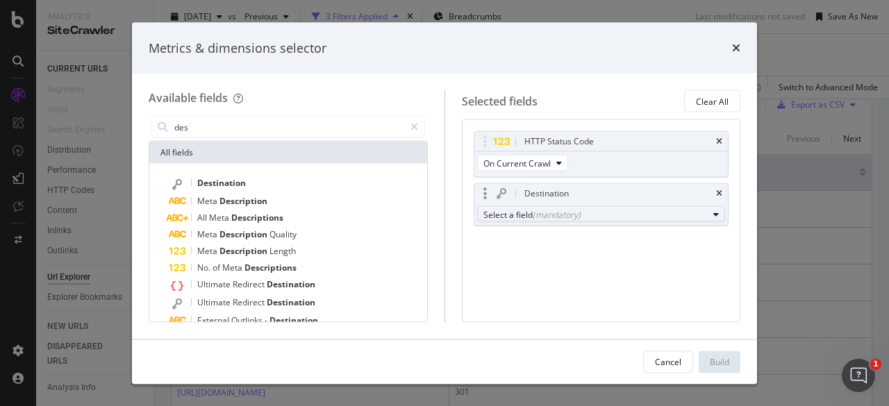
click at [580, 213] on div "Select a field (mandatory)" at bounding box center [595, 214] width 225 height 12
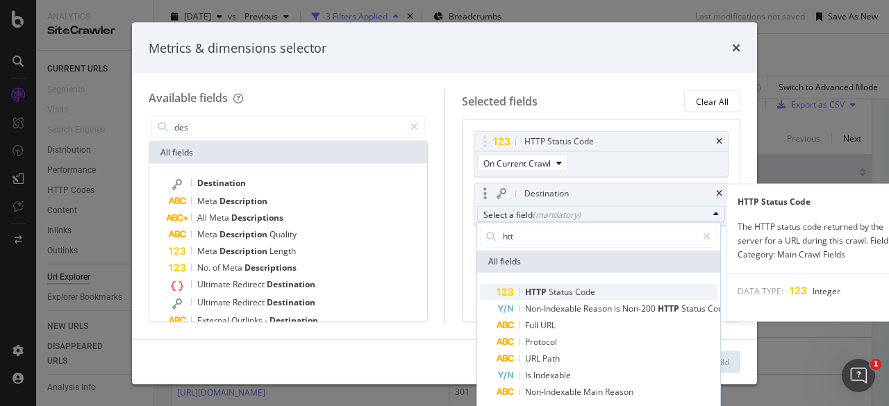
type input "htt"
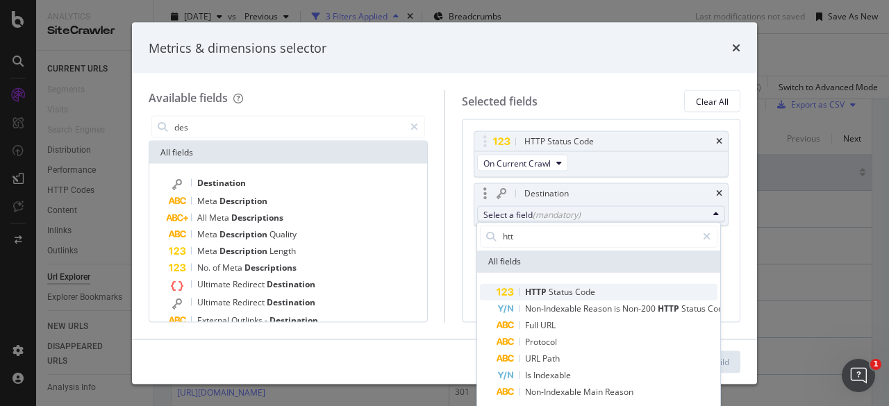
click at [551, 289] on span "Status" at bounding box center [561, 291] width 26 height 12
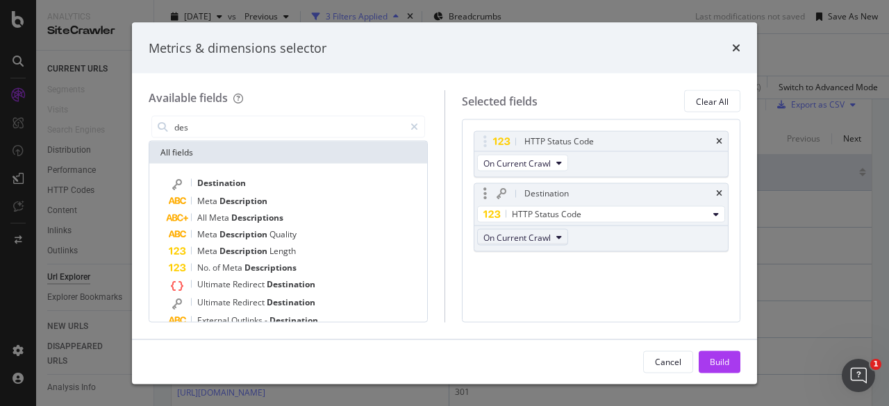
click at [551, 235] on button "On Current Crawl" at bounding box center [522, 237] width 91 height 17
click at [550, 256] on span "On Current Crawl" at bounding box center [527, 261] width 78 height 12
click at [553, 265] on span "On Current Crawl" at bounding box center [527, 261] width 78 height 12
click at [669, 286] on div "HTTP Status Code On Current Crawl Destination HTTP Status Code On Current Crawl…" at bounding box center [601, 220] width 279 height 203
click at [717, 362] on div "Build" at bounding box center [719, 361] width 19 height 12
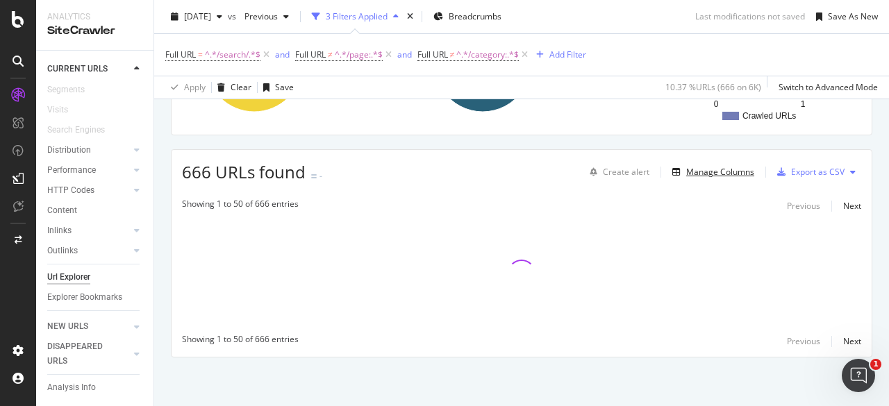
scroll to position [299, 0]
click at [161, 133] on div "Description: We are seeing an increase in pages answering with a 4xx HTTP statu…" at bounding box center [521, 132] width 735 height 548
click at [96, 183] on link "HTTP Codes" at bounding box center [88, 190] width 83 height 15
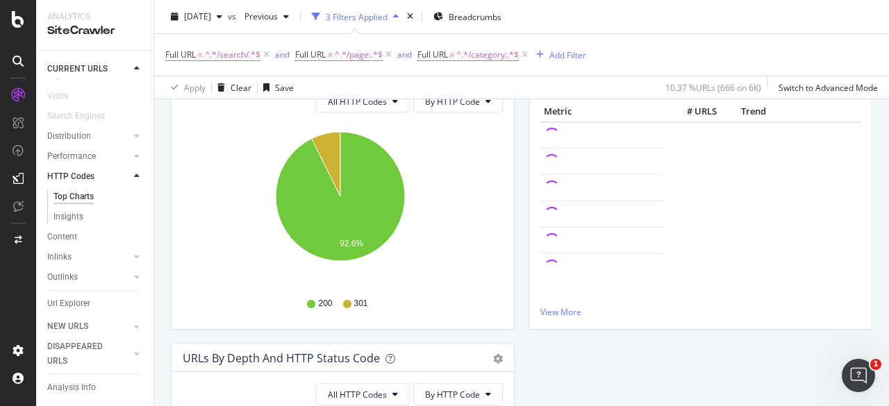
scroll to position [410, 0]
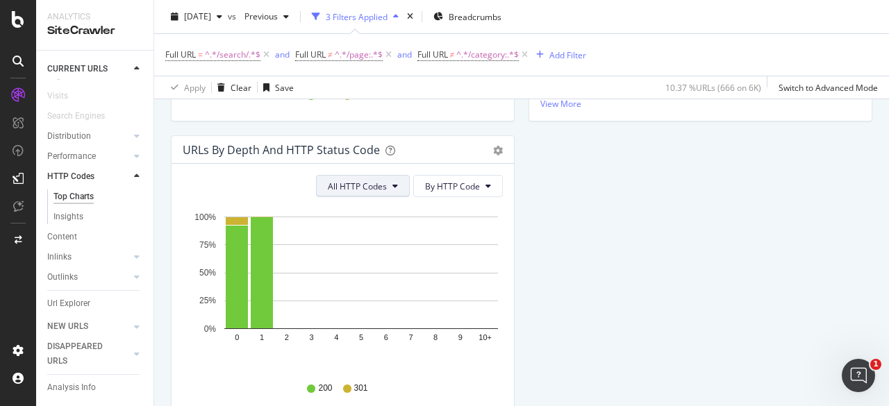
click at [362, 185] on span "All HTTP Codes" at bounding box center [357, 187] width 59 height 12
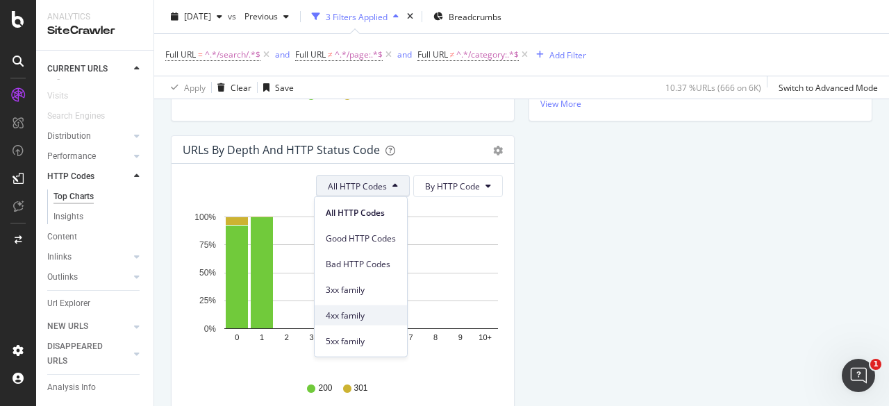
click at [353, 313] on span "4xx family" at bounding box center [361, 315] width 70 height 12
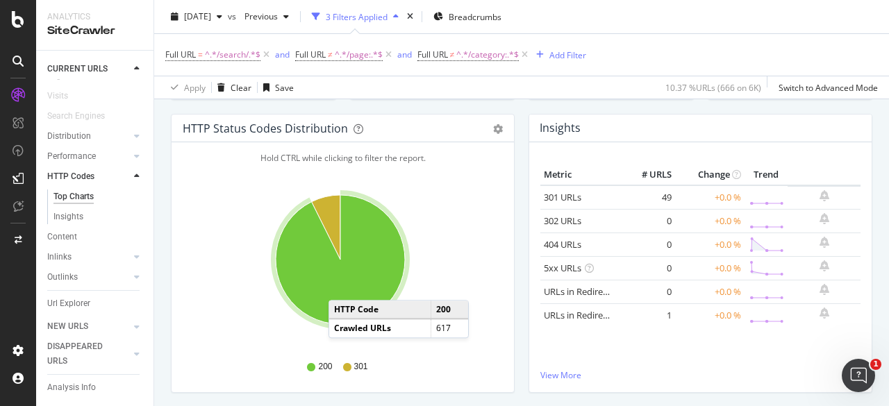
scroll to position [417, 0]
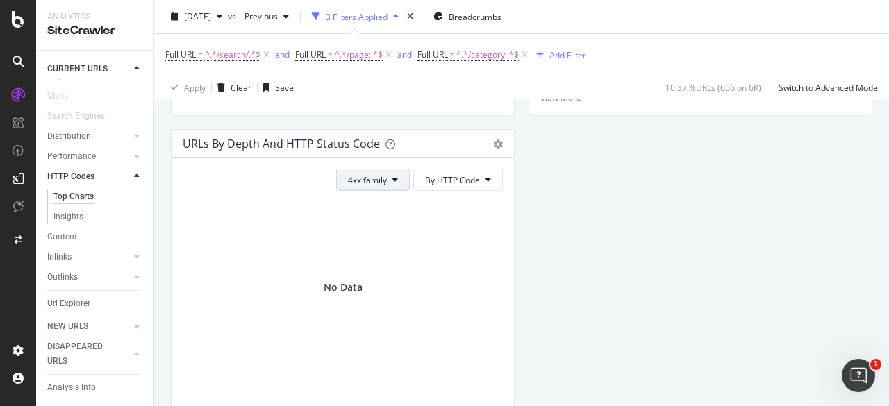
click at [366, 175] on span "4xx family" at bounding box center [367, 180] width 39 height 12
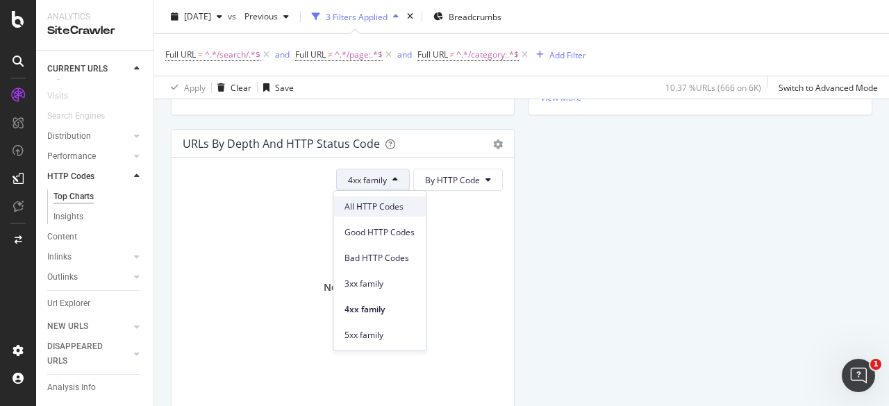
click at [376, 207] on span "All HTTP Codes" at bounding box center [379, 207] width 70 height 12
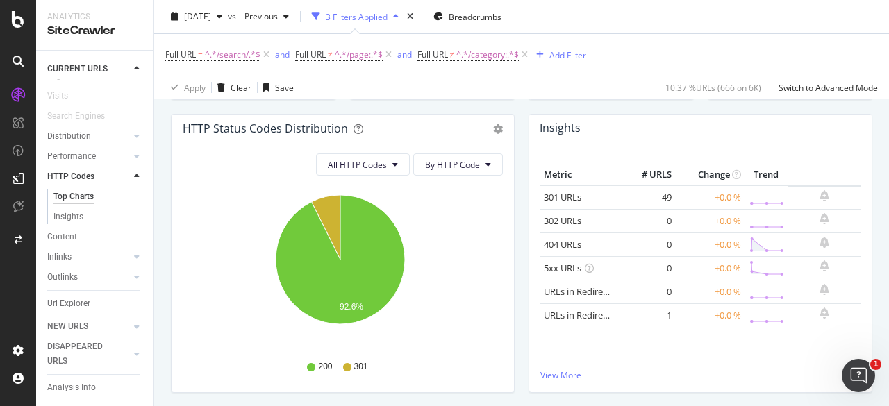
scroll to position [0, 0]
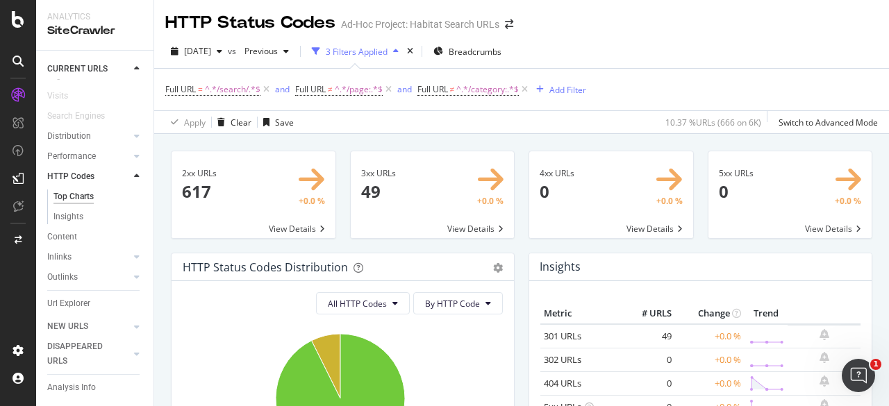
click at [10, 10] on div at bounding box center [18, 203] width 36 height 406
click at [19, 22] on icon at bounding box center [18, 19] width 12 height 17
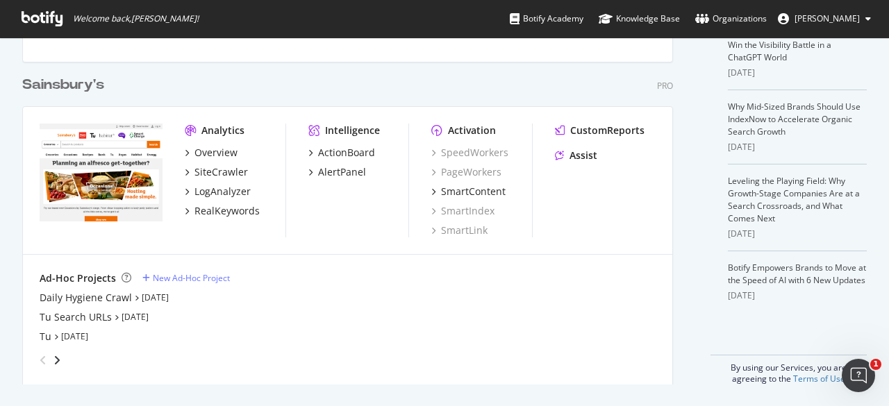
scroll to position [78, 0]
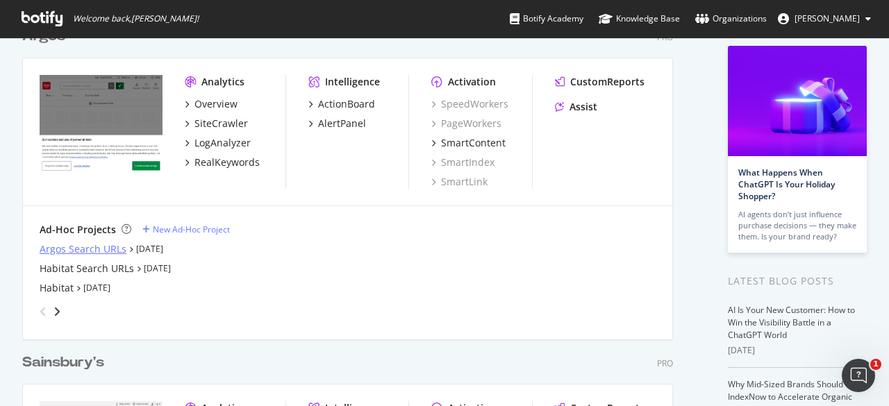
click at [103, 242] on div "Argos Search URLs" at bounding box center [83, 249] width 87 height 14
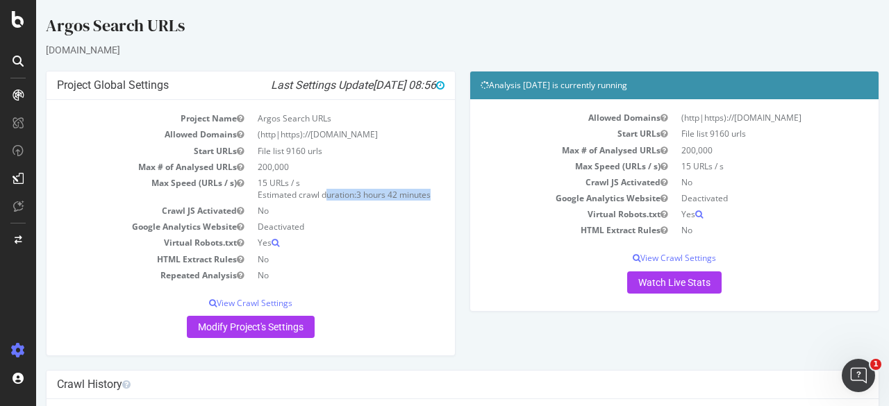
drag, startPoint x: 268, startPoint y: 194, endPoint x: 433, endPoint y: 192, distance: 165.2
click at [433, 192] on td "15 URLs / s Estimated crawl duration: 3 hours 42 minutes" at bounding box center [348, 189] width 194 height 28
click at [681, 285] on link "Watch Live Stats" at bounding box center [674, 282] width 94 height 22
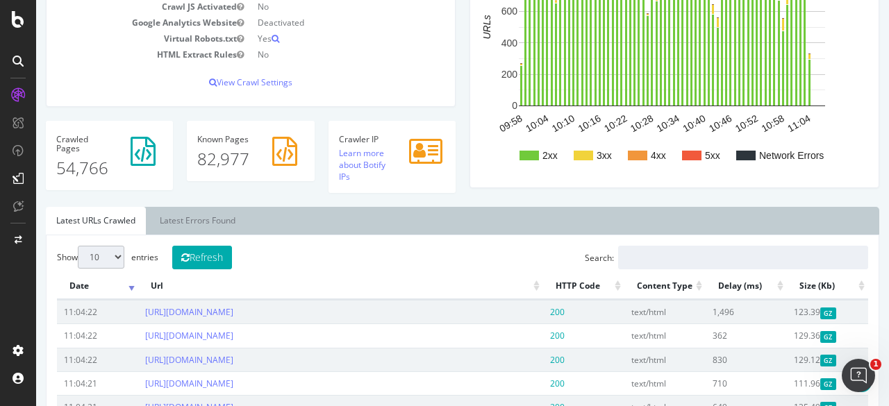
scroll to position [139, 0]
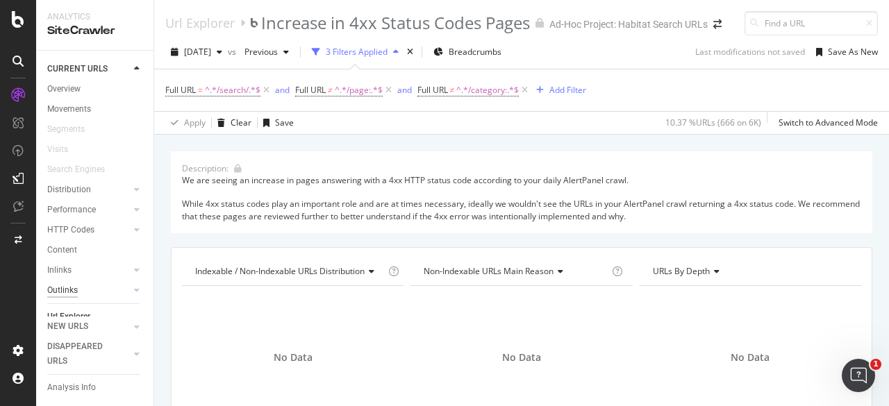
scroll to position [53, 0]
click at [70, 298] on div "Explorer Bookmarks" at bounding box center [84, 297] width 75 height 15
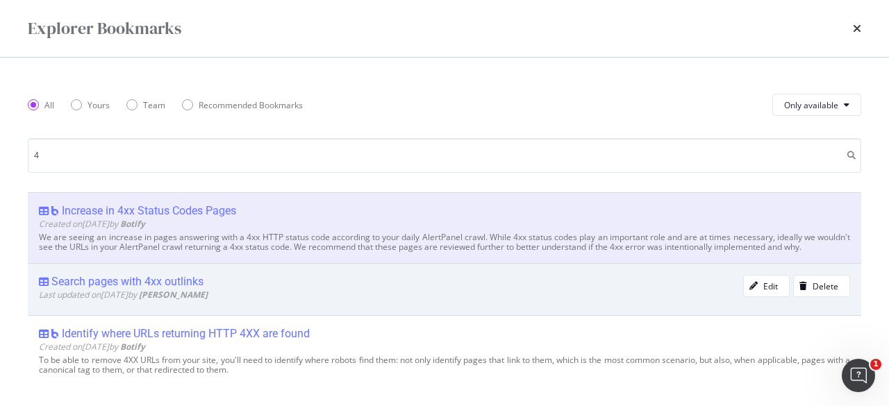
type input "4"
click at [119, 289] on div "Search pages with 4xx outlinks" at bounding box center [127, 282] width 152 height 14
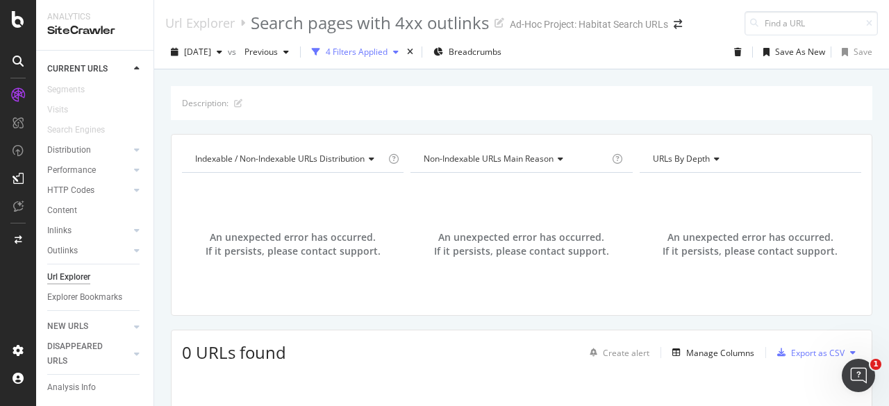
click at [387, 48] on div "4 Filters Applied" at bounding box center [357, 52] width 62 height 12
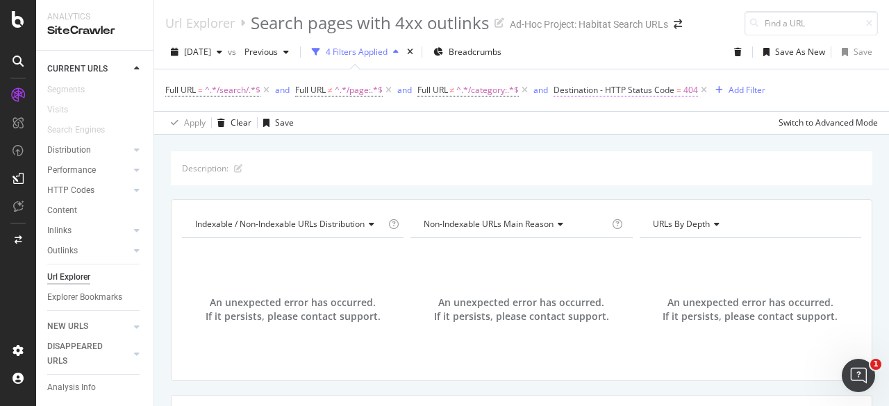
click at [644, 88] on span "Destination - HTTP Status Code" at bounding box center [613, 90] width 121 height 12
click at [211, 47] on span "2025 Aug. 20th" at bounding box center [197, 52] width 27 height 12
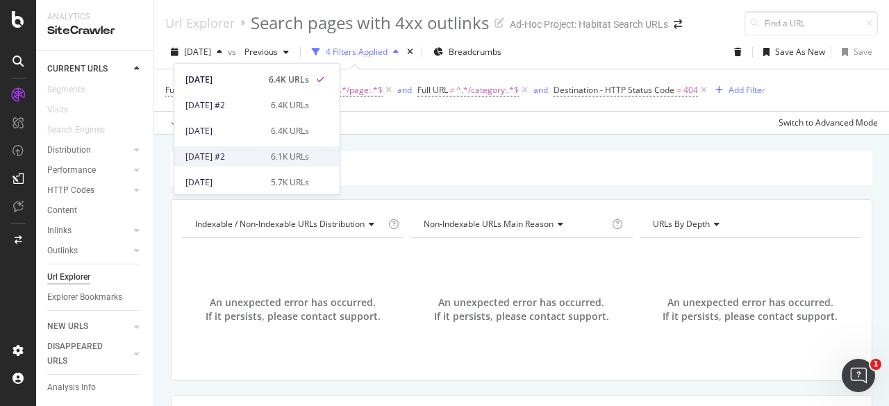
click at [246, 154] on div "2025 Aug. 6th #2" at bounding box center [223, 156] width 77 height 12
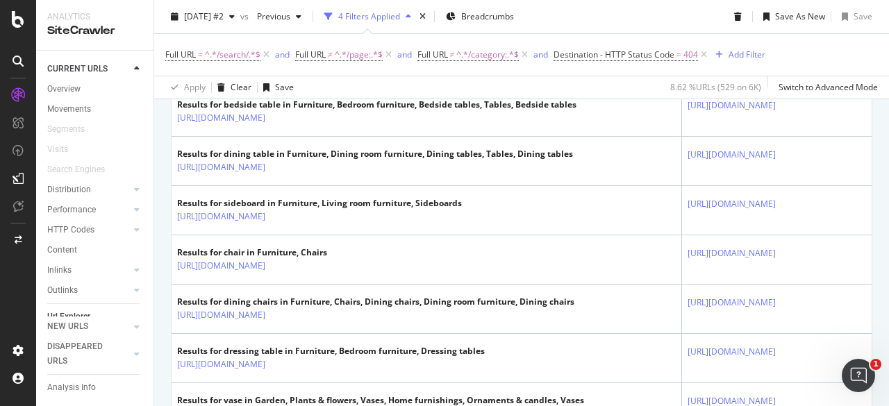
scroll to position [208, 0]
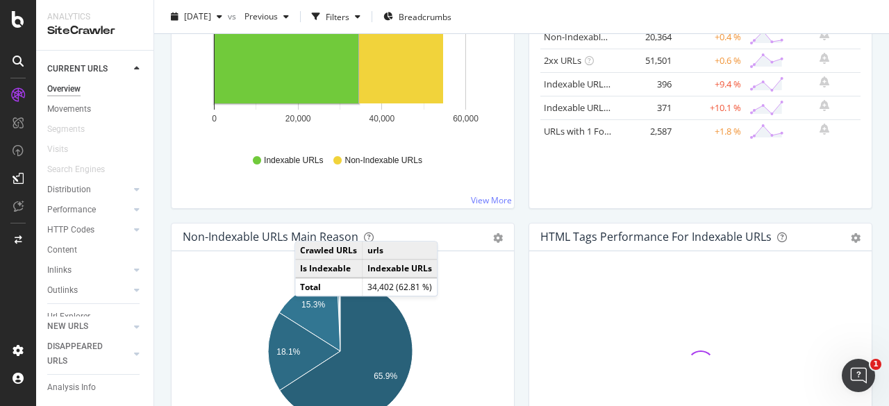
scroll to position [53, 0]
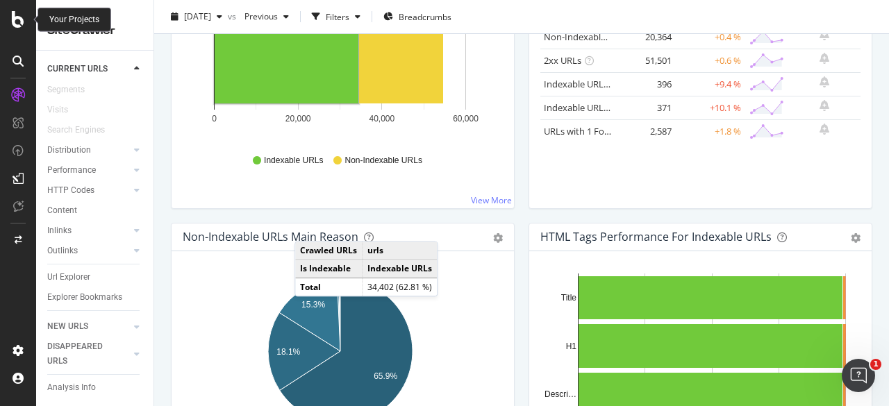
click at [22, 21] on icon at bounding box center [18, 19] width 12 height 17
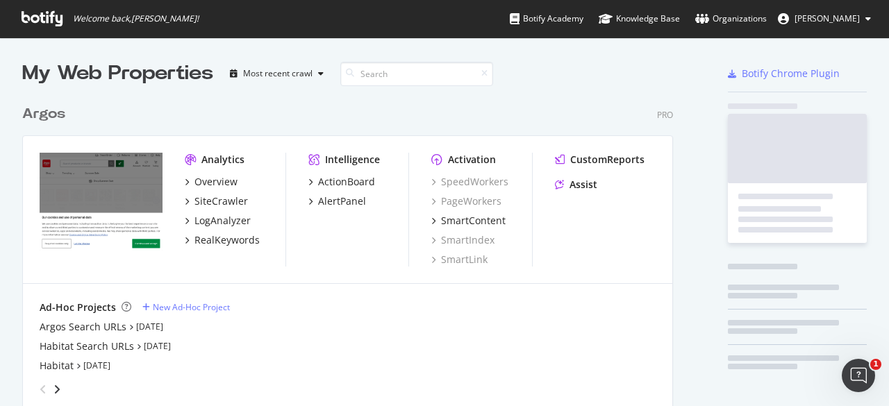
scroll to position [139, 0]
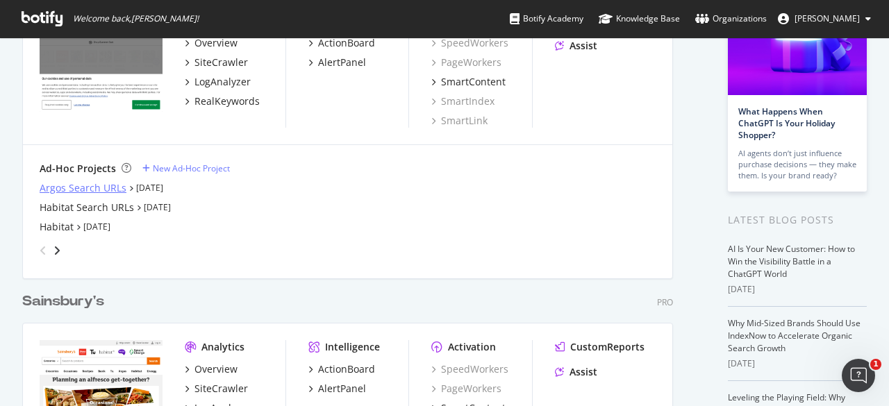
click at [91, 183] on div "Argos Search URLs" at bounding box center [83, 188] width 87 height 14
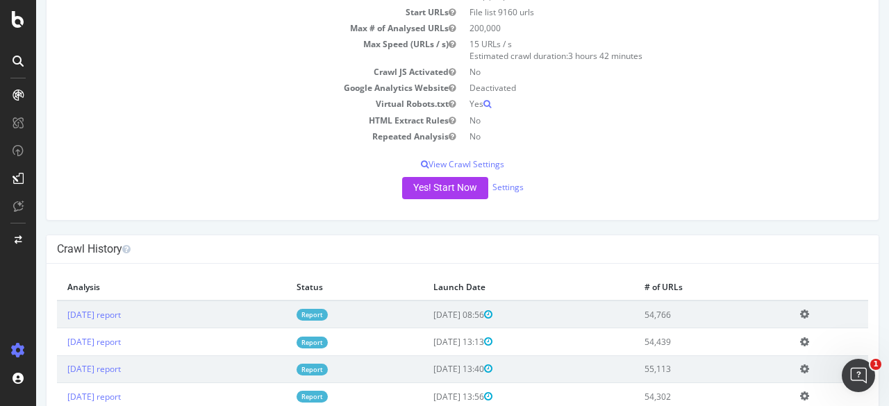
scroll to position [278, 0]
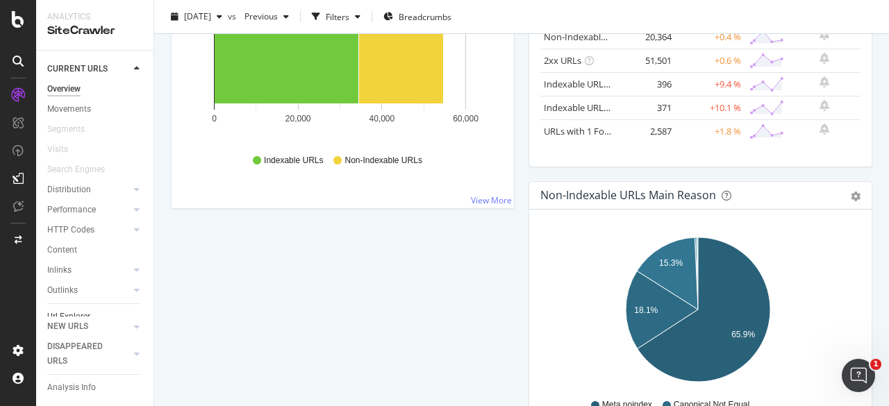
scroll to position [53, 0]
click at [74, 292] on div "Explorer Bookmarks" at bounding box center [84, 297] width 75 height 15
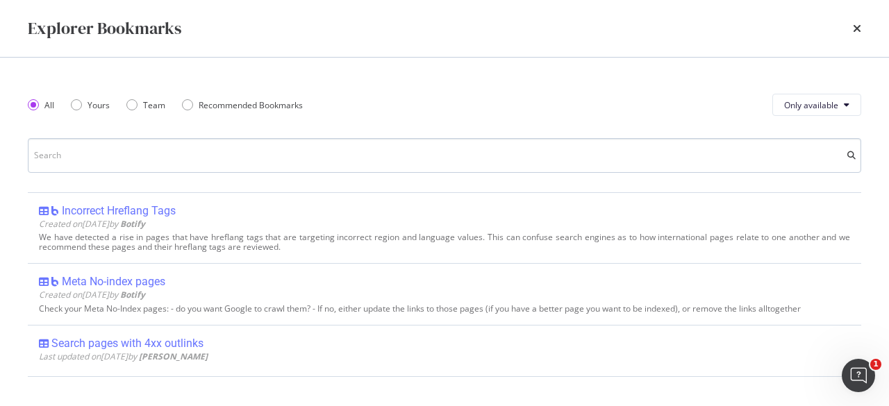
click at [282, 159] on input "modal" at bounding box center [444, 155] width 833 height 35
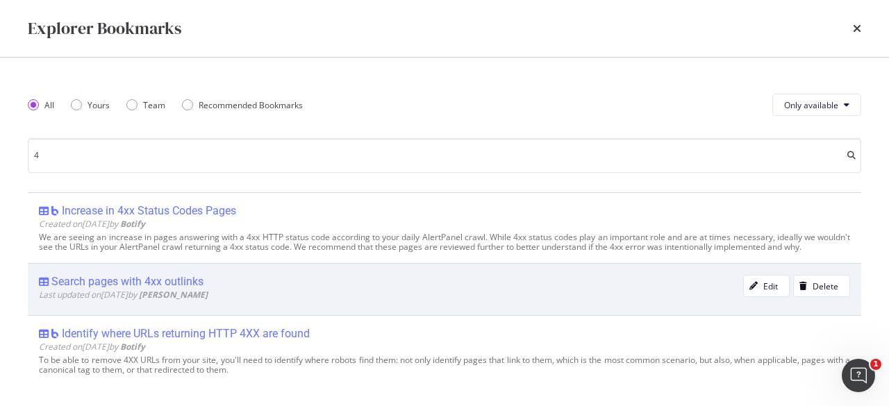
type input "4"
click at [201, 289] on div "Search pages with 4xx outlinks" at bounding box center [127, 282] width 152 height 14
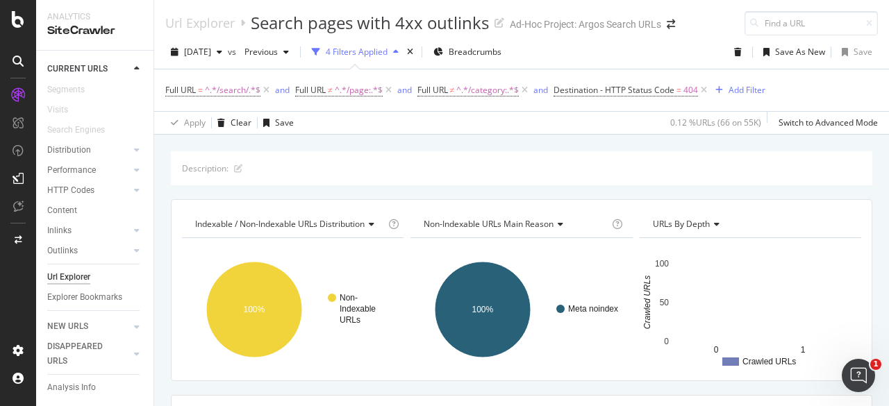
scroll to position [244, 0]
